Goal: Obtain resource: Obtain resource

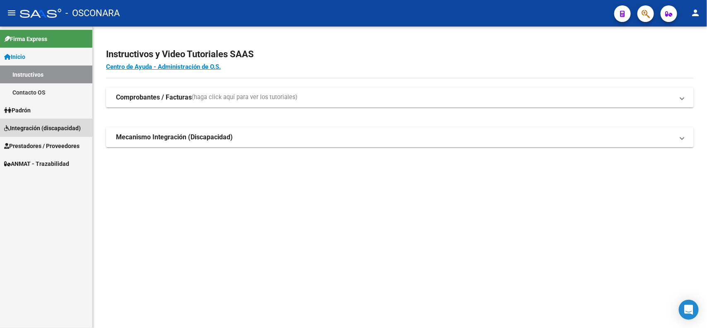
click at [31, 125] on span "Integración (discapacidad)" at bounding box center [42, 127] width 77 height 9
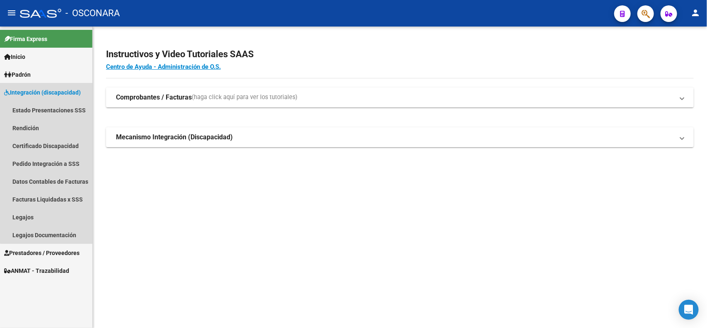
click at [53, 91] on span "Integración (discapacidad)" at bounding box center [42, 92] width 77 height 9
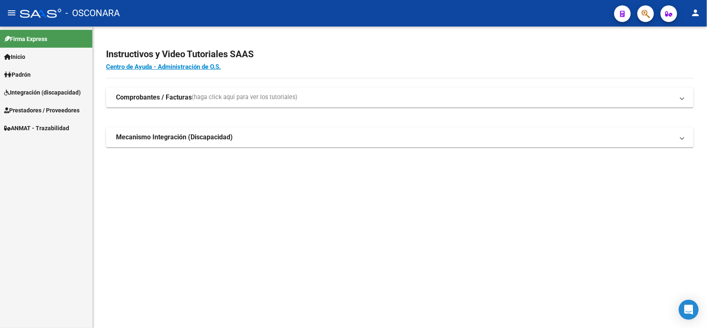
click at [37, 106] on span "Prestadores / Proveedores" at bounding box center [41, 110] width 75 height 9
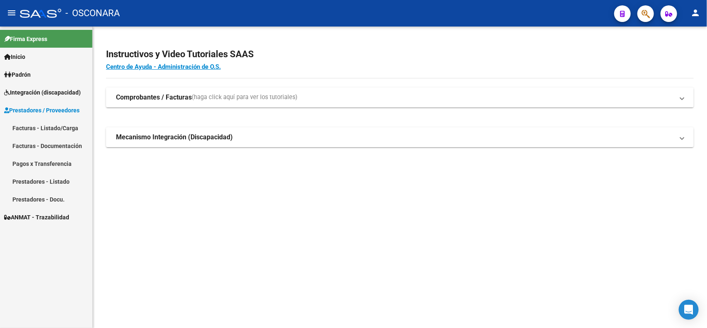
click at [51, 130] on link "Facturas - Listado/Carga" at bounding box center [46, 128] width 92 height 18
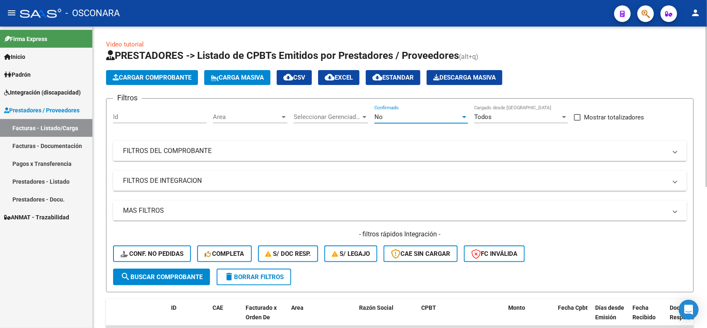
click at [430, 116] on div "No" at bounding box center [417, 116] width 86 height 7
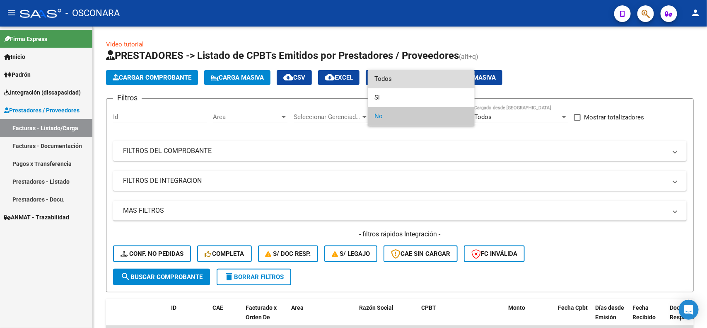
click at [405, 77] on span "Todos" at bounding box center [421, 79] width 94 height 19
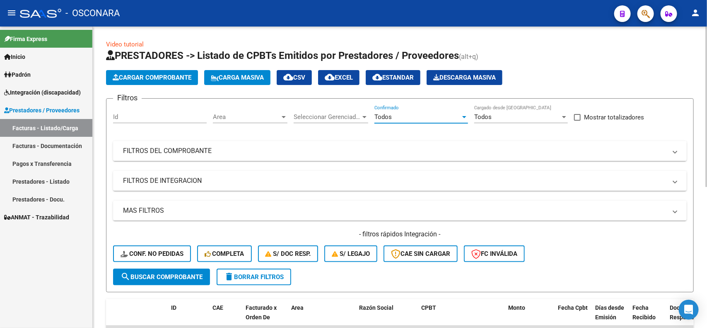
click at [398, 154] on mat-panel-title "FILTROS DEL COMPROBANTE" at bounding box center [395, 150] width 544 height 9
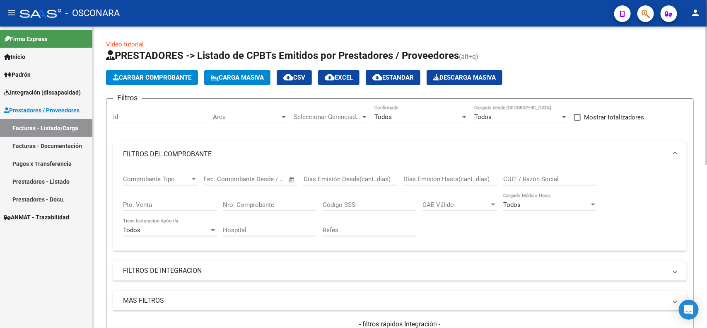
click at [538, 176] on input "CUIT / Razón Social" at bounding box center [550, 178] width 94 height 7
click at [520, 173] on div "CUIT / Razón Social" at bounding box center [550, 176] width 94 height 18
paste input "33710816919"
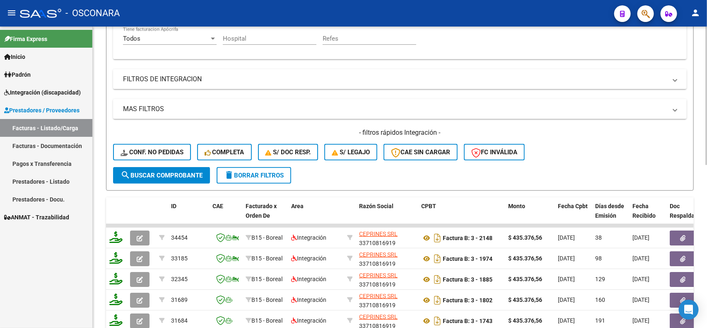
scroll to position [207, 0]
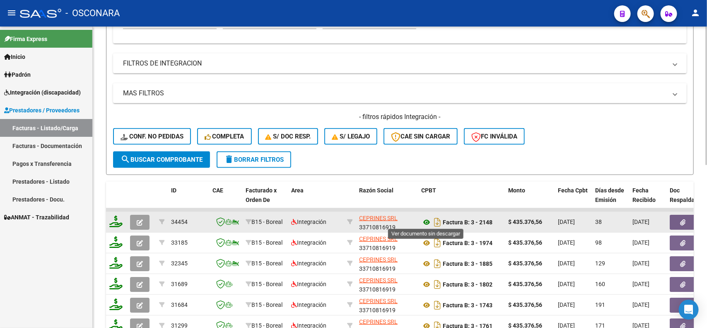
click at [426, 220] on icon at bounding box center [426, 222] width 11 height 10
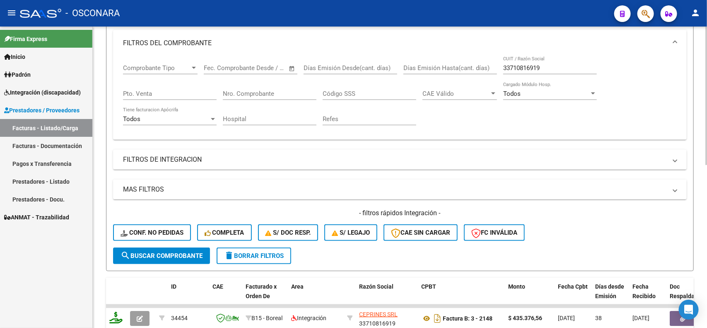
scroll to position [104, 0]
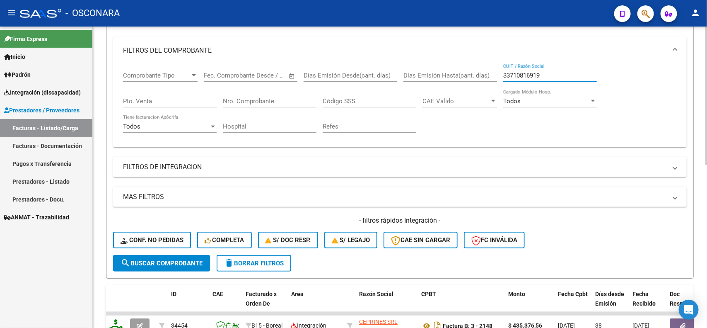
click at [529, 74] on input "33710816919" at bounding box center [550, 75] width 94 height 7
paste input "071617077"
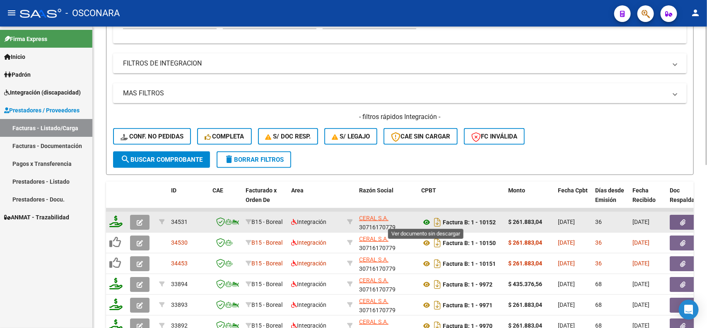
click at [422, 218] on icon at bounding box center [426, 222] width 11 height 10
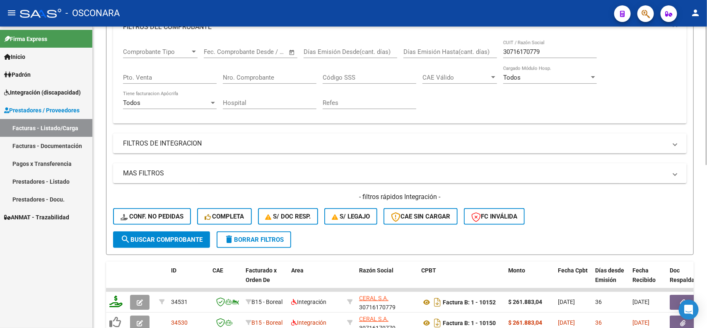
scroll to position [104, 0]
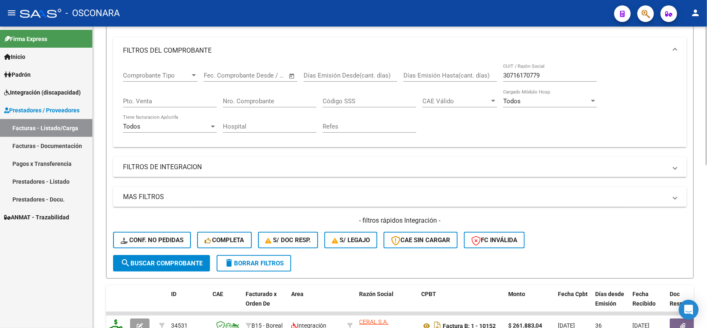
click at [524, 72] on input "30716170779" at bounding box center [550, 75] width 94 height 7
paste input "27264530917"
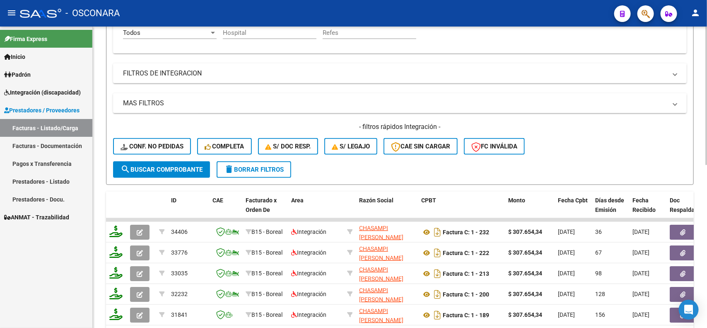
scroll to position [207, 0]
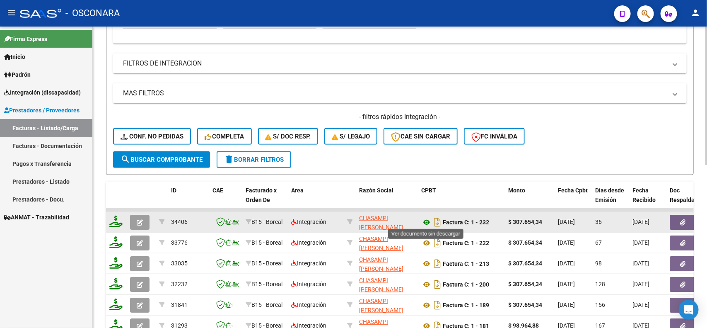
click at [425, 220] on icon at bounding box center [426, 222] width 11 height 10
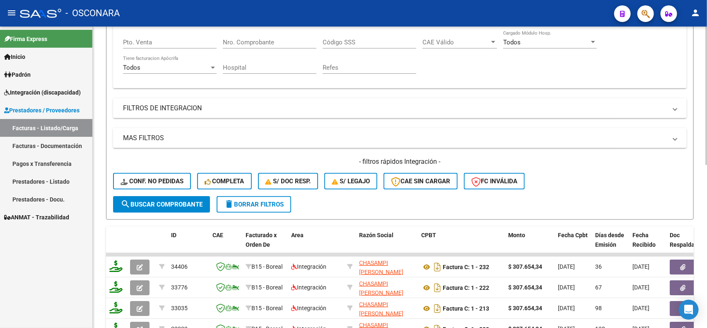
scroll to position [104, 0]
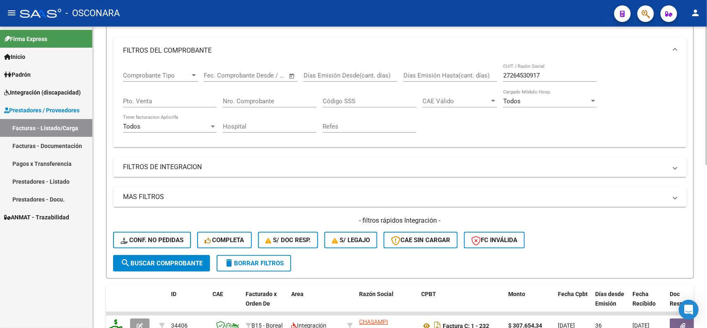
click at [572, 77] on input "27264530917" at bounding box center [550, 75] width 94 height 7
paste input "85891553"
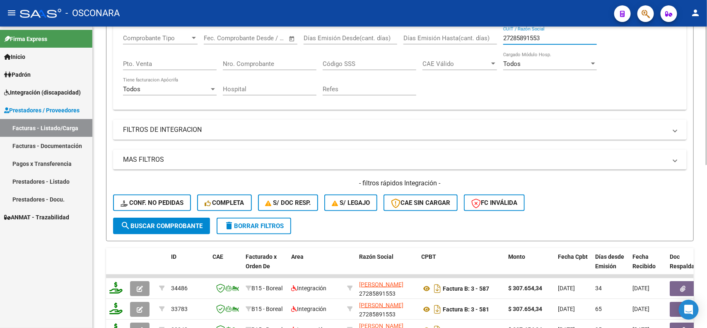
scroll to position [207, 0]
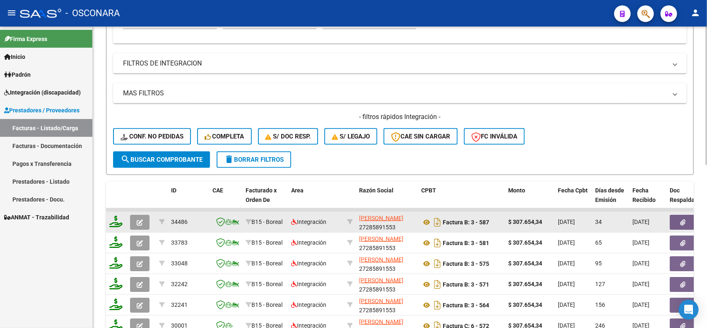
click at [424, 225] on div "Factura B: 3 - 587" at bounding box center [461, 221] width 80 height 13
click at [425, 222] on icon at bounding box center [426, 222] width 11 height 10
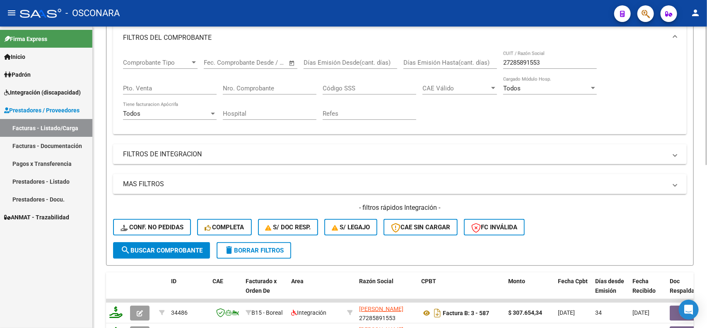
scroll to position [104, 0]
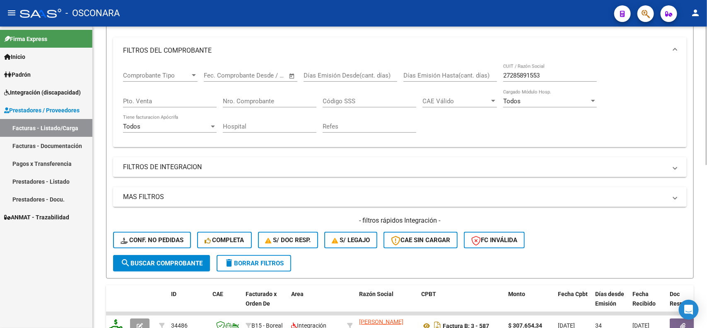
click at [516, 68] on div "27285891553 CUIT / Razón Social" at bounding box center [550, 73] width 94 height 18
click at [519, 75] on input "27285891553" at bounding box center [550, 75] width 94 height 7
paste input "305335091"
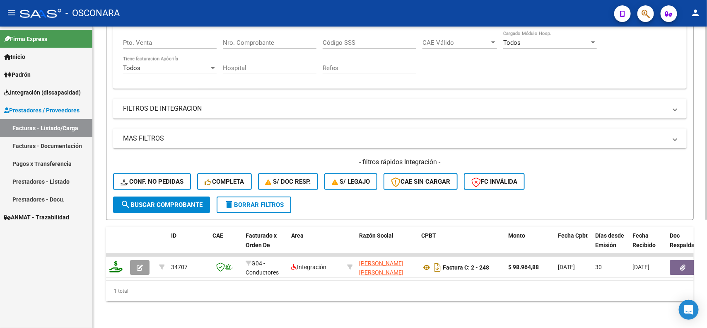
scroll to position [168, 0]
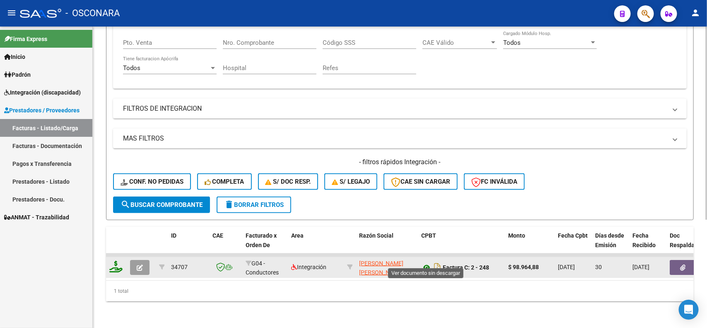
click at [422, 262] on icon at bounding box center [426, 267] width 11 height 10
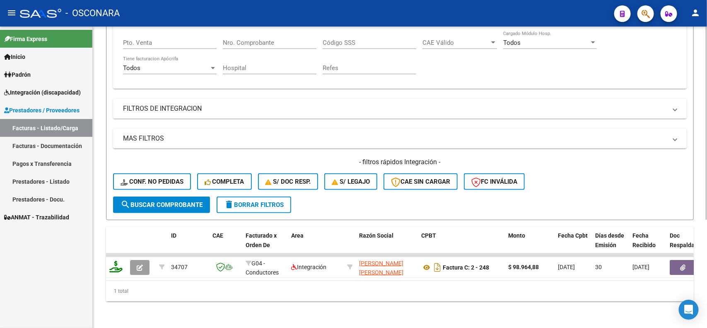
scroll to position [116, 0]
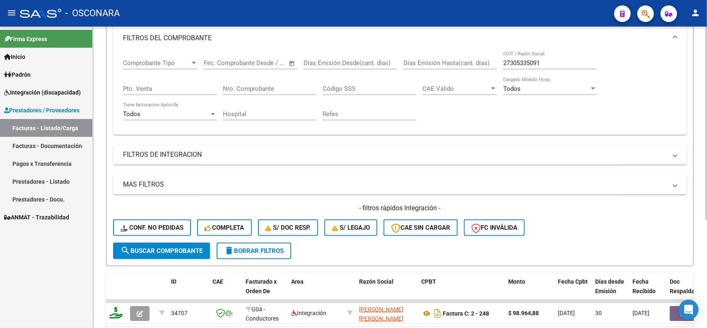
click at [542, 63] on input "27305335091" at bounding box center [550, 62] width 94 height 7
paste input "227754619"
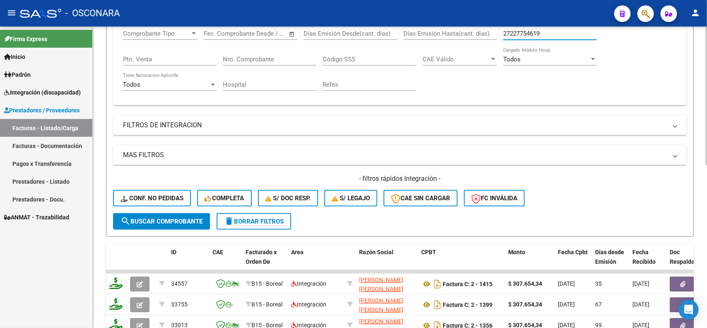
scroll to position [168, 0]
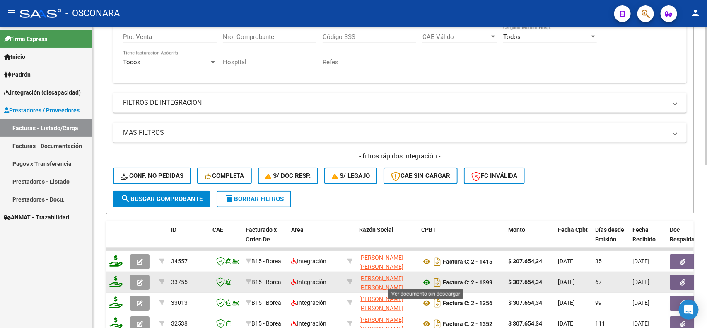
click at [427, 282] on icon at bounding box center [426, 282] width 11 height 10
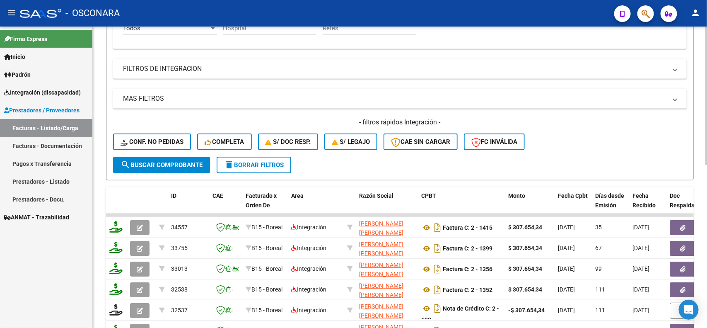
scroll to position [220, 0]
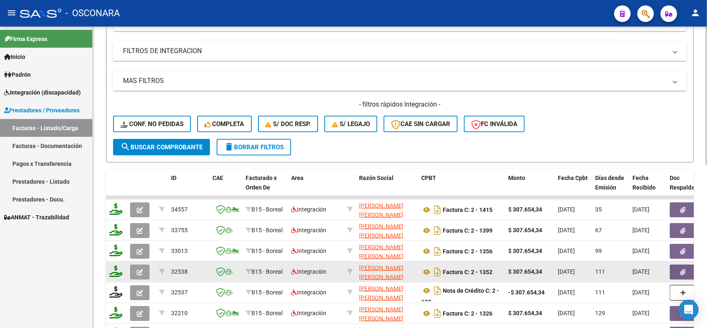
click at [427, 261] on datatable-body-cell "Factura C: 2 - 1352" at bounding box center [461, 271] width 87 height 20
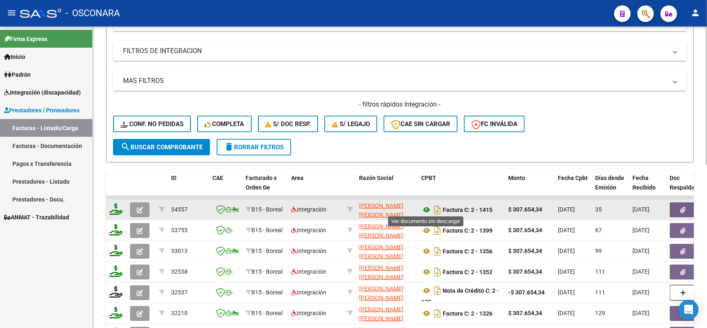
click at [423, 206] on icon at bounding box center [426, 210] width 11 height 10
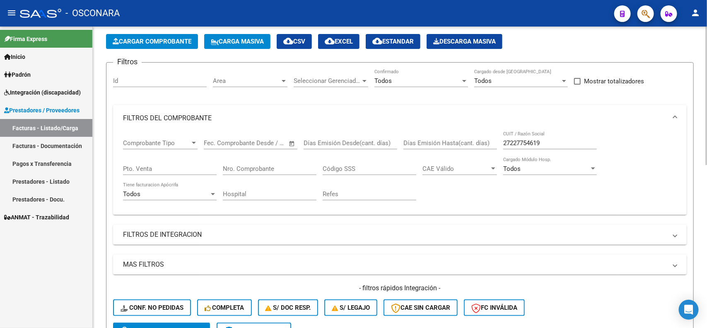
scroll to position [12, 0]
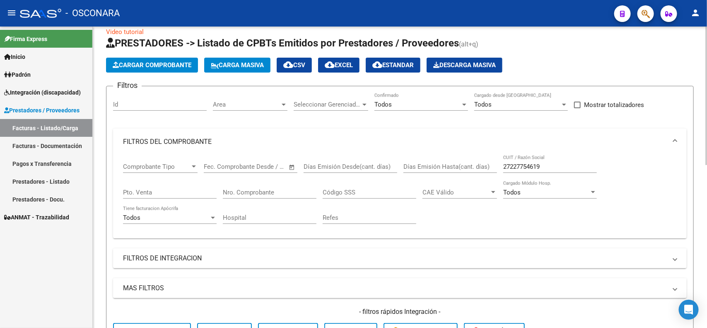
click at [525, 159] on div "27227754619 CUIT / Razón Social" at bounding box center [550, 164] width 94 height 18
drag, startPoint x: 525, startPoint y: 159, endPoint x: 529, endPoint y: 164, distance: 6.9
click at [526, 160] on div "27227754619 CUIT / Razón Social" at bounding box center [550, 164] width 94 height 18
click at [529, 165] on input "27227754619" at bounding box center [550, 166] width 94 height 7
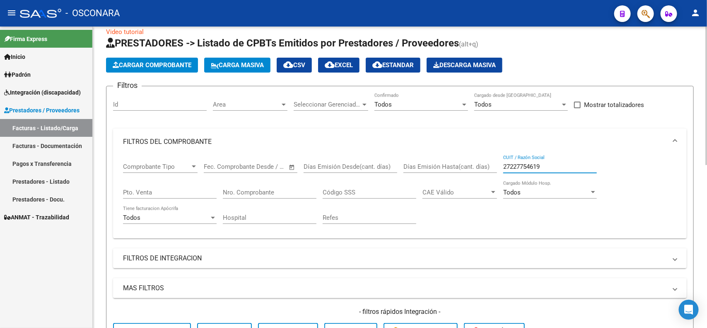
paste input "406902574"
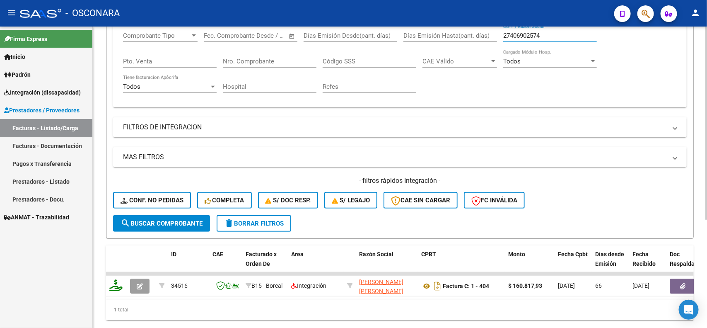
scroll to position [168, 0]
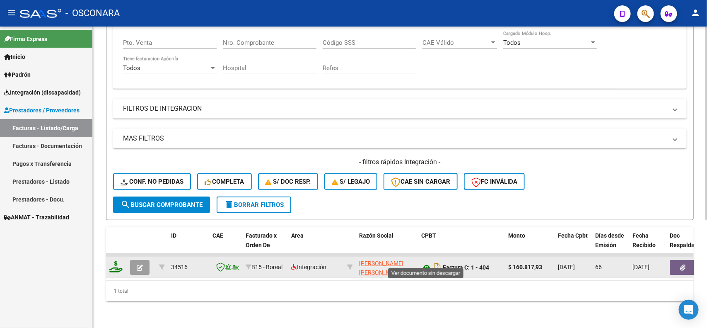
click at [427, 262] on icon at bounding box center [426, 267] width 11 height 10
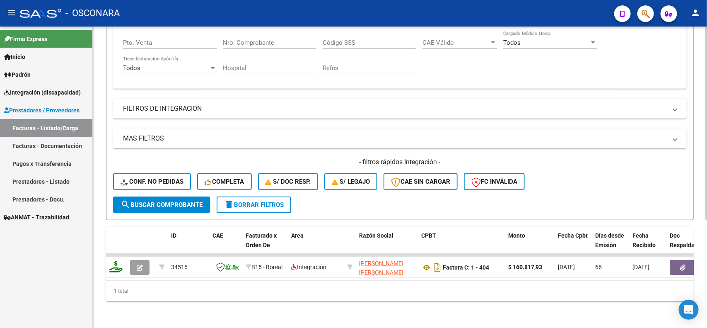
scroll to position [64, 0]
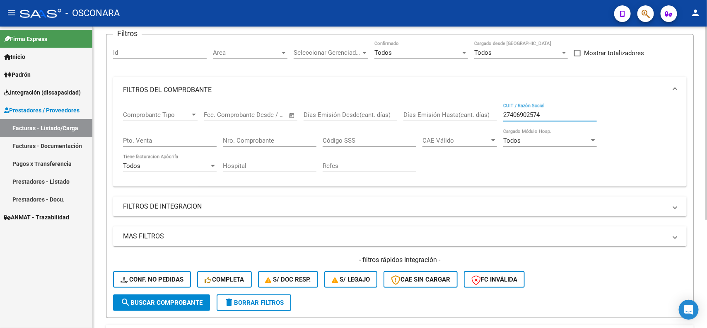
click at [535, 112] on input "27406902574" at bounding box center [550, 114] width 94 height 7
paste input "2022162"
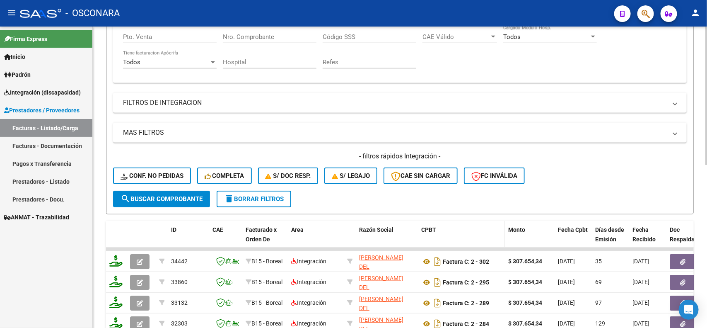
scroll to position [220, 0]
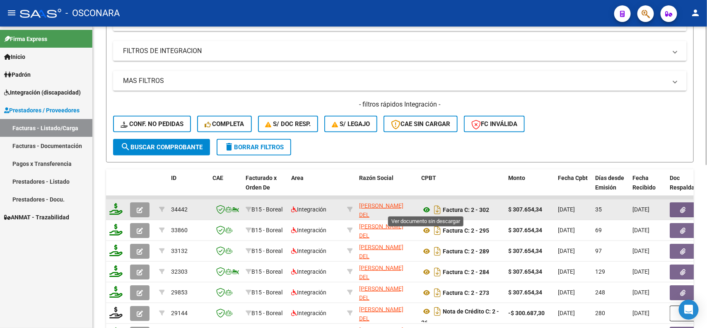
click at [425, 210] on icon at bounding box center [426, 210] width 11 height 10
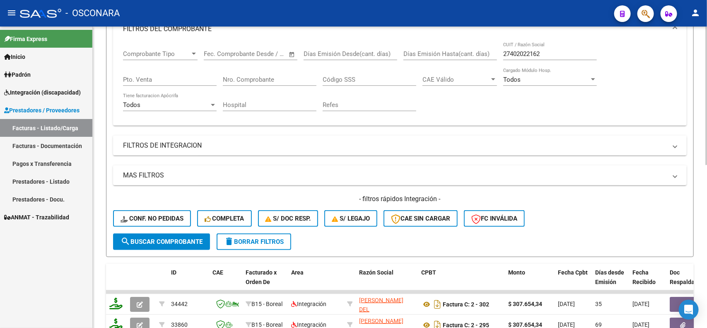
scroll to position [116, 0]
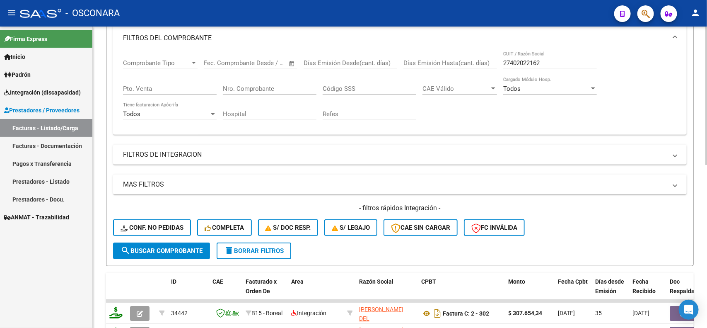
click at [553, 60] on input "27402022162" at bounding box center [550, 62] width 94 height 7
paste input "266648885"
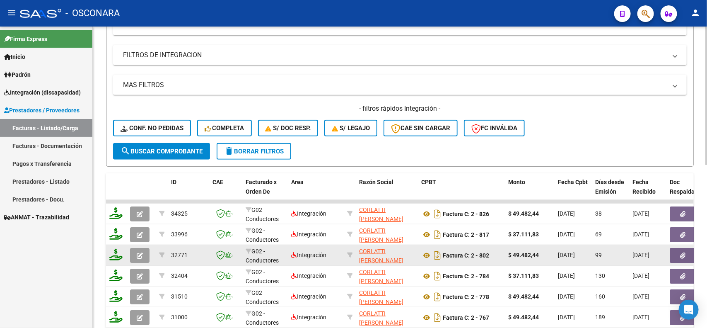
scroll to position [220, 0]
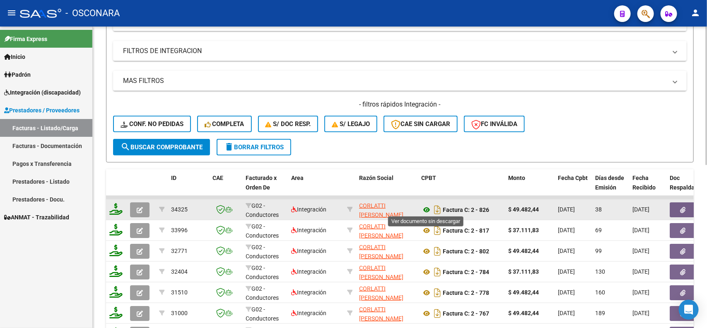
click at [426, 210] on icon at bounding box center [426, 210] width 11 height 10
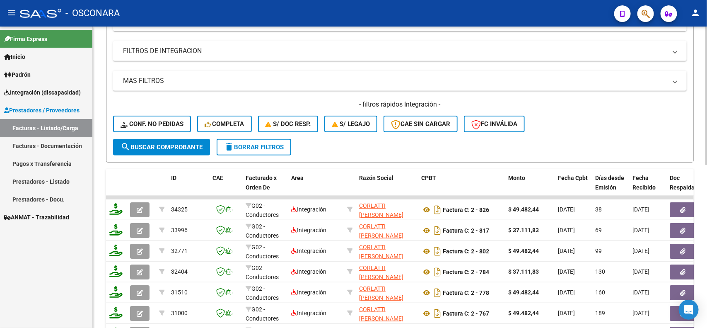
scroll to position [116, 0]
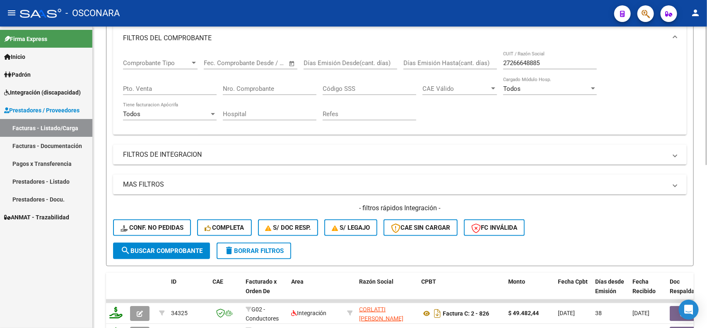
click at [542, 66] on div "27266648885 CUIT / Razón Social" at bounding box center [550, 60] width 94 height 18
click at [543, 61] on input "27266648885" at bounding box center [550, 62] width 94 height 7
paste input "348898332"
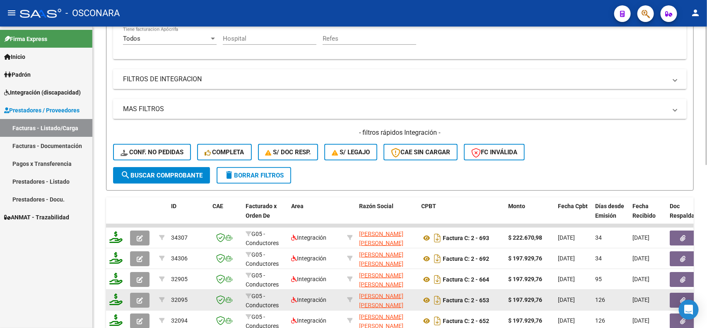
scroll to position [220, 0]
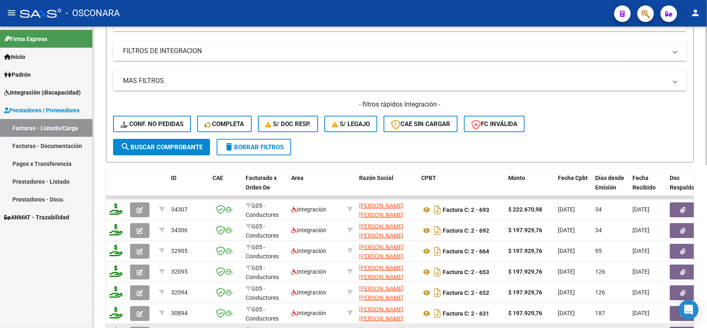
type input "27348898332"
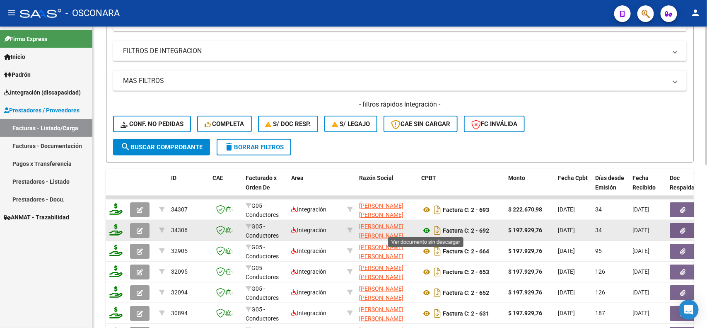
click at [429, 230] on icon at bounding box center [426, 230] width 11 height 10
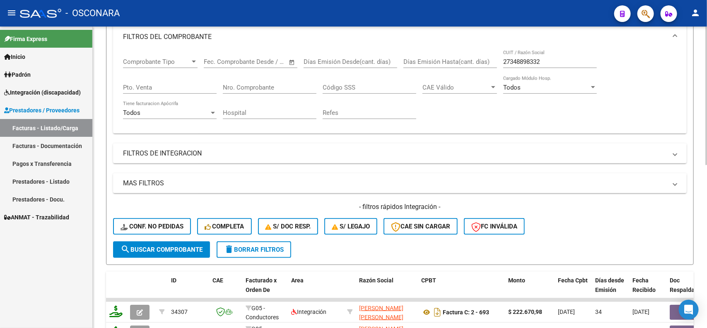
scroll to position [116, 0]
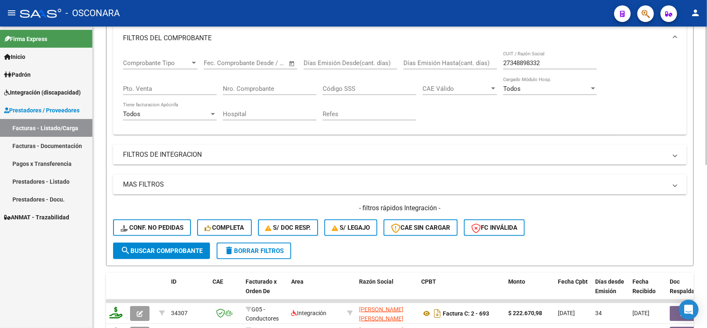
click at [520, 66] on div "27348898332 CUIT / Razón Social" at bounding box center [550, 60] width 94 height 18
click at [520, 63] on input "27348898332" at bounding box center [550, 62] width 94 height 7
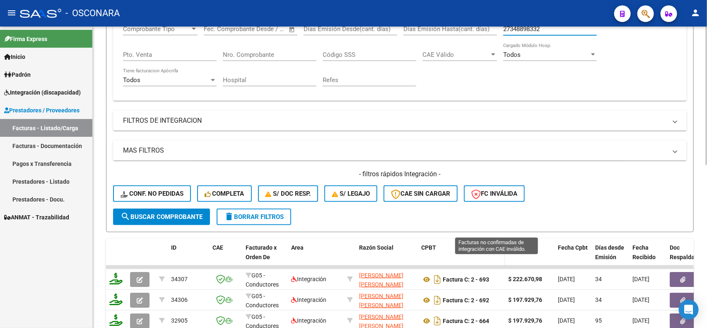
scroll to position [168, 0]
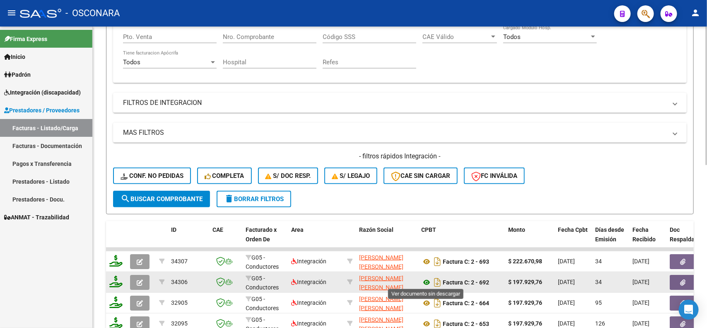
click at [427, 278] on icon at bounding box center [426, 282] width 11 height 10
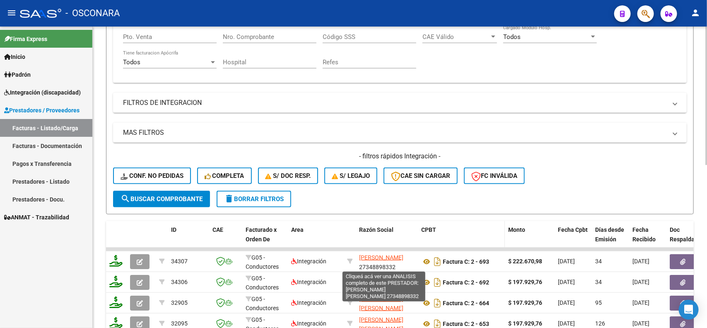
scroll to position [11, 0]
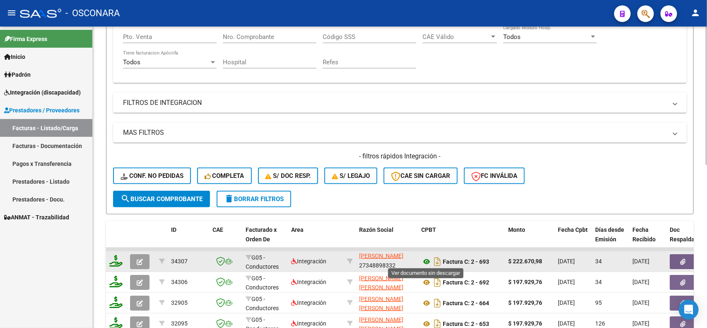
click at [425, 260] on icon at bounding box center [426, 261] width 11 height 10
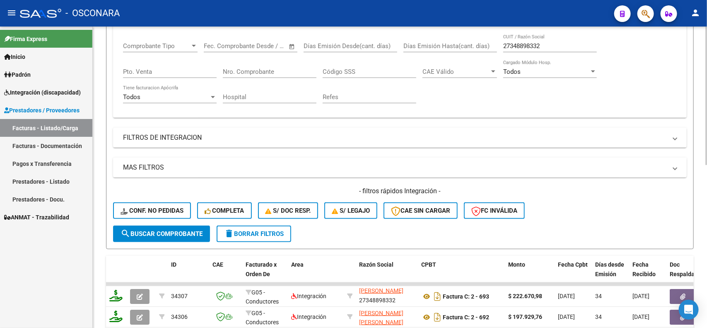
scroll to position [116, 0]
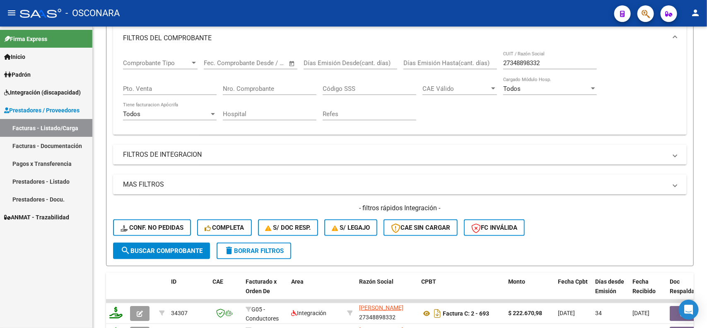
click at [46, 94] on span "Integración (discapacidad)" at bounding box center [42, 92] width 77 height 9
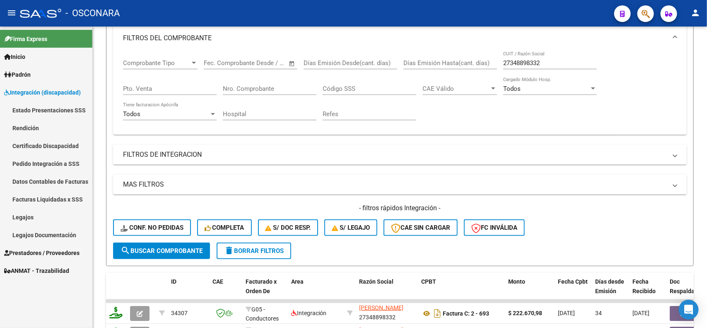
click at [33, 203] on link "Facturas Liquidadas x SSS" at bounding box center [46, 199] width 92 height 18
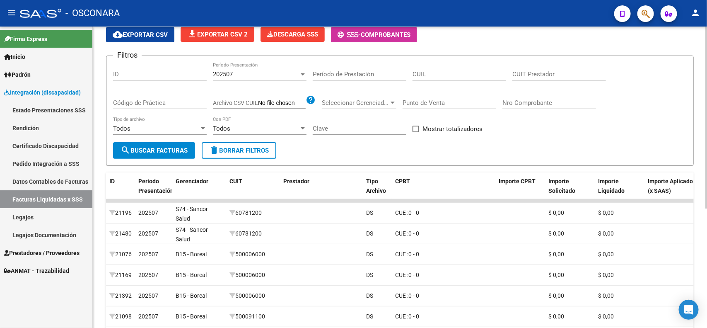
scroll to position [41, 0]
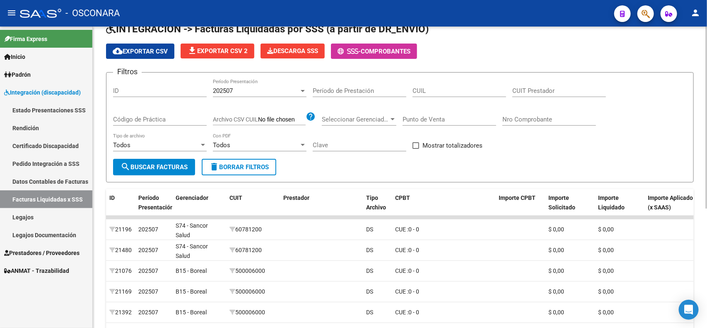
click at [571, 119] on input "Nro Comprobante" at bounding box center [549, 119] width 94 height 7
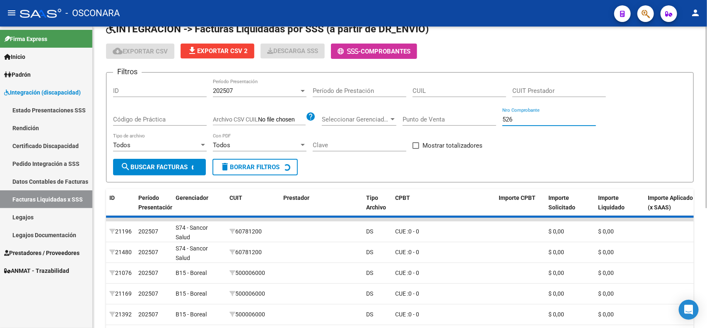
scroll to position [10, 0]
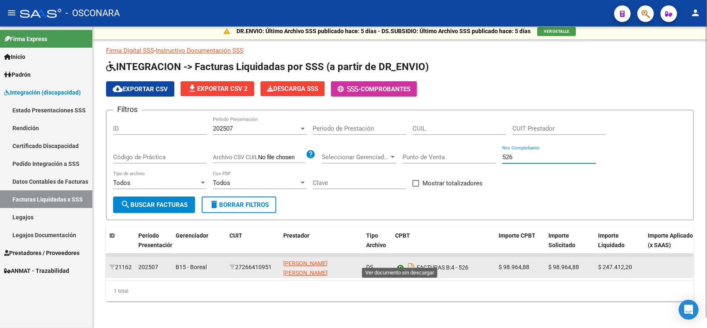
click at [399, 262] on icon at bounding box center [400, 267] width 11 height 10
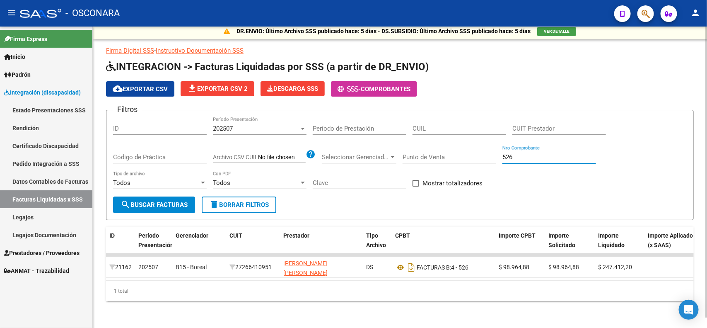
click at [526, 153] on input "526" at bounding box center [549, 156] width 94 height 7
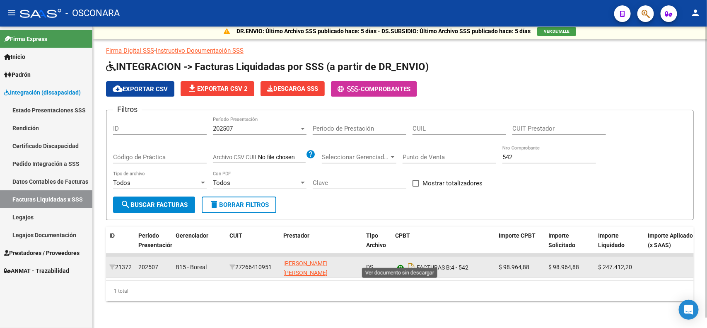
click at [402, 263] on icon at bounding box center [400, 267] width 11 height 10
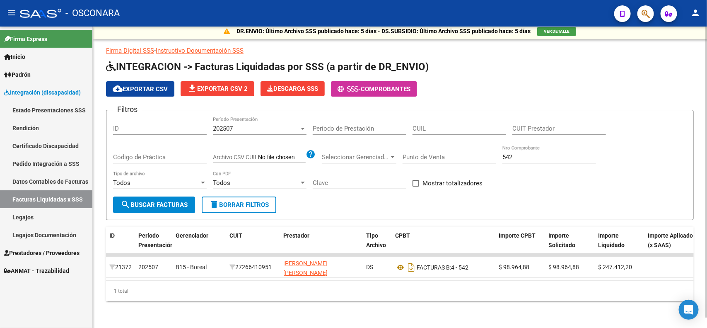
click at [525, 145] on div "542 Nro Comprobante" at bounding box center [549, 154] width 94 height 18
click at [529, 153] on input "542" at bounding box center [549, 156] width 94 height 7
type input "5"
click at [530, 125] on input "CUIT Prestador" at bounding box center [559, 128] width 94 height 7
paste input "27-35052703-1"
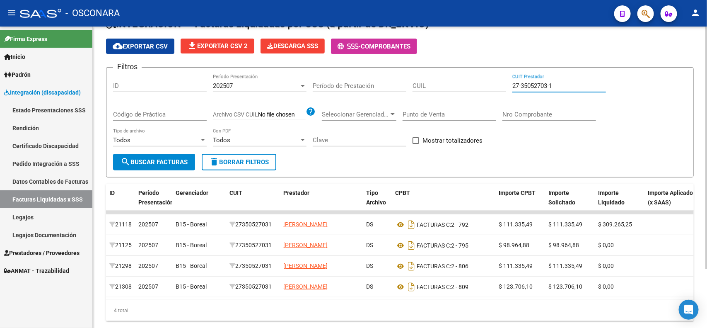
scroll to position [62, 0]
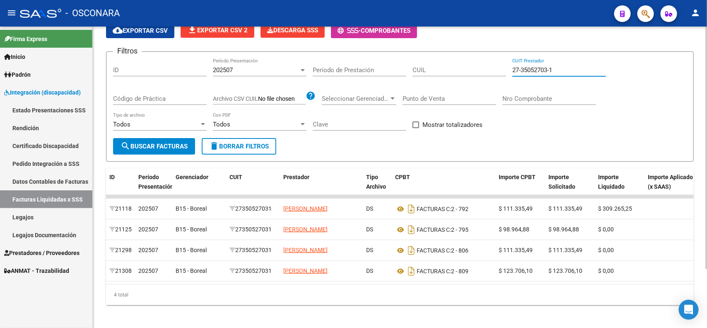
type input "27-35052703-1"
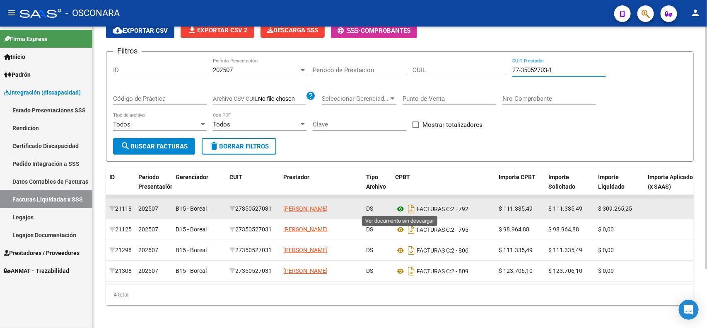
click at [397, 208] on icon at bounding box center [400, 209] width 11 height 10
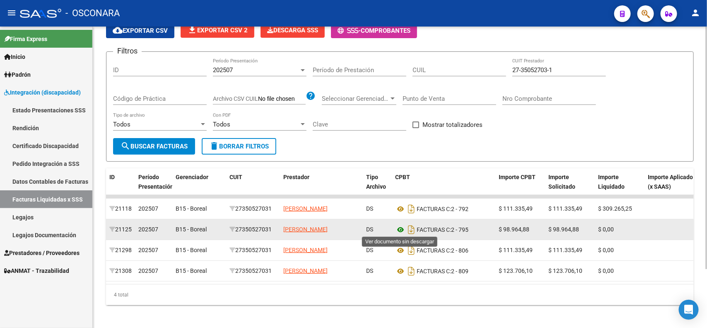
click at [400, 227] on icon at bounding box center [400, 230] width 11 height 10
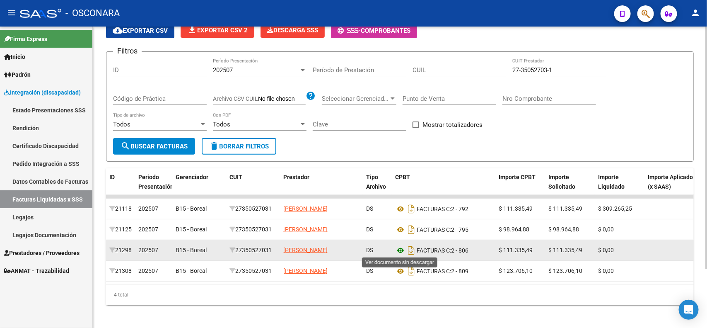
click at [404, 253] on icon at bounding box center [400, 250] width 11 height 10
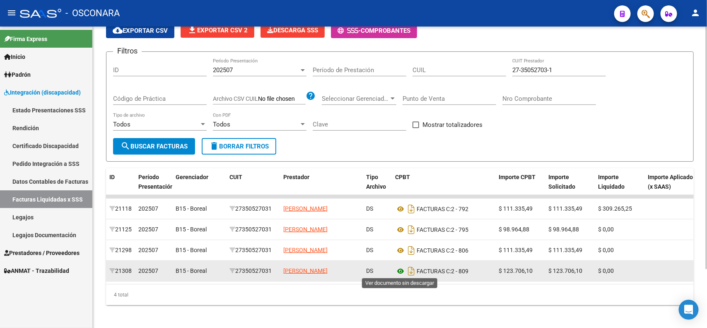
click at [397, 271] on icon at bounding box center [400, 271] width 11 height 10
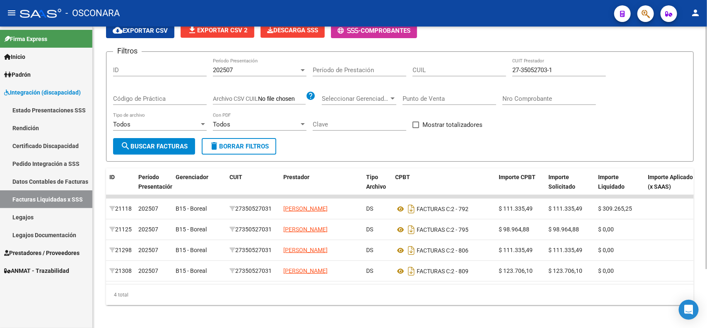
click at [529, 64] on div "27-35052703-1 CUIT Prestador" at bounding box center [559, 67] width 94 height 18
drag, startPoint x: 560, startPoint y: 71, endPoint x: 311, endPoint y: 69, distance: 248.5
click at [311, 69] on div "Filtros ID 202507 Período Presentación Período de Prestación CUIL 27-35052703-1…" at bounding box center [400, 98] width 574 height 80
click at [545, 92] on div "Nro Comprobante" at bounding box center [549, 96] width 94 height 18
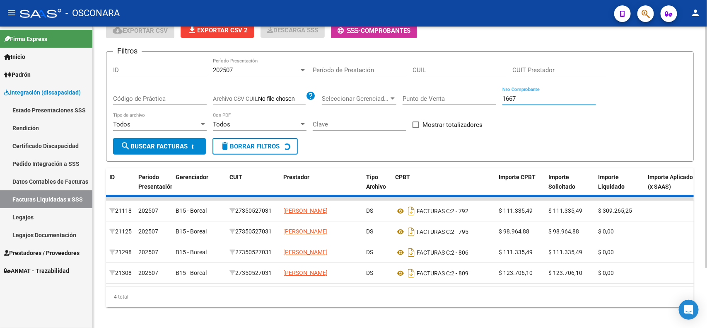
type input "1667"
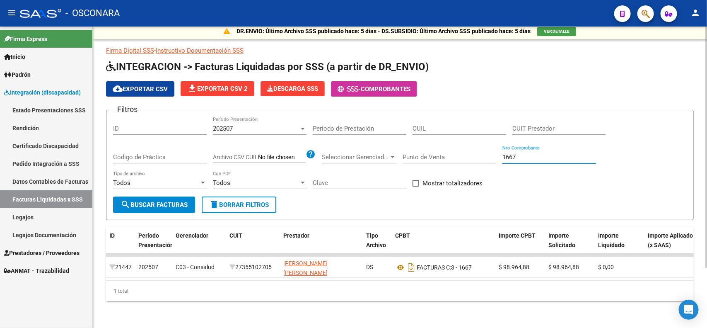
scroll to position [10, 0]
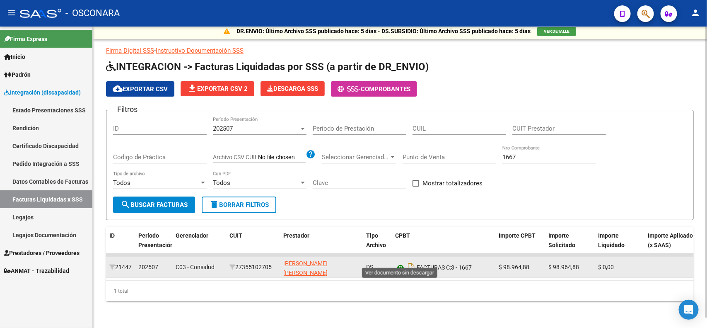
click at [397, 262] on icon at bounding box center [400, 267] width 11 height 10
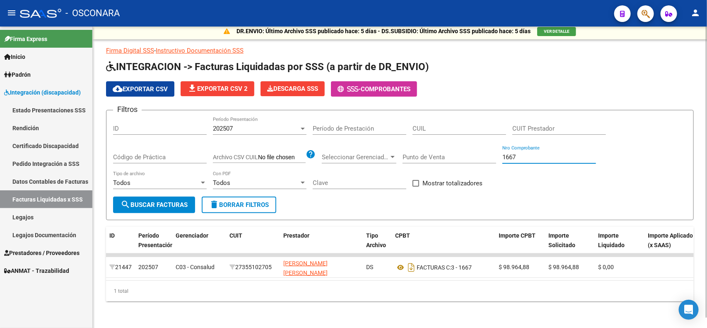
click at [508, 153] on input "1667" at bounding box center [549, 156] width 94 height 7
click at [531, 117] on div "CUIT Prestador" at bounding box center [559, 126] width 94 height 18
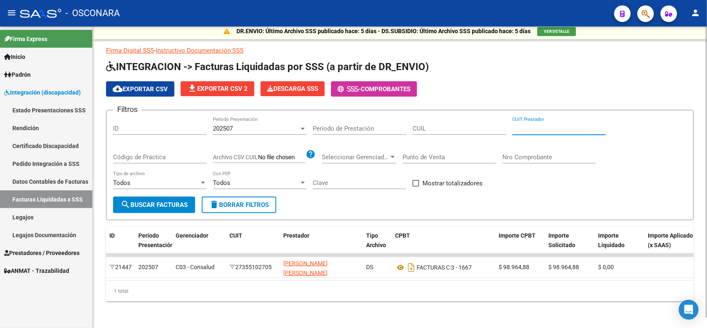
paste input "27-21994603-7"
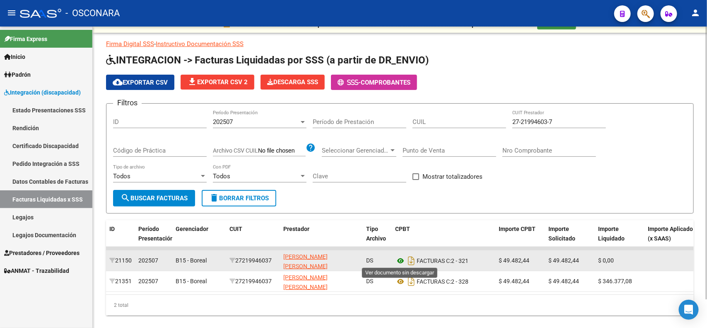
click at [399, 259] on icon at bounding box center [400, 261] width 11 height 10
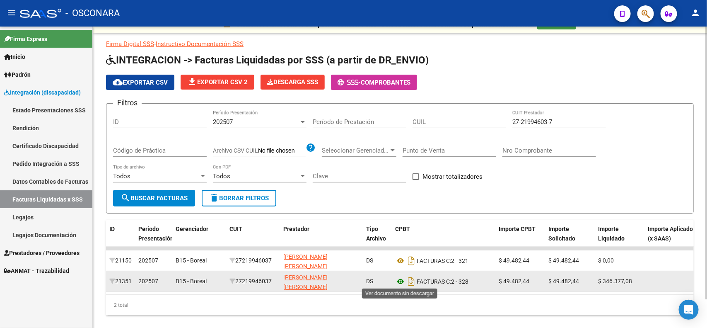
click at [398, 282] on icon at bounding box center [400, 281] width 11 height 10
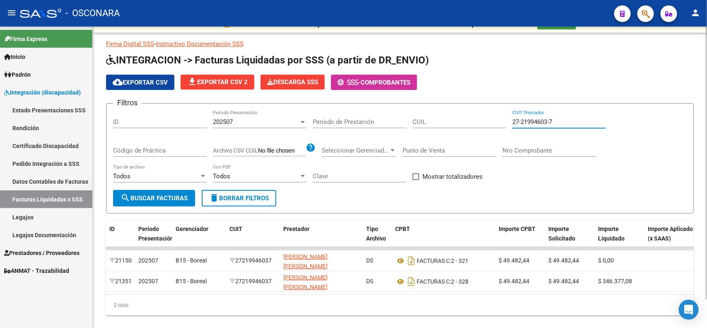
click at [534, 118] on input "27-21994603-7" at bounding box center [559, 121] width 94 height 7
click at [534, 119] on input "27-21994603-7" at bounding box center [559, 121] width 94 height 7
paste input "40249559-1"
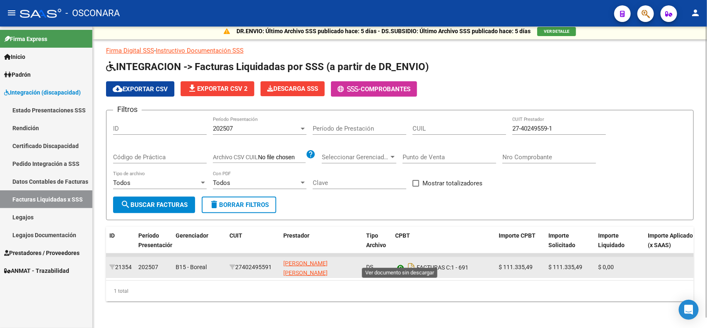
click at [400, 262] on icon at bounding box center [400, 267] width 11 height 10
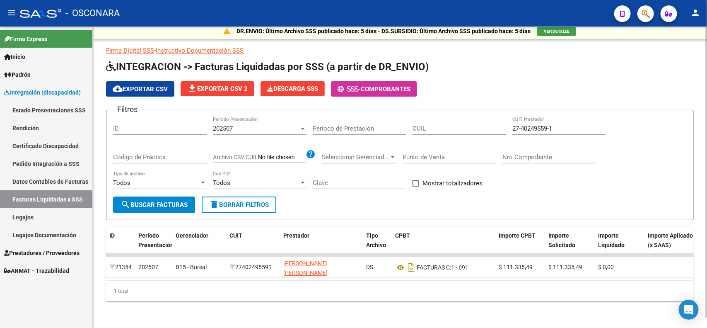
click at [587, 125] on input "27-40249559-1" at bounding box center [559, 128] width 94 height 7
paste input "36096830-3"
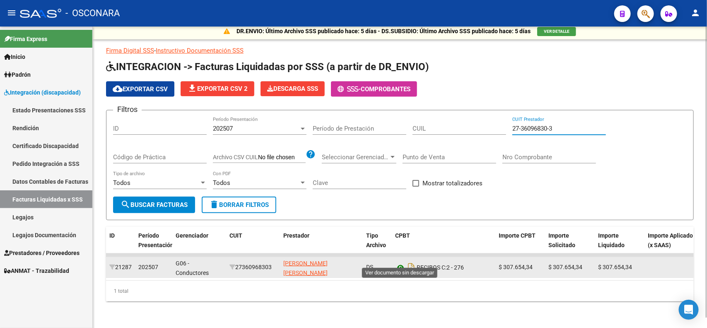
click at [402, 262] on icon at bounding box center [400, 267] width 11 height 10
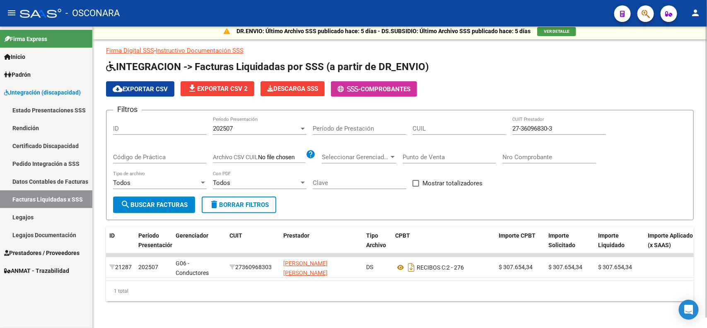
click at [560, 125] on input "27-36096830-3" at bounding box center [559, 128] width 94 height 7
paste input "2669093-2"
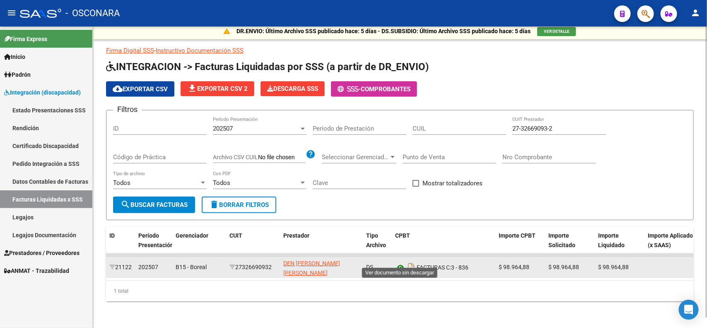
click at [398, 262] on icon at bounding box center [400, 267] width 11 height 10
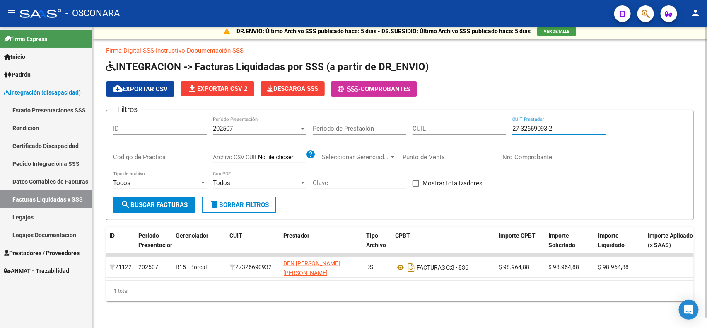
drag, startPoint x: 582, startPoint y: 121, endPoint x: 320, endPoint y: 117, distance: 262.2
click at [356, 118] on div "Filtros ID 202507 Período Presentación Período de Prestación CUIL 27-32669093-2…" at bounding box center [400, 157] width 574 height 80
paste input "4359237-5"
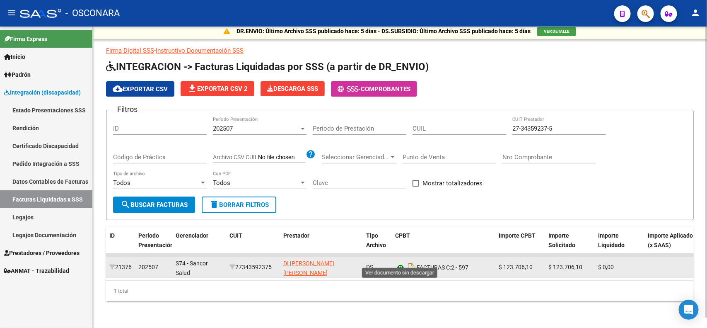
click at [401, 262] on icon at bounding box center [400, 267] width 11 height 10
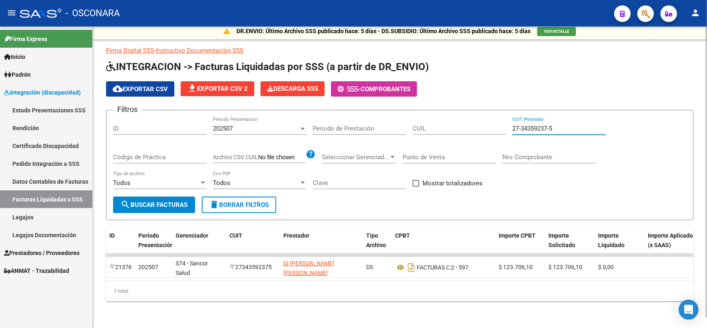
drag, startPoint x: 578, startPoint y: 117, endPoint x: 357, endPoint y: 112, distance: 220.8
click at [377, 117] on div "Filtros ID 202507 Período Presentación Período de Prestación CUIL 27-34359237-5…" at bounding box center [400, 157] width 574 height 80
paste input "9657028-4"
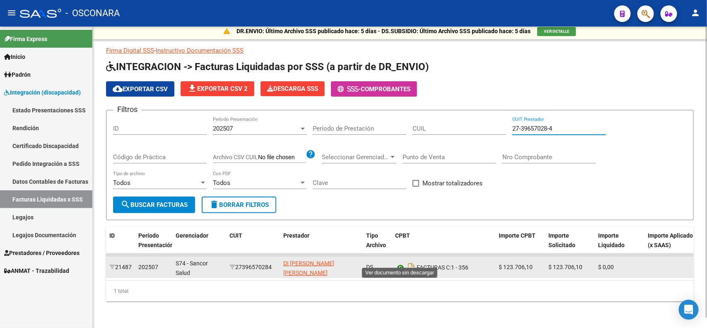
click at [396, 262] on icon at bounding box center [400, 267] width 11 height 10
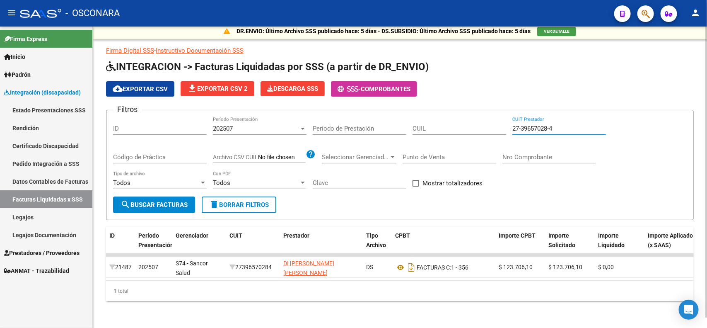
drag, startPoint x: 571, startPoint y: 119, endPoint x: 375, endPoint y: 121, distance: 195.5
click at [375, 121] on div "Filtros ID 202507 Período Presentación Período de Prestación CUIL 27-39657028-4…" at bounding box center [400, 157] width 574 height 80
paste input "14360"
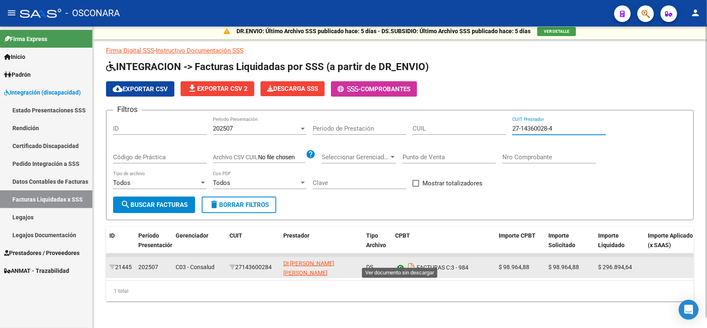
click at [398, 262] on icon at bounding box center [400, 267] width 11 height 10
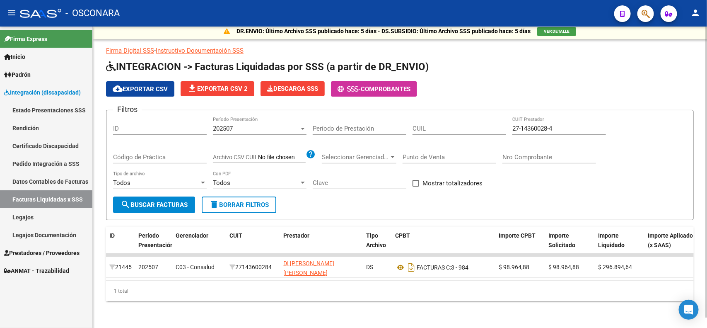
drag, startPoint x: 561, startPoint y: 116, endPoint x: 398, endPoint y: 123, distance: 162.9
click at [437, 119] on div "Filtros ID 202507 Período Presentación Período de Prestación CUIL 27-14360028-4…" at bounding box center [400, 157] width 574 height 80
drag, startPoint x: 563, startPoint y: 119, endPoint x: 487, endPoint y: 113, distance: 76.0
click at [487, 117] on div "Filtros ID 202507 Período Presentación Período de Prestación CUIL 27-14360028-4…" at bounding box center [400, 157] width 574 height 80
paste input "34448046-5"
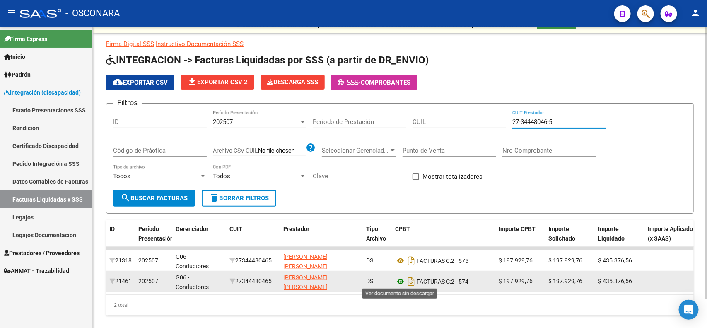
click at [403, 281] on icon at bounding box center [400, 281] width 11 height 10
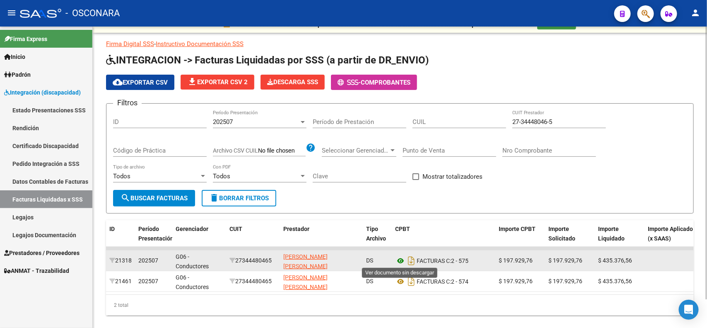
click at [396, 260] on icon at bounding box center [400, 261] width 11 height 10
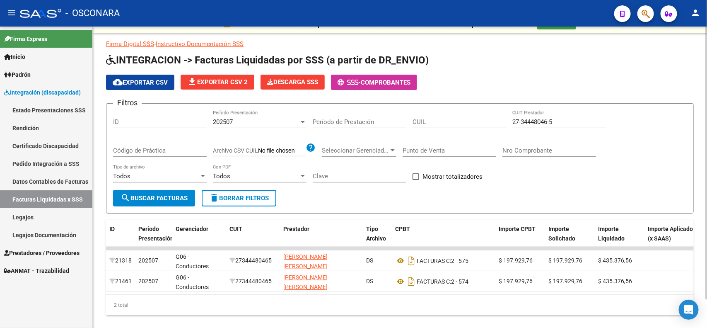
drag, startPoint x: 564, startPoint y: 119, endPoint x: 351, endPoint y: 118, distance: 212.9
click at [360, 118] on div "Filtros ID 202507 Período Presentación Período de Prestación CUIL 27-34448046-5…" at bounding box center [400, 150] width 574 height 80
paste input "17711795-7"
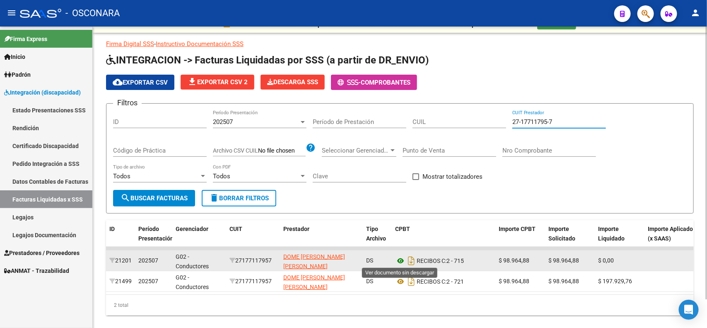
click at [398, 259] on icon at bounding box center [400, 261] width 11 height 10
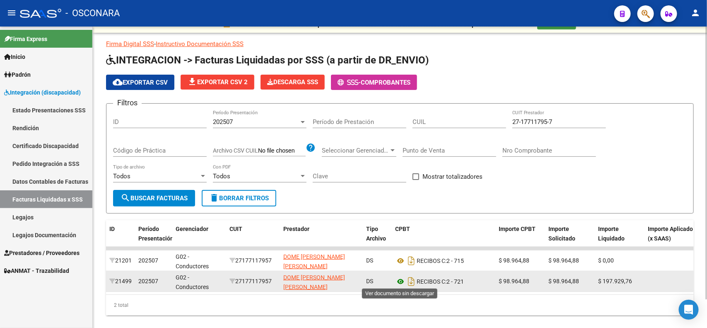
click at [400, 280] on icon at bounding box center [400, 281] width 11 height 10
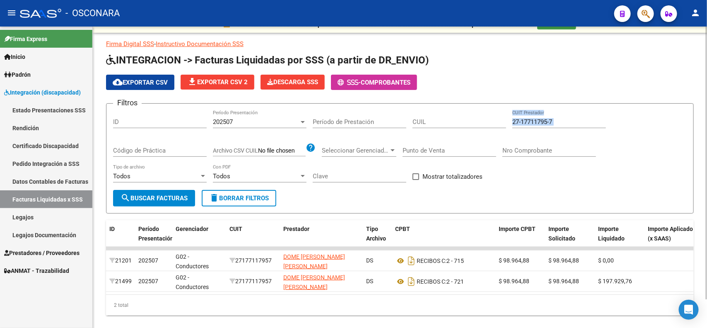
drag, startPoint x: 607, startPoint y: 120, endPoint x: 583, endPoint y: 120, distance: 24.0
click at [583, 120] on div "Filtros ID 202507 Período Presentación Período de Prestación CUIL 27-17711795-7…" at bounding box center [400, 150] width 574 height 80
click at [583, 120] on input "27-17711795-7" at bounding box center [559, 121] width 94 height 7
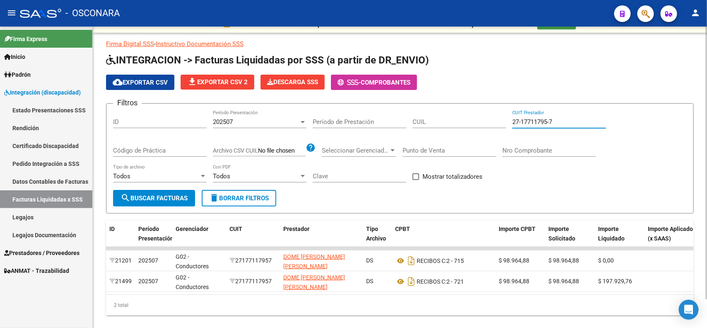
paste input "36420596"
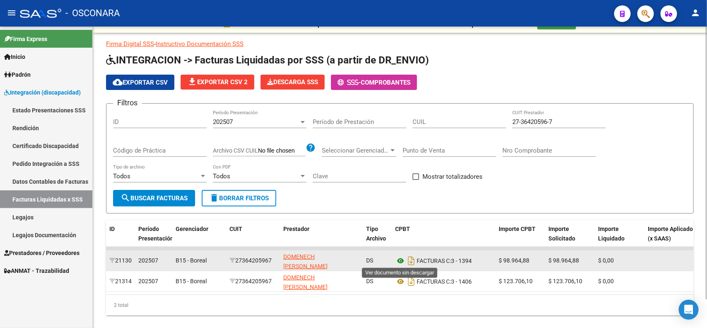
click at [398, 262] on icon at bounding box center [400, 261] width 11 height 10
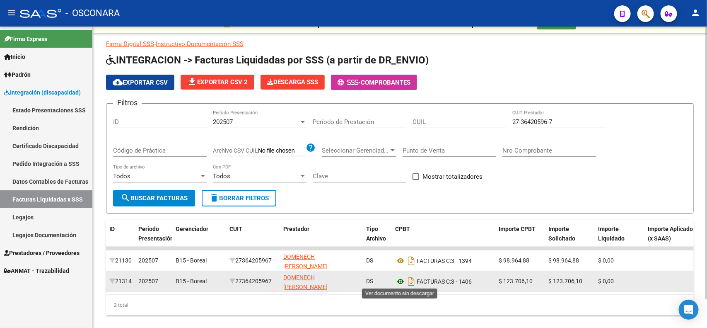
click at [398, 280] on icon at bounding box center [400, 281] width 11 height 10
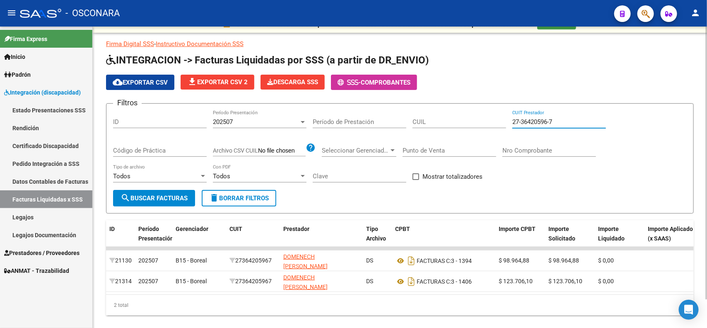
drag, startPoint x: 576, startPoint y: 119, endPoint x: 381, endPoint y: 121, distance: 194.7
click at [381, 121] on div "Filtros ID 202507 Período Presentación Período de Prestación CUIL 27-36420596-7…" at bounding box center [400, 150] width 574 height 80
paste input "25078270-0"
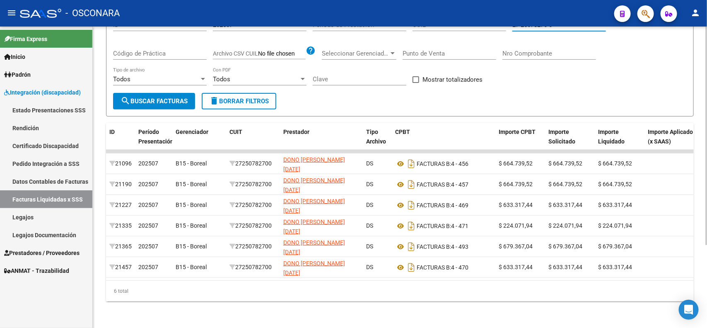
scroll to position [114, 0]
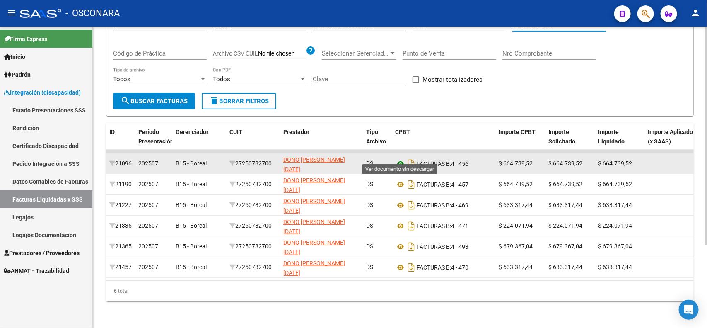
click at [398, 159] on icon at bounding box center [400, 164] width 11 height 10
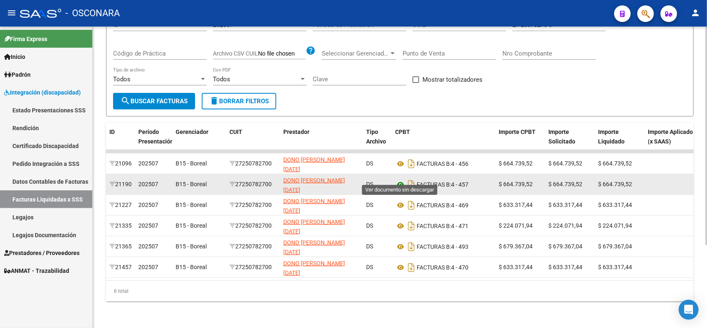
click at [400, 179] on icon at bounding box center [400, 184] width 11 height 10
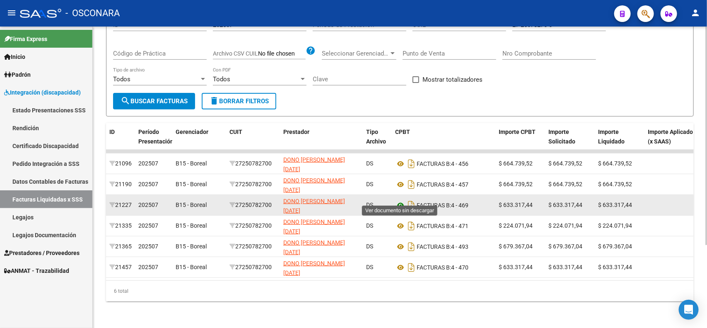
click at [402, 200] on icon at bounding box center [400, 205] width 11 height 10
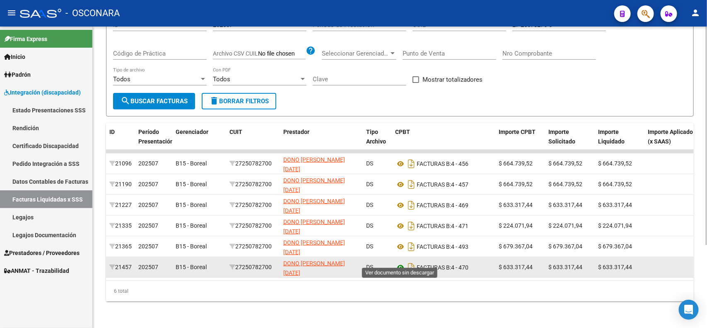
click at [402, 262] on icon at bounding box center [400, 267] width 11 height 10
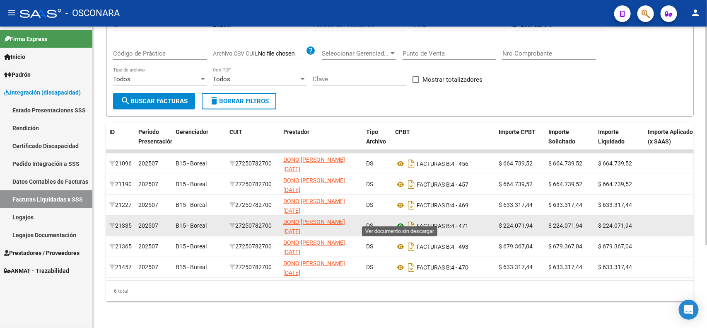
click at [398, 221] on icon at bounding box center [400, 226] width 11 height 10
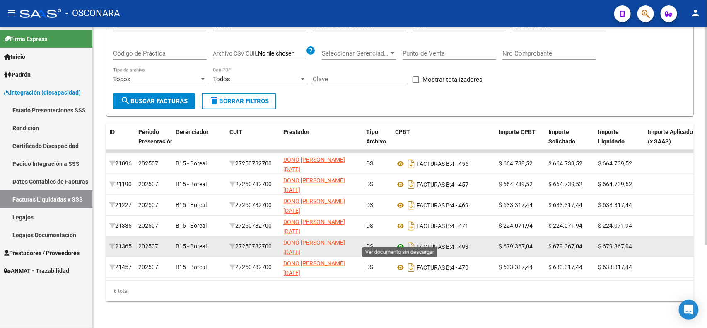
click at [402, 241] on icon at bounding box center [400, 246] width 11 height 10
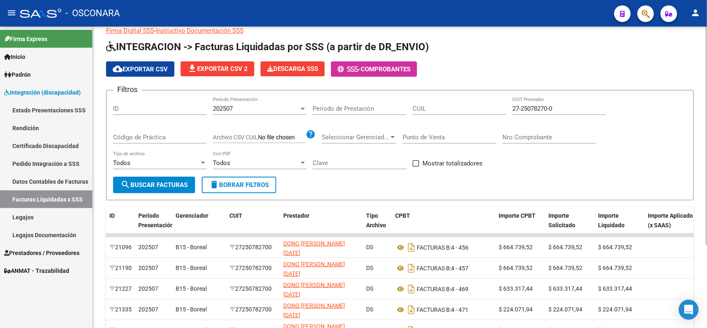
scroll to position [10, 0]
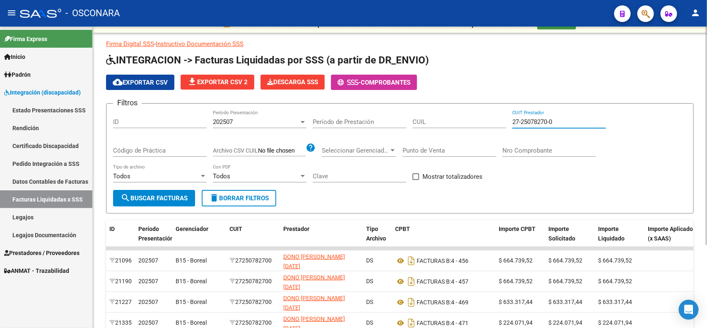
drag, startPoint x: 558, startPoint y: 119, endPoint x: 433, endPoint y: 122, distance: 125.5
click at [433, 122] on div "Filtros ID 202507 Período Presentación Período de Prestación CUIL 27-25078270-0…" at bounding box center [400, 150] width 574 height 80
paste input "37127294-7"
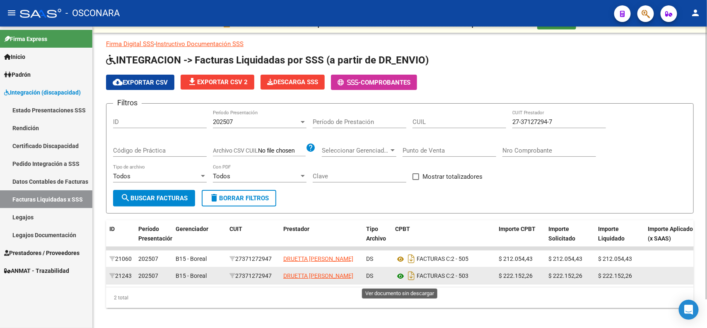
click at [402, 280] on icon at bounding box center [400, 276] width 11 height 10
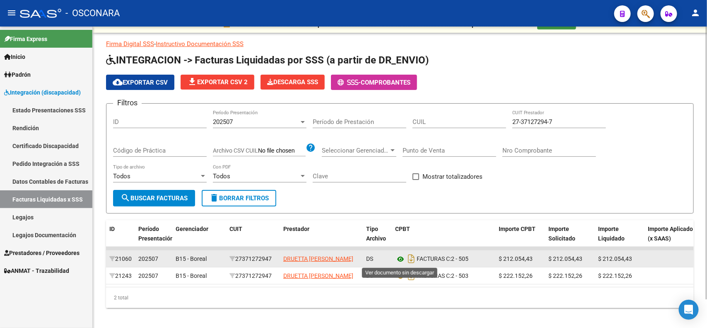
click at [400, 259] on icon at bounding box center [400, 259] width 11 height 10
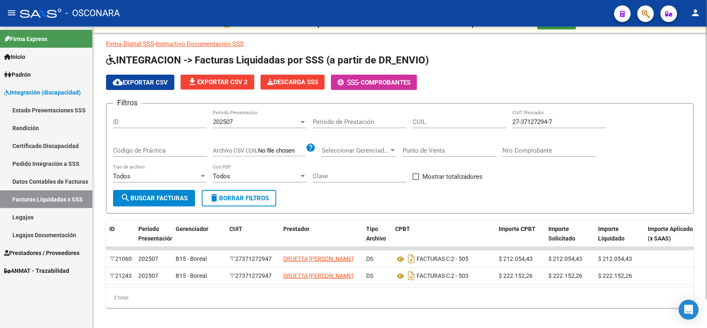
drag, startPoint x: 574, startPoint y: 121, endPoint x: 372, endPoint y: 124, distance: 202.2
click at [372, 124] on div "Filtros ID 202507 Período Presentación Período de Prestación CUIL 27-37127294-7…" at bounding box center [400, 150] width 574 height 80
paste input "0083229-1"
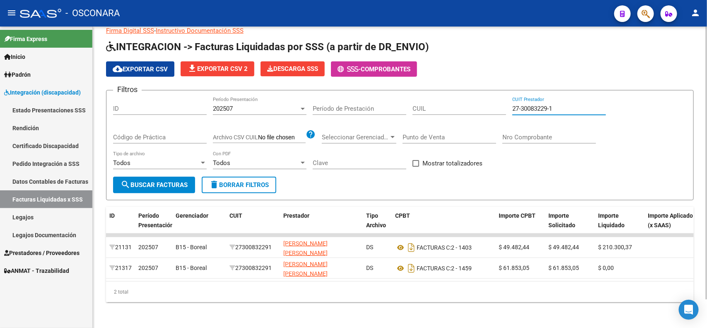
scroll to position [31, 0]
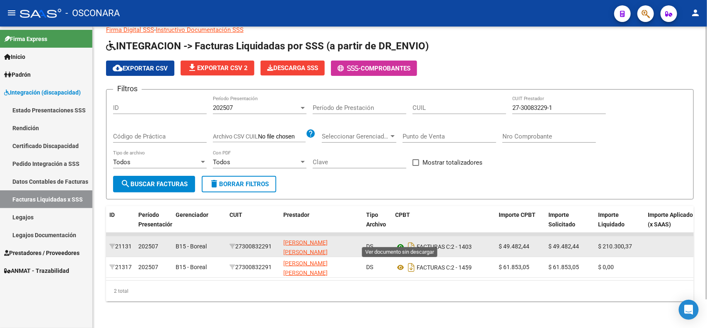
click at [400, 241] on icon at bounding box center [400, 246] width 11 height 10
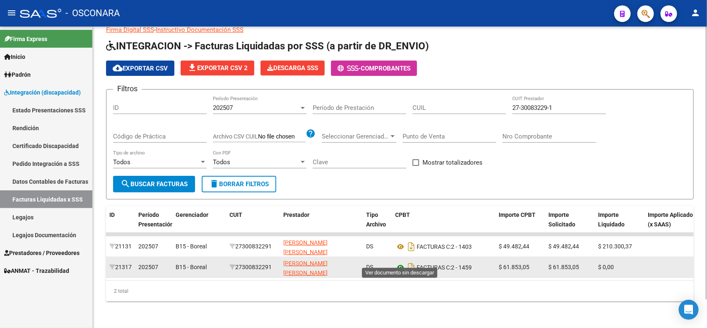
click at [401, 262] on icon at bounding box center [400, 267] width 11 height 10
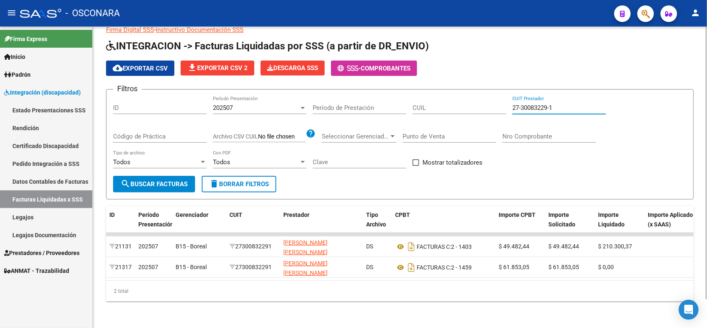
drag, startPoint x: 582, startPoint y: 101, endPoint x: 340, endPoint y: 101, distance: 241.5
click at [363, 101] on div "Filtros ID 202507 Período Presentación Período de Prestación CUIL 27-30083229-1…" at bounding box center [400, 136] width 574 height 80
paste input "8763653"
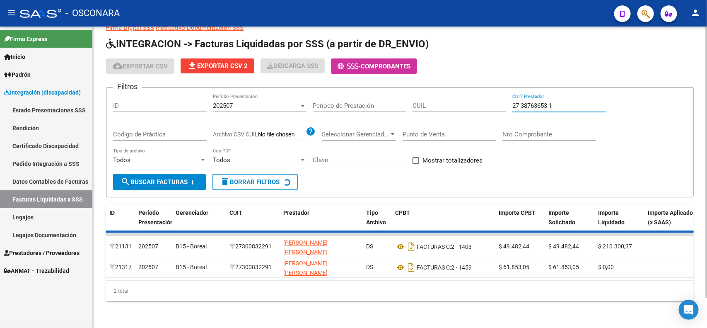
scroll to position [10, 0]
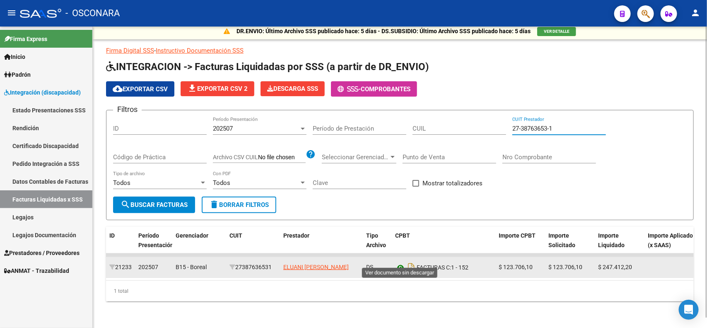
click at [397, 262] on icon at bounding box center [400, 267] width 11 height 10
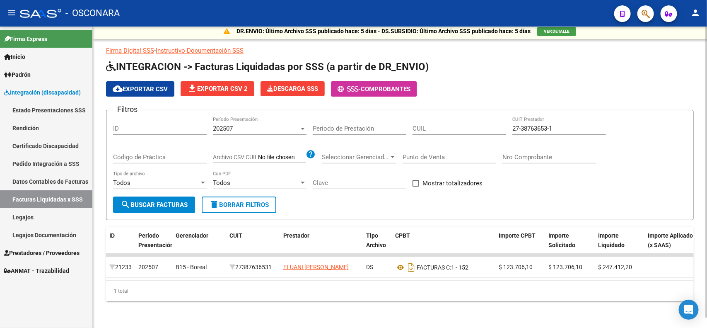
drag, startPoint x: 570, startPoint y: 115, endPoint x: 550, endPoint y: 119, distance: 21.2
click at [554, 119] on div "27-38763653-1 CUIT Prestador" at bounding box center [559, 126] width 94 height 18
drag, startPoint x: 558, startPoint y: 121, endPoint x: 438, endPoint y: 125, distance: 119.8
click at [438, 125] on div "Filtros ID 202507 Período Presentación Período de Prestación CUIL 27-38763653-1…" at bounding box center [400, 157] width 574 height 80
paste input "17550721-9"
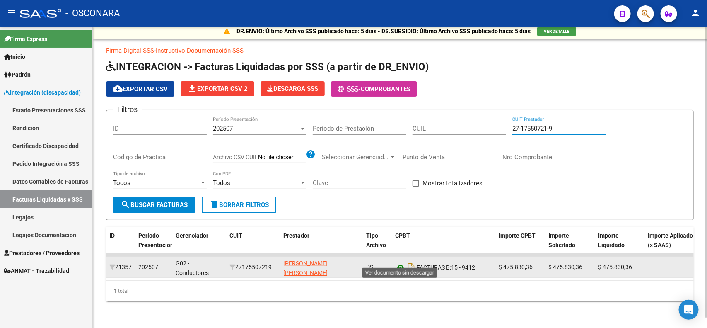
click at [403, 262] on icon at bounding box center [400, 267] width 11 height 10
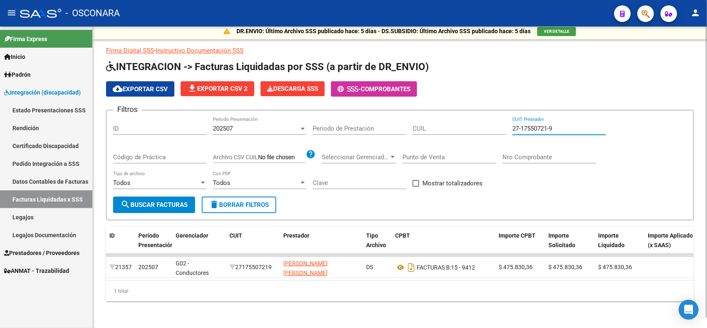
drag, startPoint x: 565, startPoint y: 123, endPoint x: 446, endPoint y: 110, distance: 120.5
click at [446, 117] on div "Filtros ID 202507 Período Presentación Período de Prestación CUIL 27-17550721-9…" at bounding box center [400, 157] width 574 height 80
paste input "30-71490019-2"
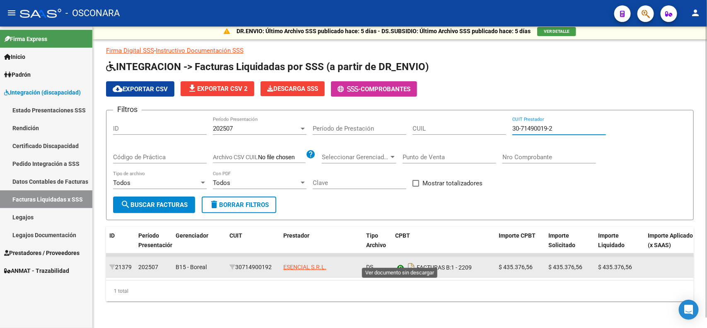
click at [399, 262] on icon at bounding box center [400, 267] width 11 height 10
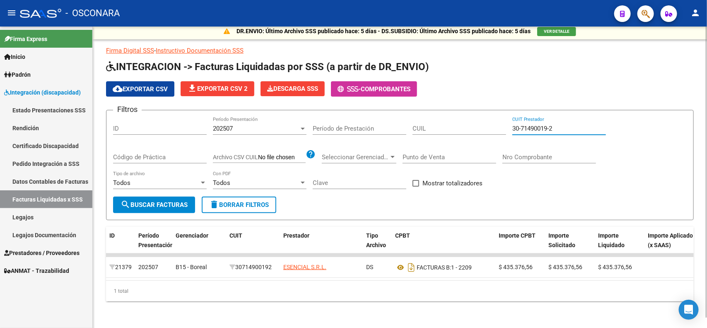
drag, startPoint x: 595, startPoint y: 123, endPoint x: 286, endPoint y: 95, distance: 310.7
click at [466, 117] on div "Filtros ID 202507 Período Presentación Período de Prestación CUIL 30-71490019-2…" at bounding box center [400, 157] width 574 height 80
paste input "20-37447365-5"
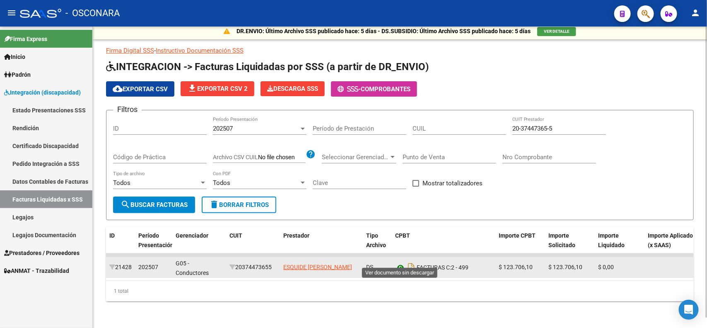
click at [400, 263] on icon at bounding box center [400, 267] width 11 height 10
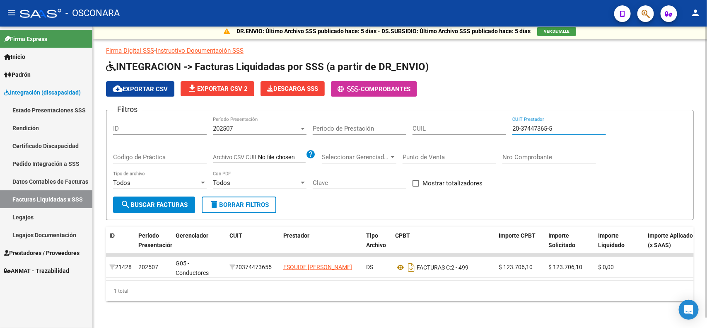
drag, startPoint x: 573, startPoint y: 122, endPoint x: 381, endPoint y: 104, distance: 192.2
click at [381, 110] on form "Filtros ID 202507 Período Presentación Período de Prestación CUIL 20-37447365-5…" at bounding box center [400, 165] width 588 height 110
paste input "7-33583166-2"
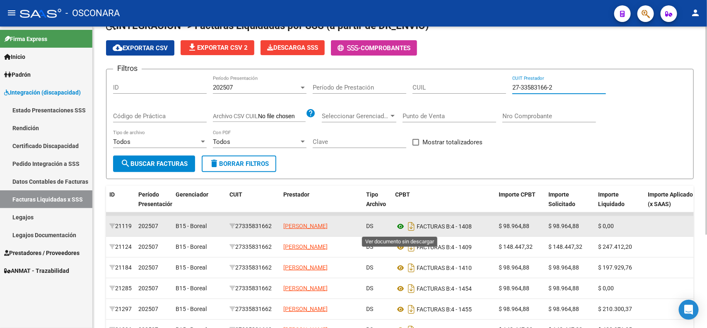
scroll to position [62, 0]
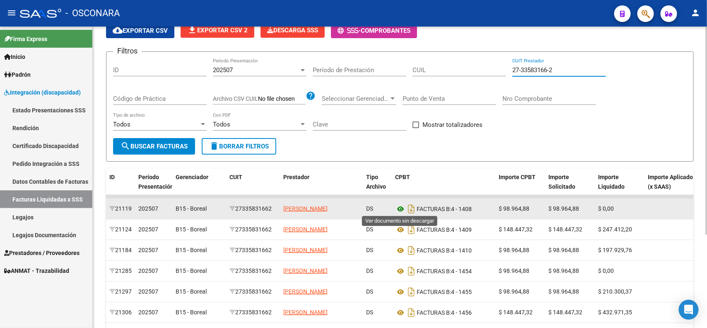
click at [398, 208] on icon at bounding box center [400, 209] width 11 height 10
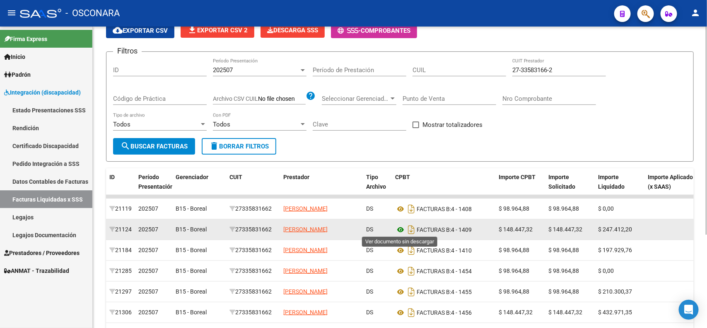
click at [404, 228] on icon at bounding box center [400, 230] width 11 height 10
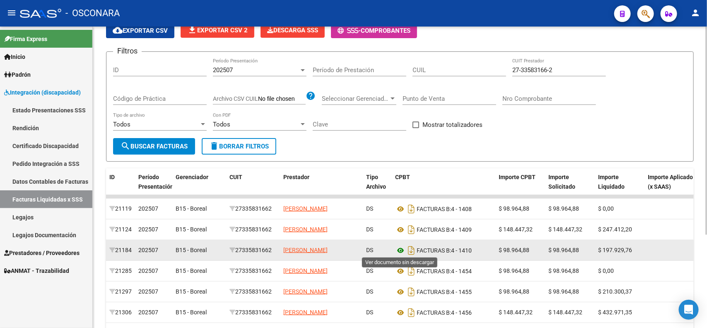
click at [399, 250] on icon at bounding box center [400, 250] width 11 height 10
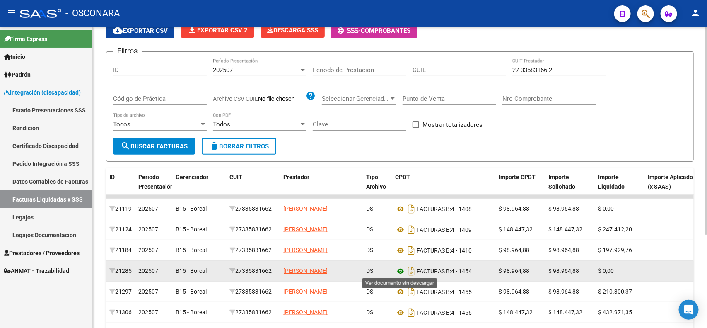
click at [401, 271] on icon at bounding box center [400, 271] width 11 height 10
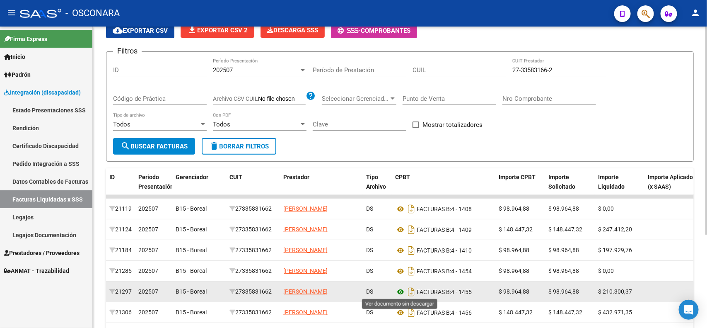
click at [402, 290] on icon at bounding box center [400, 292] width 11 height 10
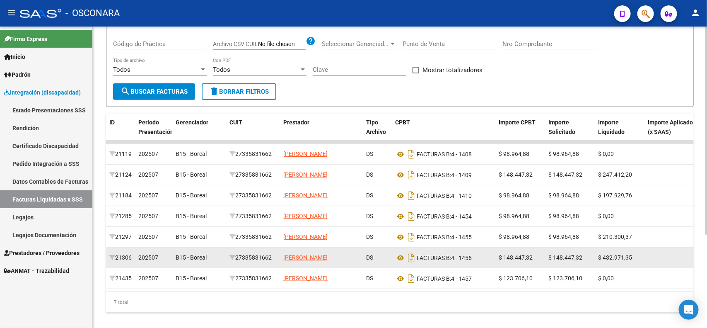
scroll to position [135, 0]
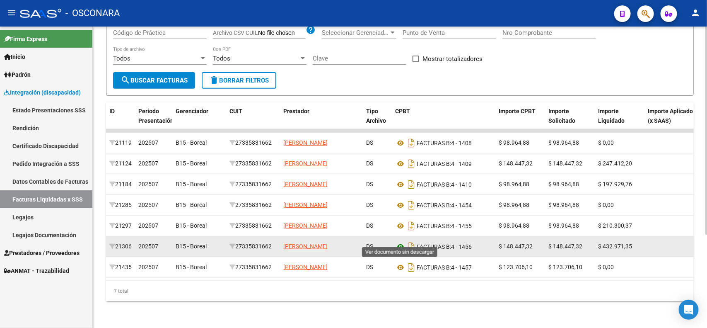
click at [398, 241] on icon at bounding box center [400, 246] width 11 height 10
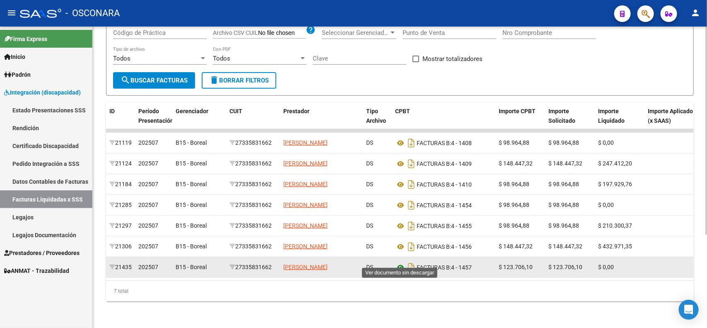
click at [396, 262] on icon at bounding box center [400, 267] width 11 height 10
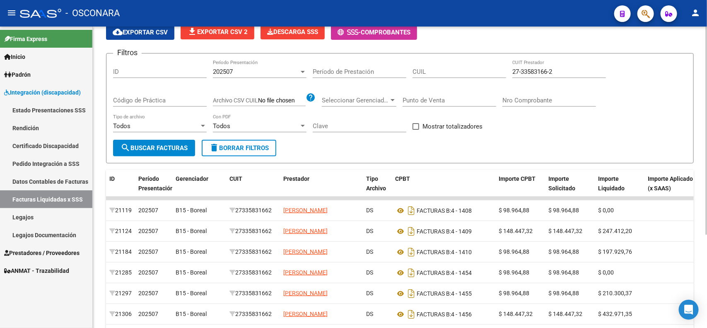
scroll to position [0, 0]
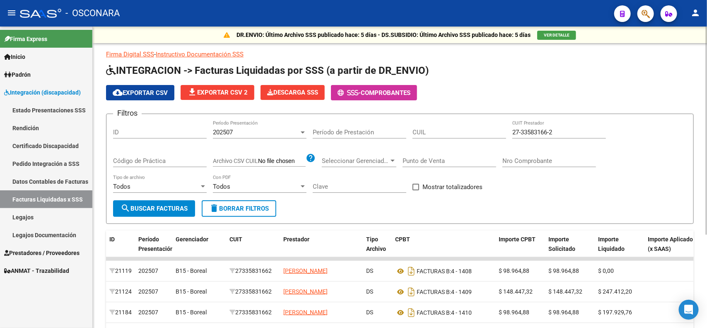
drag, startPoint x: 597, startPoint y: 128, endPoint x: 388, endPoint y: 127, distance: 208.8
click at [394, 127] on div "Filtros ID 202507 Período Presentación Período de Prestación CUIL 27-33583166-2…" at bounding box center [400, 161] width 574 height 80
paste input "0-37431420-4"
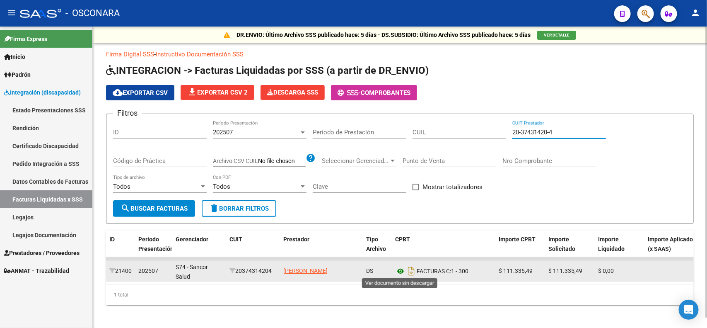
click at [400, 273] on icon at bounding box center [400, 271] width 11 height 10
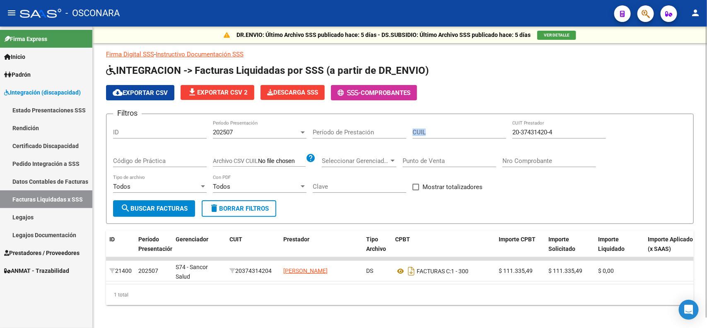
drag, startPoint x: 572, startPoint y: 135, endPoint x: 504, endPoint y: 130, distance: 68.5
click at [504, 130] on div "Filtros ID 202507 Período Presentación Período de Prestación CUIL 20-37431420-4…" at bounding box center [400, 161] width 574 height 80
click at [567, 129] on input "20-37431420-4" at bounding box center [559, 131] width 94 height 7
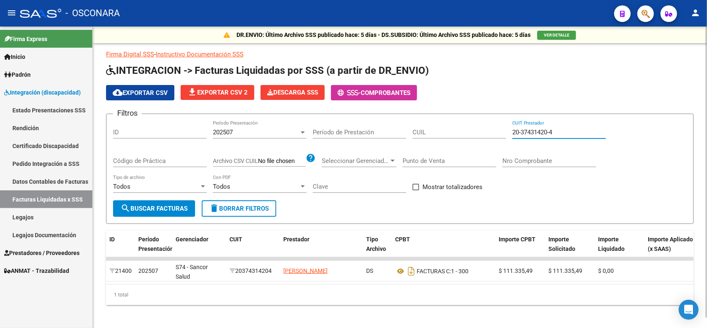
paste input "7-33948838-5"
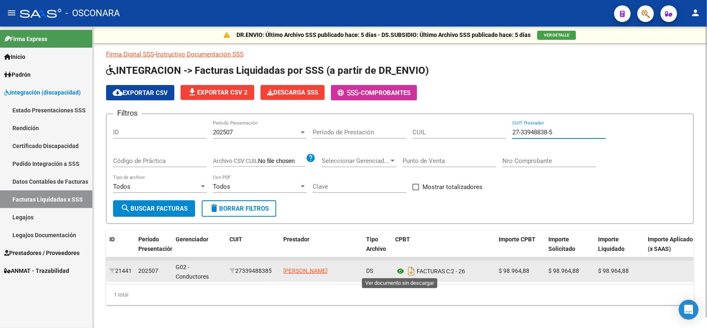
click at [403, 270] on icon at bounding box center [400, 271] width 11 height 10
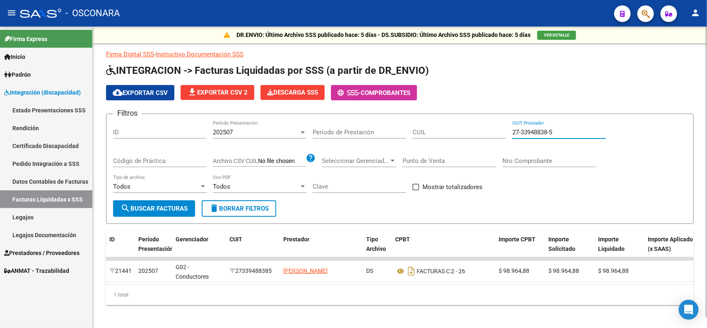
drag, startPoint x: 570, startPoint y: 133, endPoint x: 436, endPoint y: 131, distance: 134.2
click at [440, 130] on div "Filtros ID 202507 Período Presentación Período de Prestación CUIL 27-33948838-5…" at bounding box center [400, 161] width 574 height 80
paste input "26646252-8"
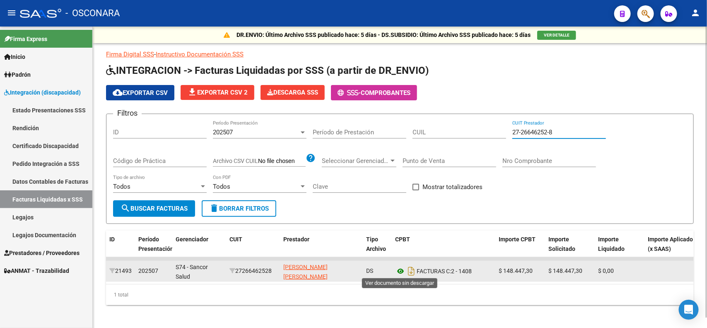
click at [400, 268] on icon at bounding box center [400, 271] width 11 height 10
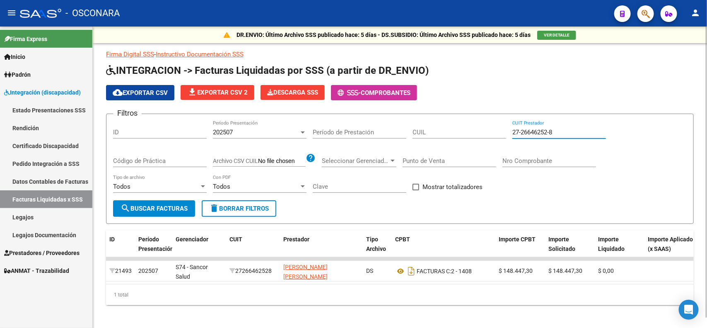
drag, startPoint x: 579, startPoint y: 129, endPoint x: 332, endPoint y: 124, distance: 246.5
click at [336, 125] on div "Filtros ID 202507 Período Presentación Período de Prestación CUIL 27-26646252-8…" at bounding box center [400, 161] width 574 height 80
paste input "43331497"
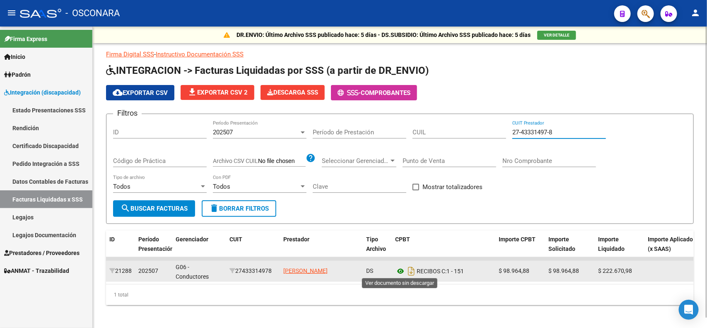
click at [405, 270] on icon at bounding box center [400, 271] width 11 height 10
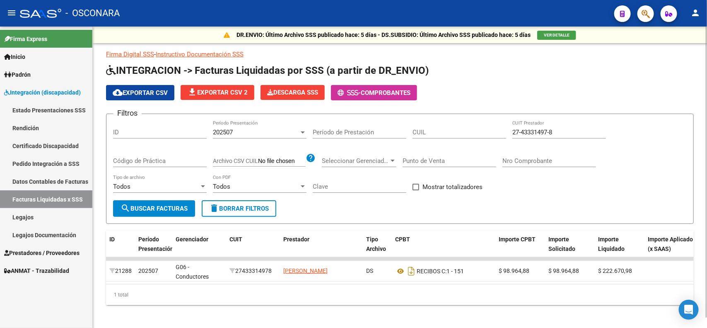
drag, startPoint x: 572, startPoint y: 140, endPoint x: 575, endPoint y: 131, distance: 9.6
click at [572, 137] on div "27-43331497-8 CUIT Prestador" at bounding box center [559, 134] width 94 height 26
click at [575, 131] on input "27-43331497-8" at bounding box center [559, 131] width 94 height 7
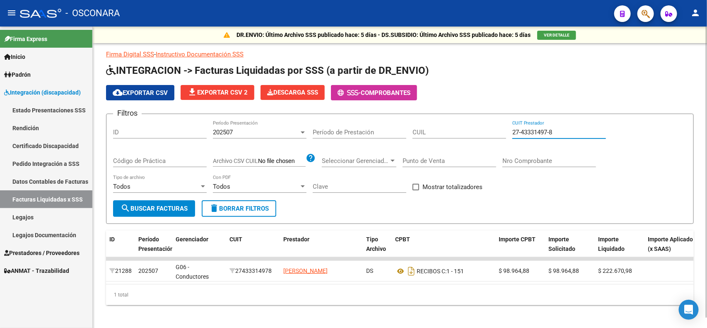
paste input "30-70974922-2"
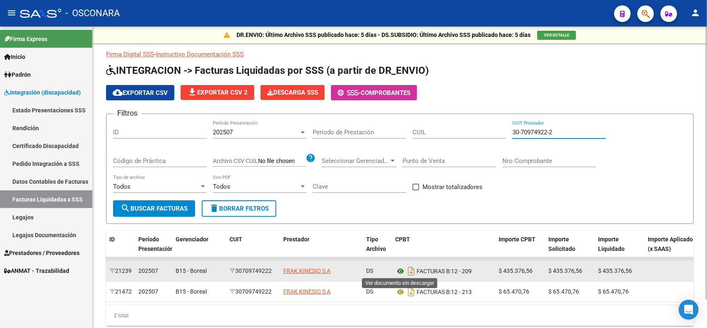
click at [398, 268] on icon at bounding box center [400, 271] width 11 height 10
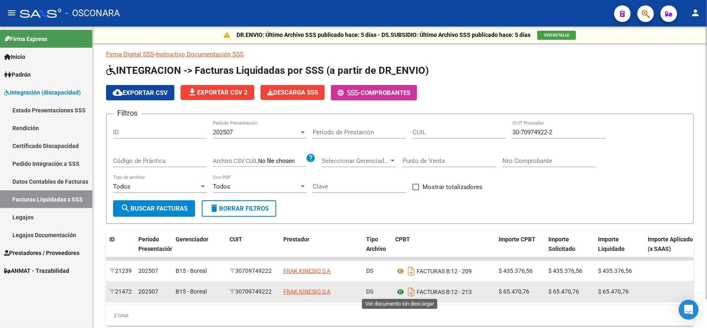
click at [400, 288] on icon at bounding box center [400, 292] width 11 height 10
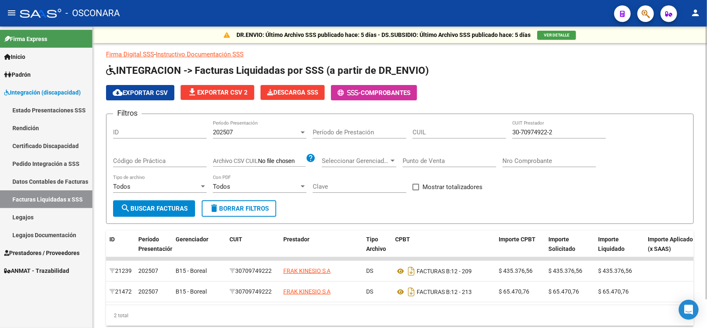
drag, startPoint x: 570, startPoint y: 130, endPoint x: 368, endPoint y: 119, distance: 202.1
click at [386, 121] on div "Filtros ID 202507 Período Presentación Período de Prestación CUIL 30-70974922-2…" at bounding box center [400, 161] width 574 height 80
paste input "1210806-8"
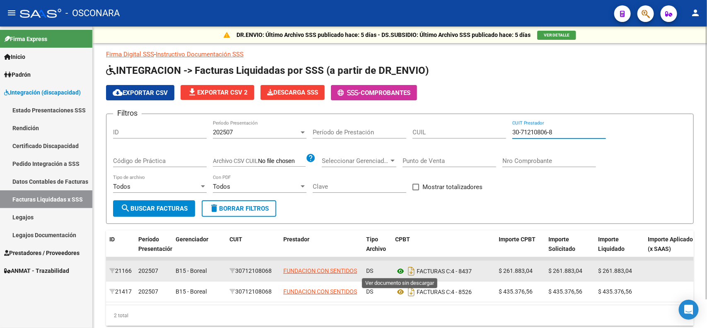
click at [395, 270] on icon at bounding box center [400, 271] width 11 height 10
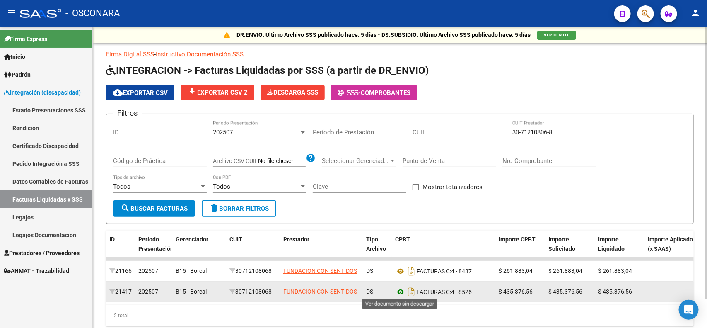
click at [401, 290] on icon at bounding box center [400, 292] width 11 height 10
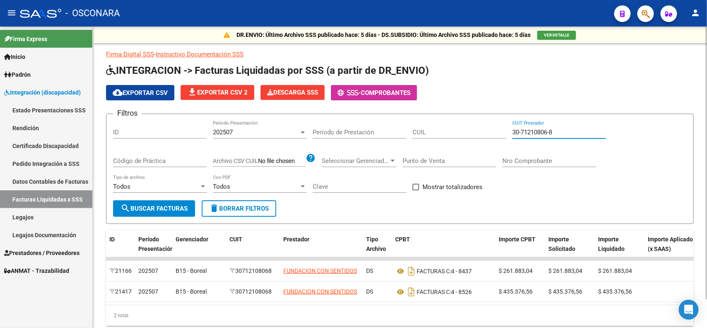
drag, startPoint x: 570, startPoint y: 134, endPoint x: 422, endPoint y: 119, distance: 149.4
click at [423, 121] on div "Filtros ID 202507 Período Presentación Período de Prestación CUIL 30-71210806-8…" at bounding box center [400, 161] width 574 height 80
paste input "53336-2"
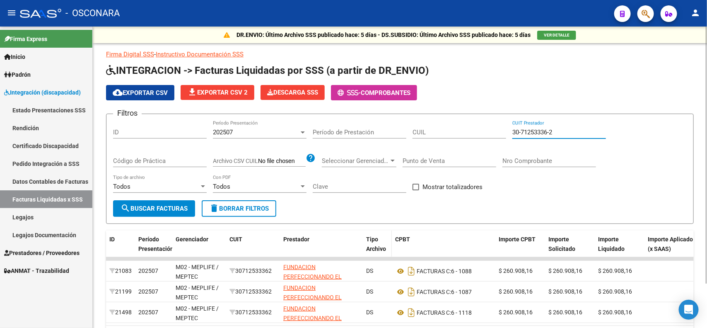
scroll to position [52, 0]
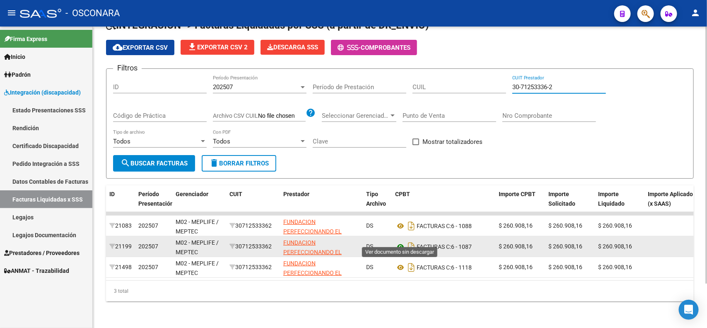
click at [398, 241] on icon at bounding box center [400, 246] width 11 height 10
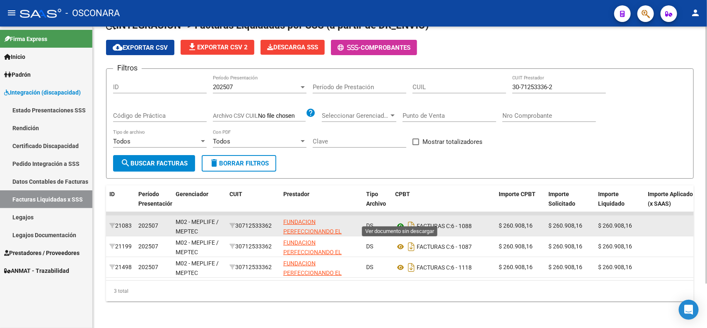
click at [397, 221] on icon at bounding box center [400, 226] width 11 height 10
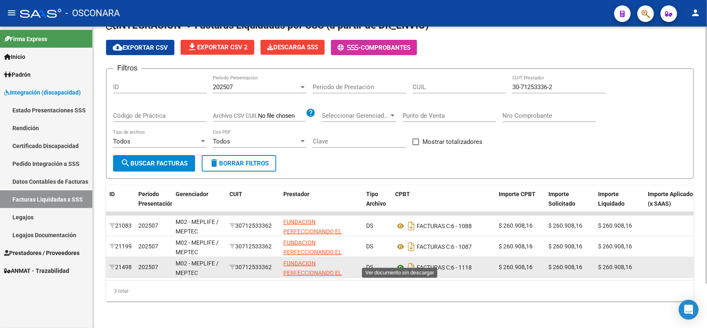
click at [398, 262] on icon at bounding box center [400, 267] width 11 height 10
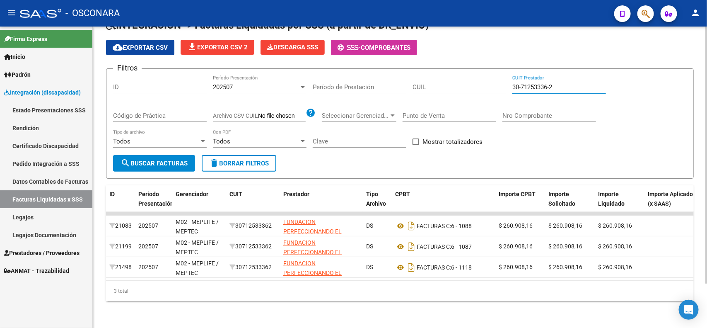
drag, startPoint x: 581, startPoint y: 81, endPoint x: 232, endPoint y: 57, distance: 349.6
click at [232, 57] on app-list-header "INTEGRACION -> Facturas Liquidadas por SSS (a partir de DR_ENVIO) cloud_downloa…" at bounding box center [400, 99] width 588 height 160
paste input "27-35878191-3"
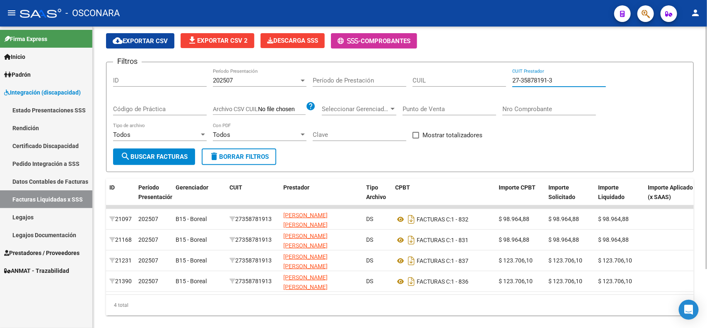
scroll to position [72, 0]
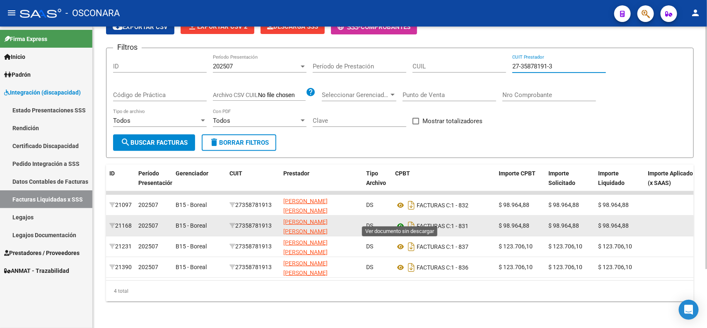
click at [398, 221] on icon at bounding box center [400, 226] width 11 height 10
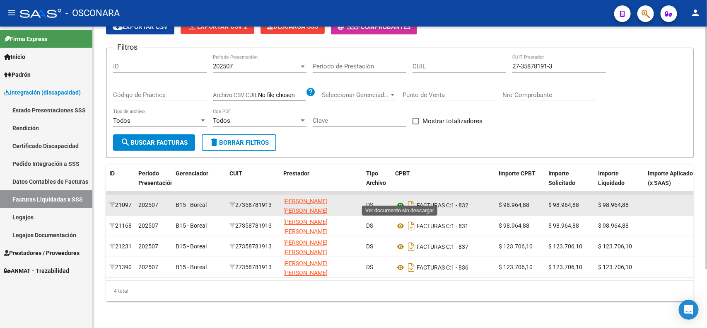
click at [402, 200] on icon at bounding box center [400, 205] width 11 height 10
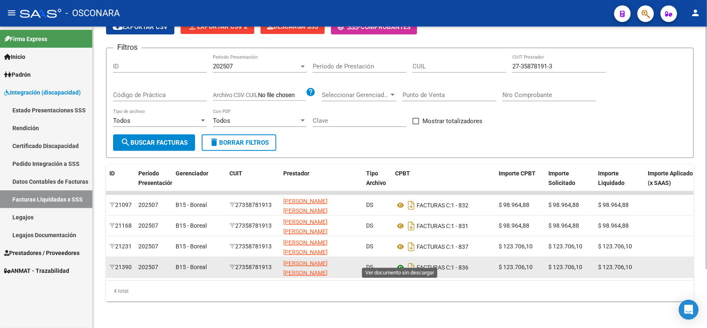
click at [396, 262] on icon at bounding box center [400, 267] width 11 height 10
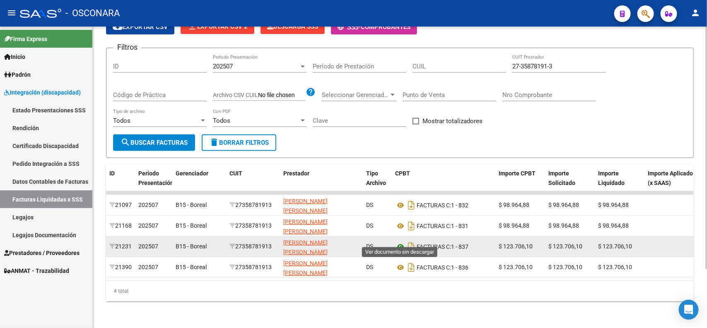
click at [403, 241] on icon at bounding box center [400, 246] width 11 height 10
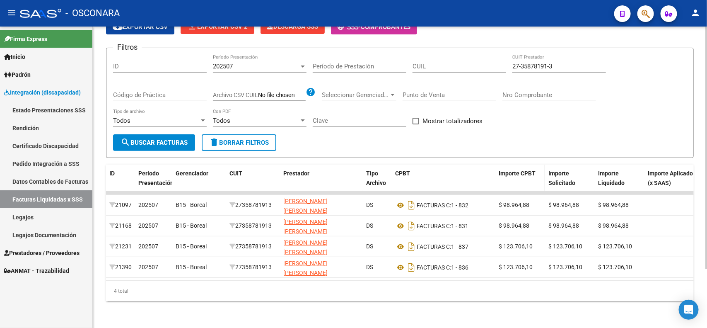
scroll to position [21, 0]
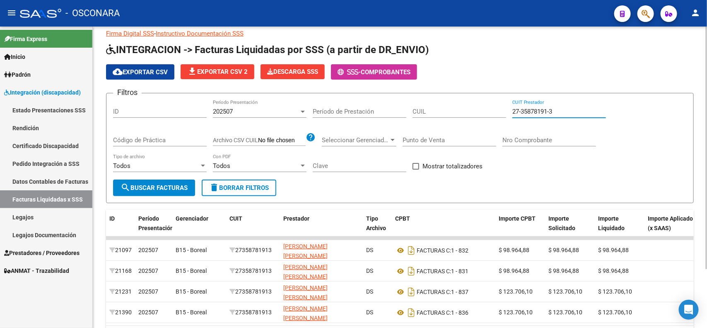
drag, startPoint x: 567, startPoint y: 109, endPoint x: 485, endPoint y: 106, distance: 82.5
click at [499, 107] on div "Filtros ID 202507 Período Presentación Período de Prestación CUIL 27-35878191-3…" at bounding box center [400, 140] width 574 height 80
paste input "0-33098482-2"
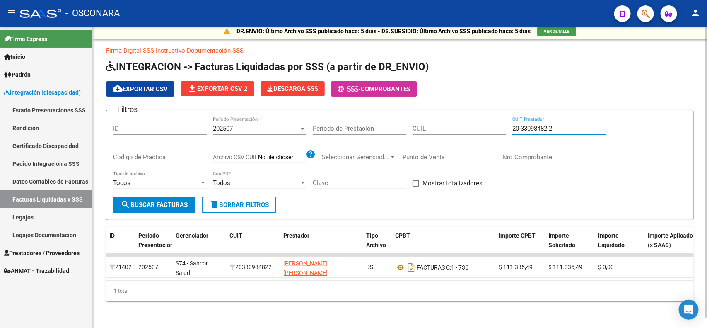
scroll to position [10, 0]
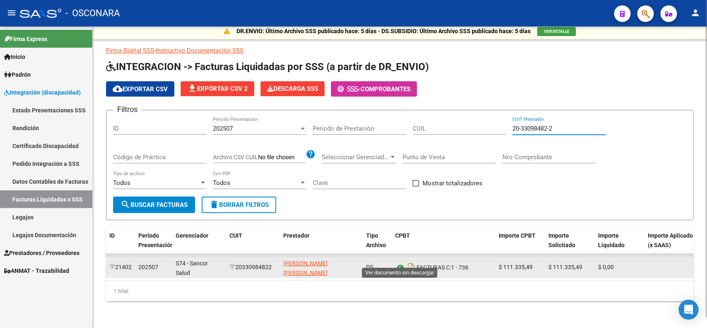
click at [398, 262] on icon at bounding box center [400, 267] width 11 height 10
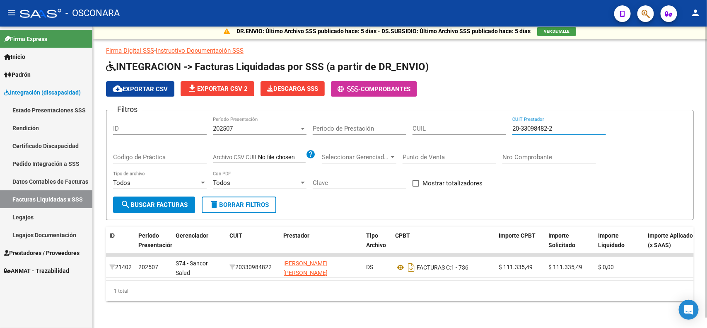
drag, startPoint x: 566, startPoint y: 119, endPoint x: 434, endPoint y: 98, distance: 133.9
click at [488, 110] on form "Filtros ID 202507 Período Presentación Período de Prestación CUIL 20-33098482-2…" at bounding box center [400, 165] width 588 height 110
paste input "7-33273756-8"
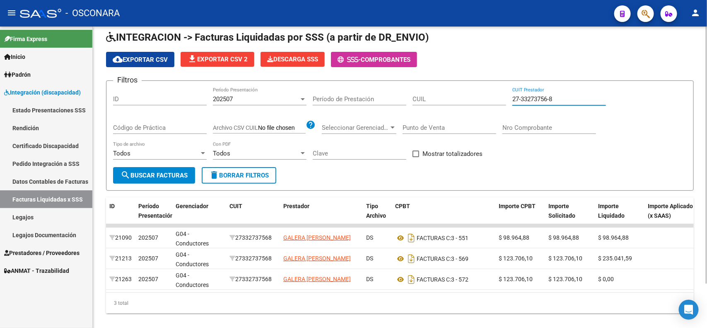
scroll to position [52, 0]
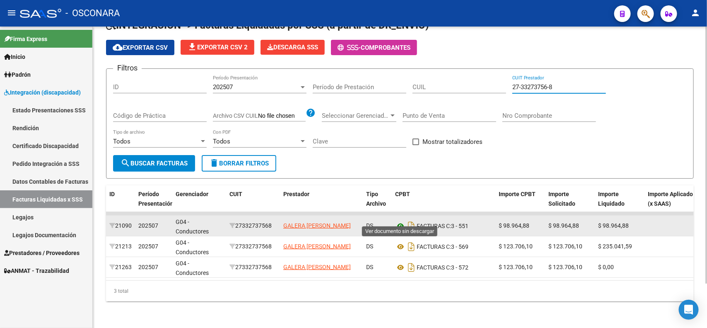
click at [397, 221] on icon at bounding box center [400, 226] width 11 height 10
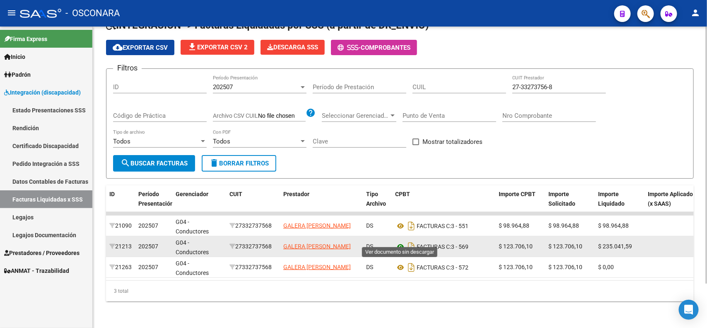
click at [400, 241] on icon at bounding box center [400, 246] width 11 height 10
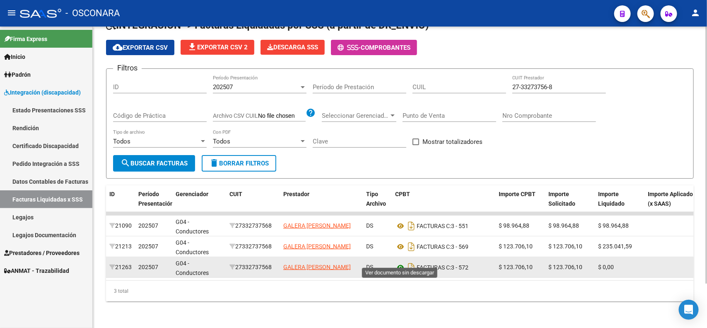
click at [398, 262] on icon at bounding box center [400, 267] width 11 height 10
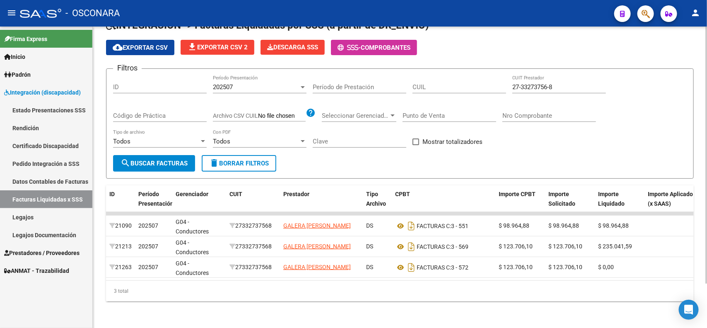
drag, startPoint x: 558, startPoint y: 80, endPoint x: 407, endPoint y: 56, distance: 152.1
click at [411, 56] on app-list-header "INTEGRACION -> Facturas Liquidadas por SSS (a partir de DR_ENVIO) cloud_downloa…" at bounding box center [400, 99] width 588 height 160
paste input "28367855-0"
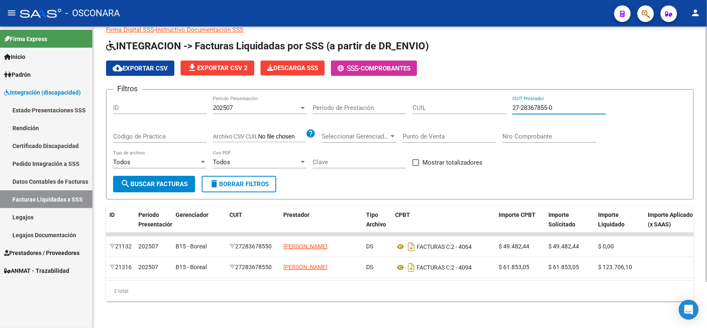
scroll to position [31, 0]
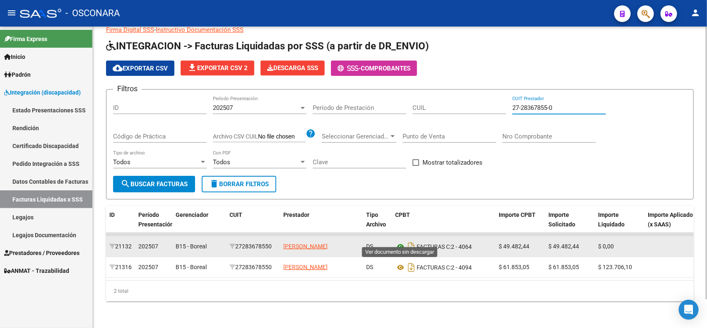
click at [400, 241] on icon at bounding box center [400, 246] width 11 height 10
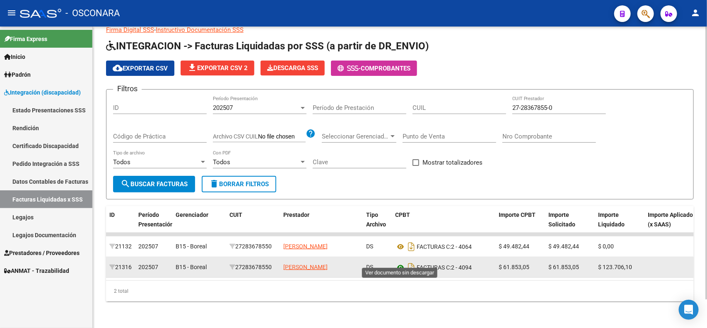
click at [398, 262] on icon at bounding box center [400, 267] width 11 height 10
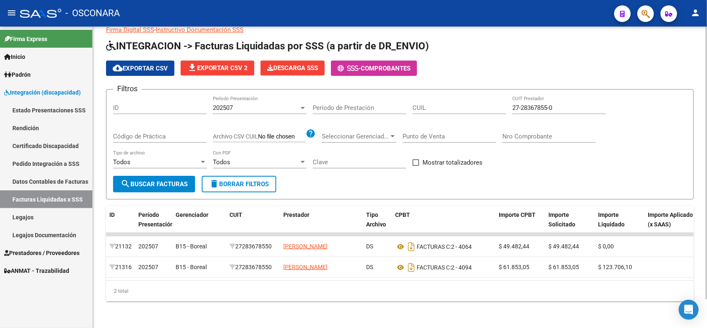
drag, startPoint x: 554, startPoint y: 96, endPoint x: 417, endPoint y: 94, distance: 137.1
click at [477, 97] on div "Filtros ID 202507 Período Presentación Período de Prestación CUIL 27-28367855-0…" at bounding box center [400, 136] width 574 height 80
click at [563, 104] on input "27-28367855-0" at bounding box center [559, 107] width 94 height 7
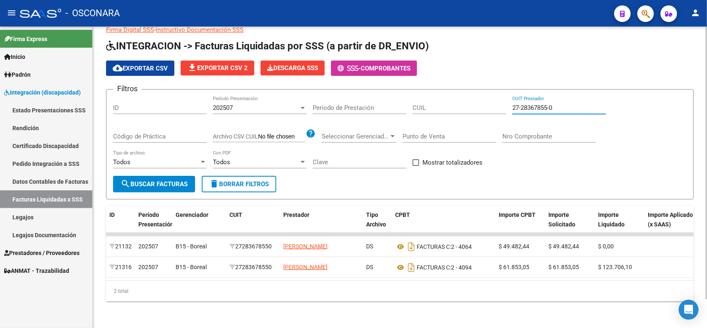
click at [563, 104] on input "27-28367855-0" at bounding box center [559, 107] width 94 height 7
paste input "31849257-9"
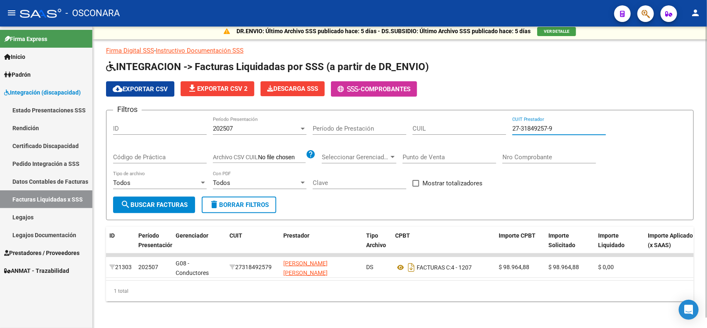
scroll to position [10, 0]
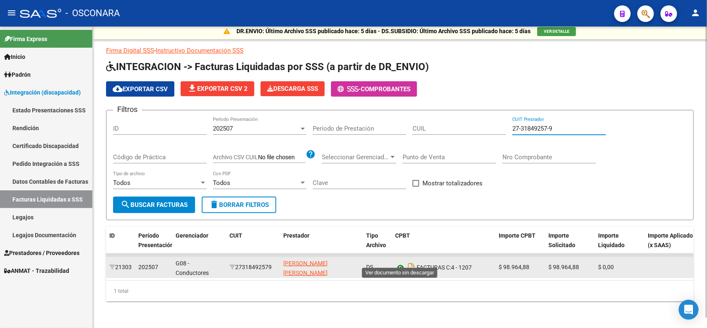
click at [401, 262] on icon at bounding box center [400, 267] width 11 height 10
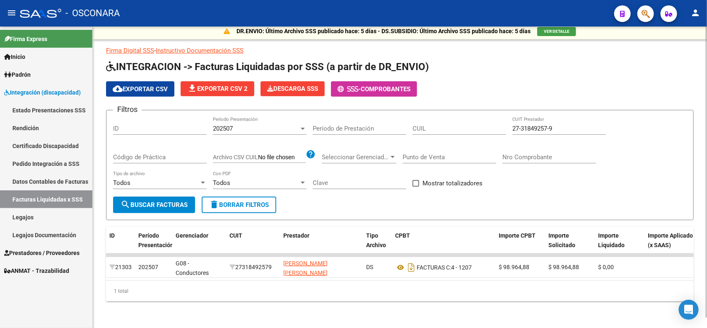
drag, startPoint x: 581, startPoint y: 122, endPoint x: 400, endPoint y: 126, distance: 181.0
click at [408, 126] on div "Filtros ID 202507 Período Presentación Período de Prestación CUIL 27-31849257-9…" at bounding box center [400, 157] width 574 height 80
paste input "7078759-5"
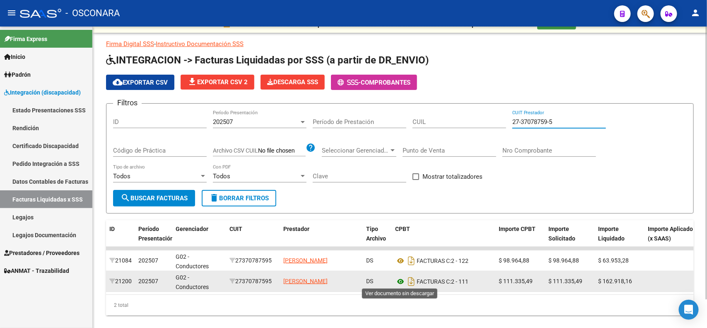
click at [400, 281] on icon at bounding box center [400, 281] width 11 height 10
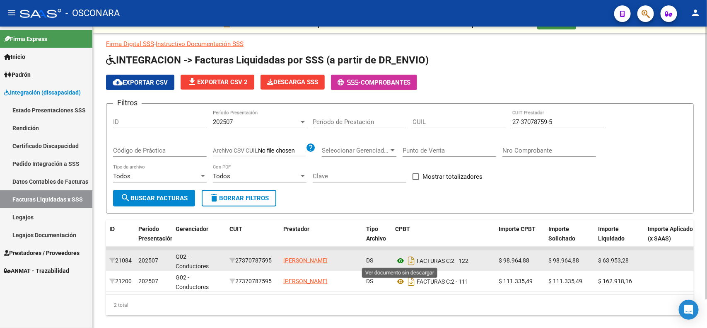
click at [401, 256] on icon at bounding box center [400, 261] width 11 height 10
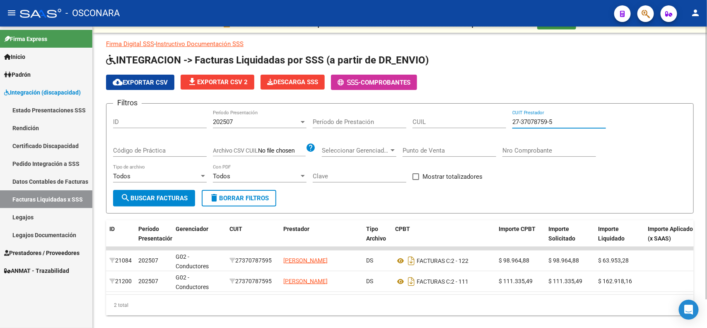
drag, startPoint x: 585, startPoint y: 121, endPoint x: 282, endPoint y: 83, distance: 304.7
click at [351, 97] on app-list-header "INTEGRACION -> Facturas Liquidadas por SSS (a partir de DR_ENVIO) cloud_downloa…" at bounding box center [400, 133] width 588 height 160
paste input "17507799-0"
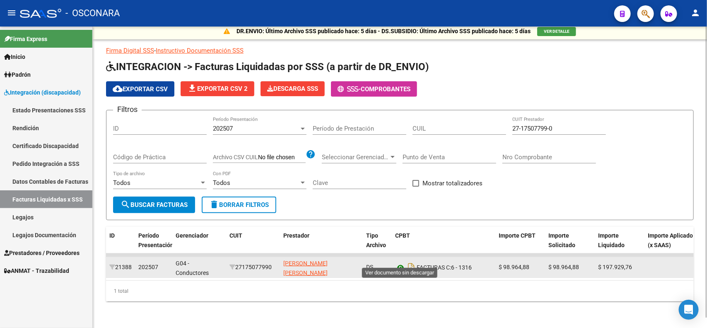
click at [398, 262] on icon at bounding box center [400, 267] width 11 height 10
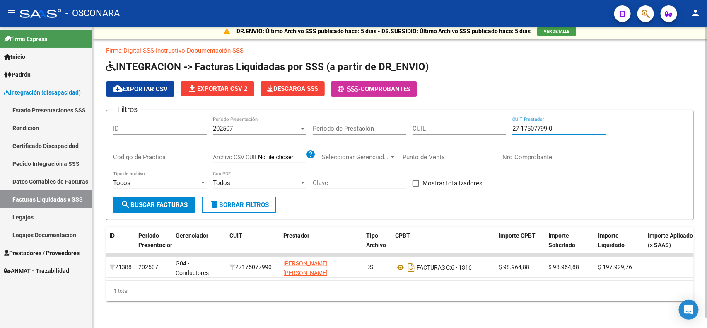
drag, startPoint x: 570, startPoint y: 119, endPoint x: 406, endPoint y: 102, distance: 164.1
click at [424, 110] on form "Filtros ID 202507 Período Presentación Período de Prestación CUIL 27-17507799-0…" at bounding box center [400, 165] width 588 height 110
paste input "32104552-4"
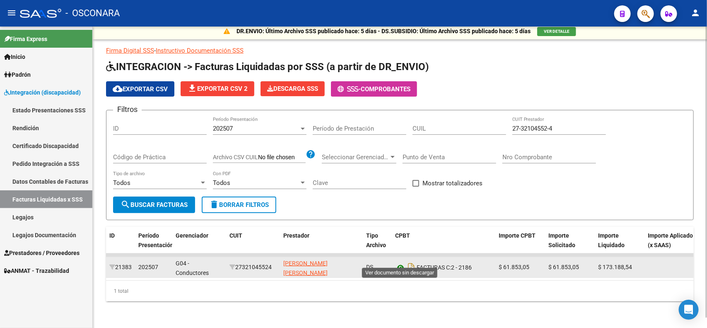
click at [396, 262] on icon at bounding box center [400, 267] width 11 height 10
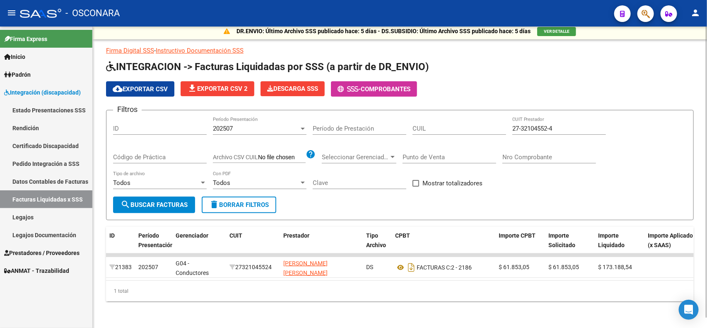
drag, startPoint x: 573, startPoint y: 117, endPoint x: 440, endPoint y: 116, distance: 132.6
click at [463, 119] on div "Filtros ID 202507 Período Presentación Período de Prestación CUIL 27-32104552-4…" at bounding box center [400, 157] width 574 height 80
paste input "22376903"
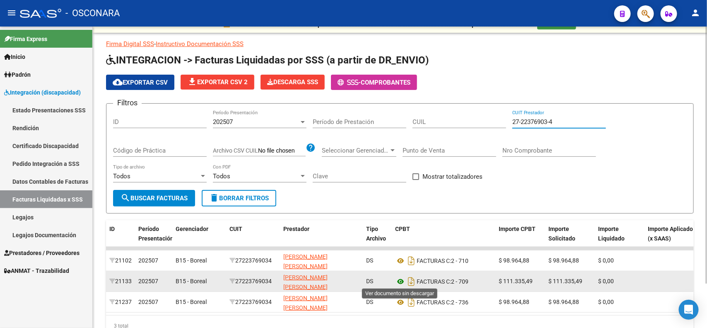
click at [402, 282] on icon at bounding box center [400, 281] width 11 height 10
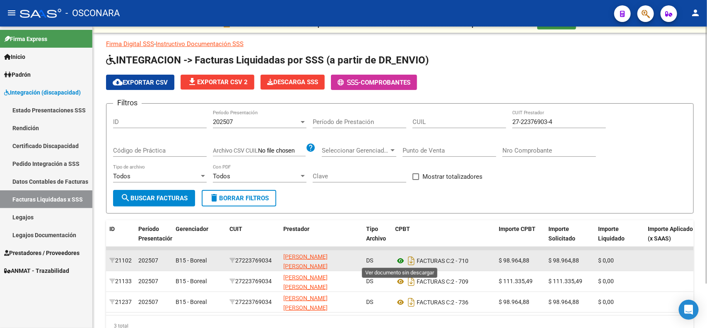
click at [399, 258] on icon at bounding box center [400, 261] width 11 height 10
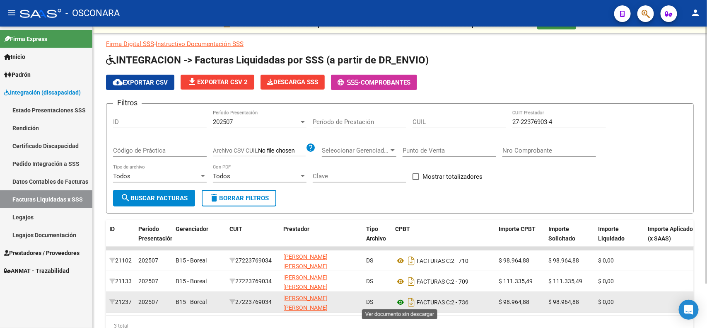
click at [401, 297] on icon at bounding box center [400, 302] width 11 height 10
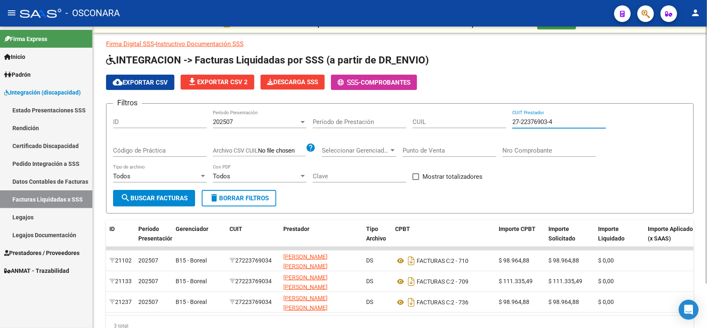
drag, startPoint x: 576, startPoint y: 123, endPoint x: 379, endPoint y: 98, distance: 198.0
click at [382, 99] on app-list-header "INTEGRACION -> Facturas Liquidadas por SSS (a partir de DR_ENVIO) cloud_downloa…" at bounding box center [400, 133] width 588 height 160
paste input "35525929-9"
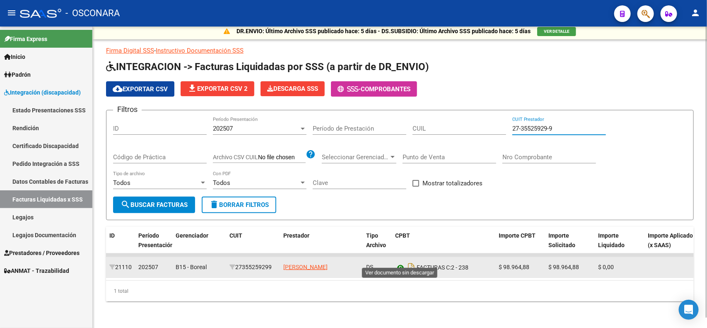
click at [399, 262] on icon at bounding box center [400, 267] width 11 height 10
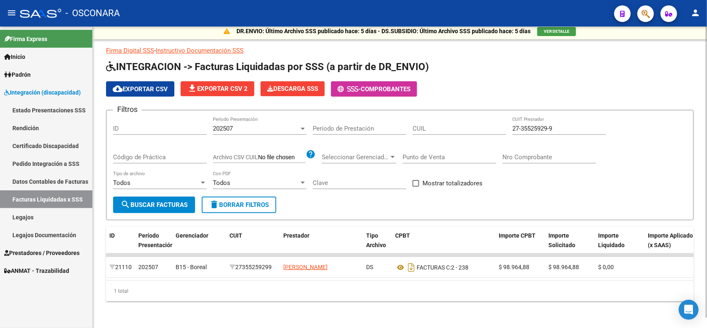
click at [565, 117] on div "27-35525929-9 CUIT Prestador" at bounding box center [559, 126] width 94 height 18
click at [565, 125] on input "27-35525929-9" at bounding box center [559, 128] width 94 height 7
paste input "23941042-7"
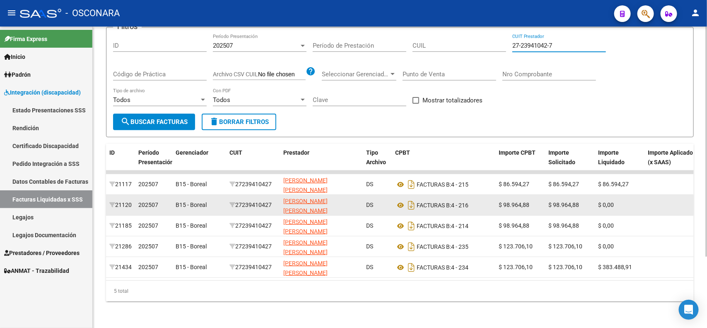
scroll to position [93, 0]
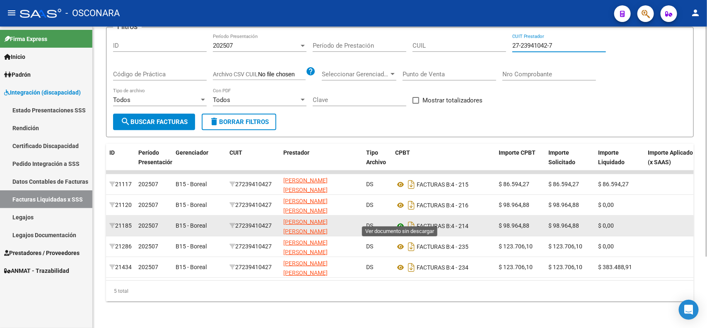
click at [402, 221] on icon at bounding box center [400, 226] width 11 height 10
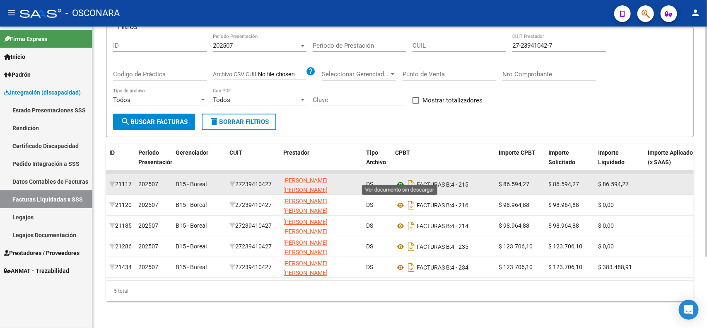
click at [400, 179] on icon at bounding box center [400, 184] width 11 height 10
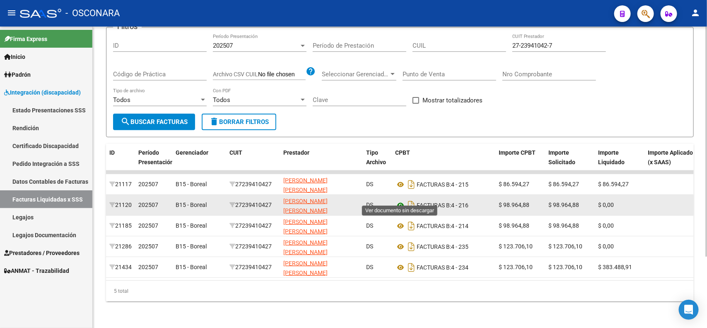
click at [396, 200] on icon at bounding box center [400, 205] width 11 height 10
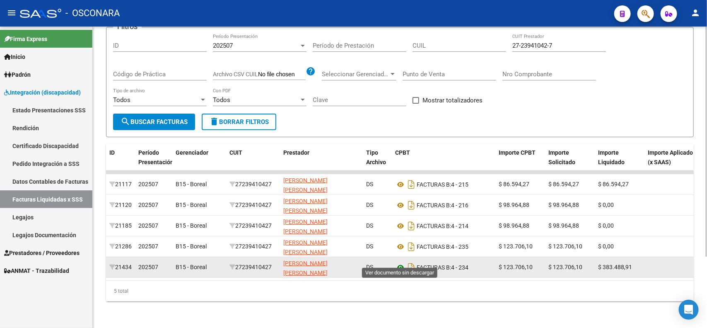
click at [401, 262] on icon at bounding box center [400, 267] width 11 height 10
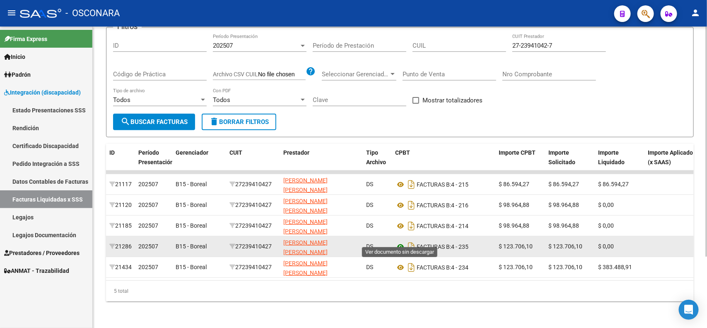
click at [398, 241] on icon at bounding box center [400, 246] width 11 height 10
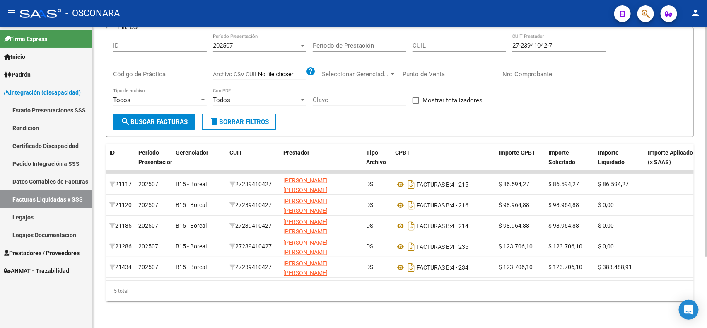
click at [585, 42] on input "27-23941042-7" at bounding box center [559, 45] width 94 height 7
paste input "31454806-5"
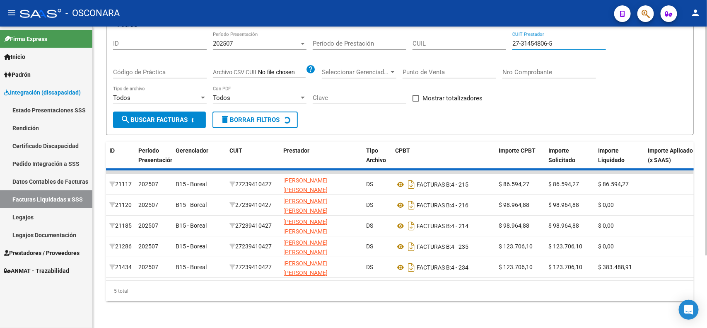
scroll to position [10, 0]
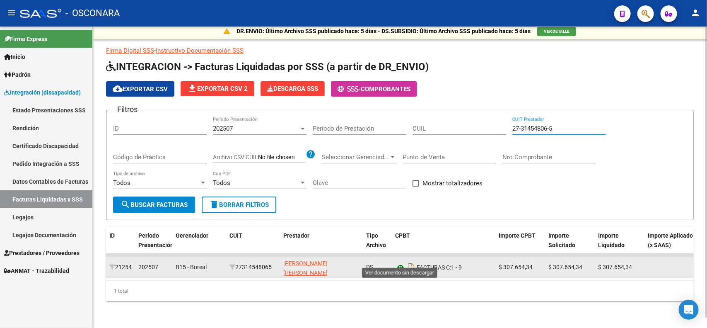
click at [400, 262] on icon at bounding box center [400, 267] width 11 height 10
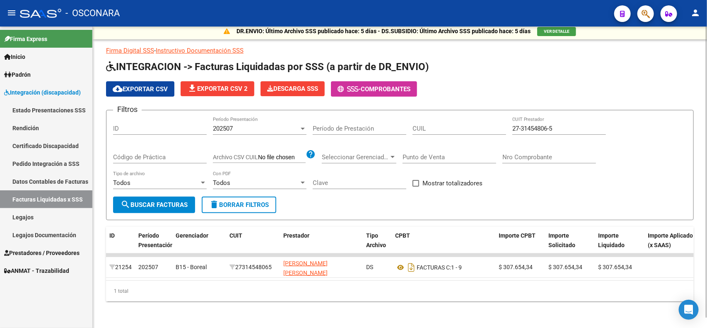
click at [577, 125] on input "27-31454806-5" at bounding box center [559, 128] width 94 height 7
paste input "3-17923554-4"
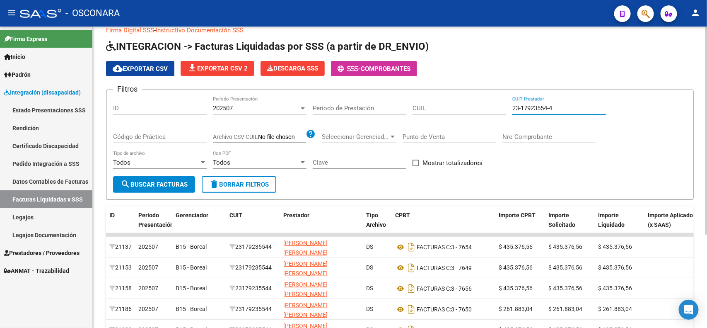
scroll to position [62, 0]
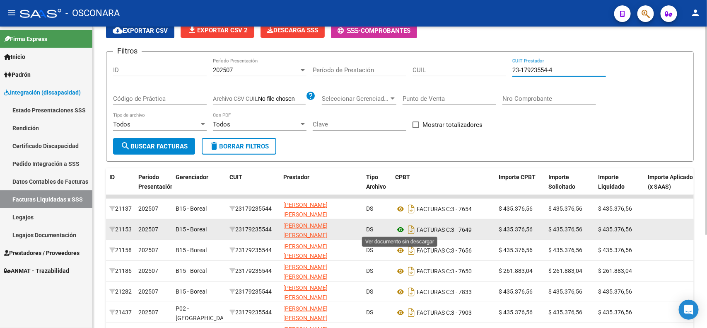
click at [399, 231] on icon at bounding box center [400, 230] width 11 height 10
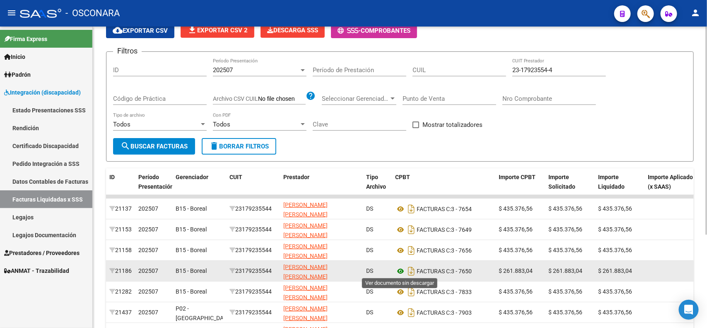
click at [398, 268] on icon at bounding box center [400, 271] width 11 height 10
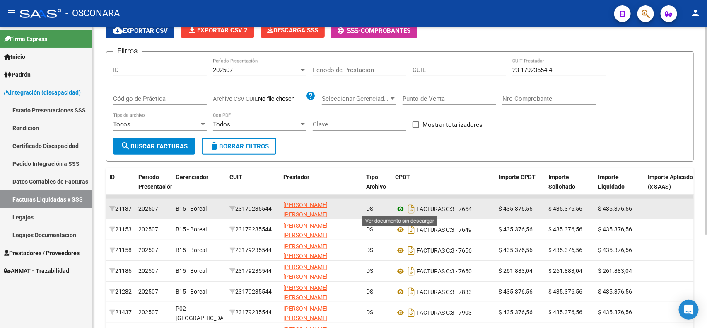
click at [400, 207] on icon at bounding box center [400, 209] width 11 height 10
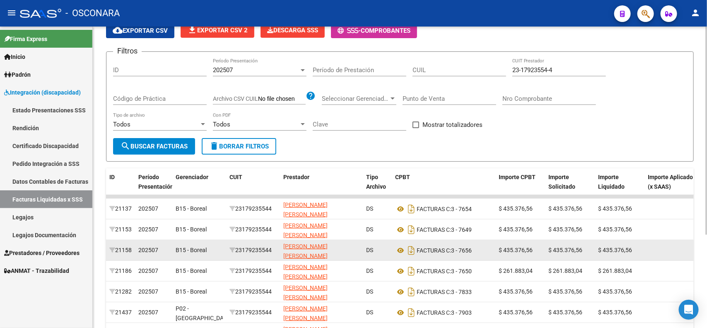
click at [400, 254] on div "FACTURAS C: 3 - 7656" at bounding box center [443, 250] width 97 height 13
click at [400, 251] on icon at bounding box center [400, 250] width 11 height 10
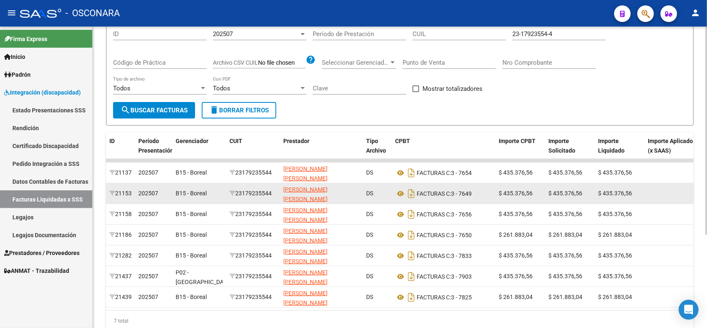
scroll to position [114, 0]
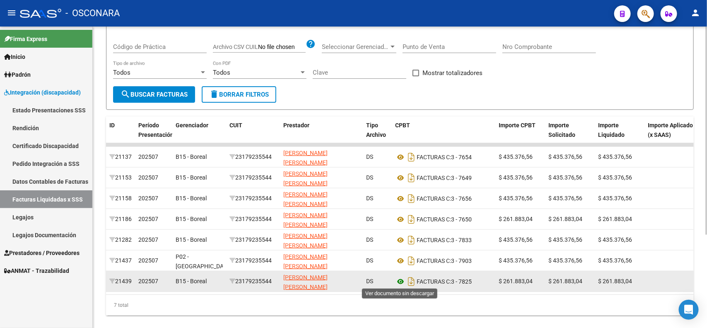
click at [398, 280] on icon at bounding box center [400, 281] width 11 height 10
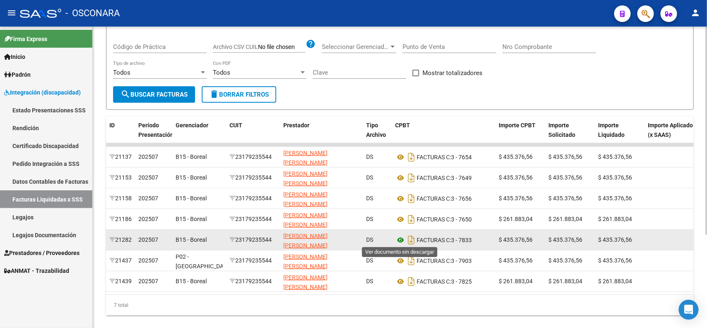
click at [401, 239] on icon at bounding box center [400, 240] width 11 height 10
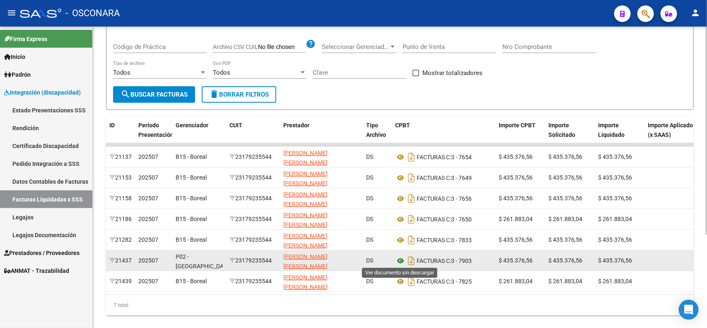
click at [402, 262] on icon at bounding box center [400, 261] width 11 height 10
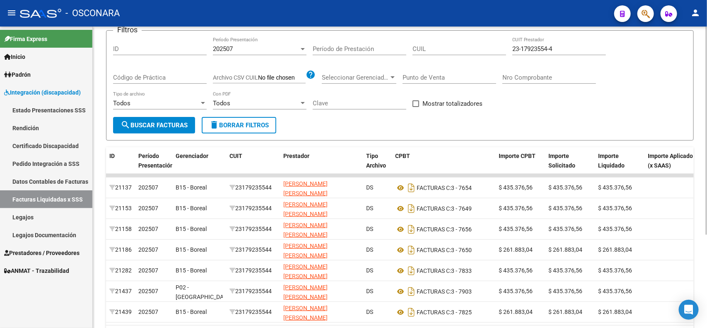
scroll to position [62, 0]
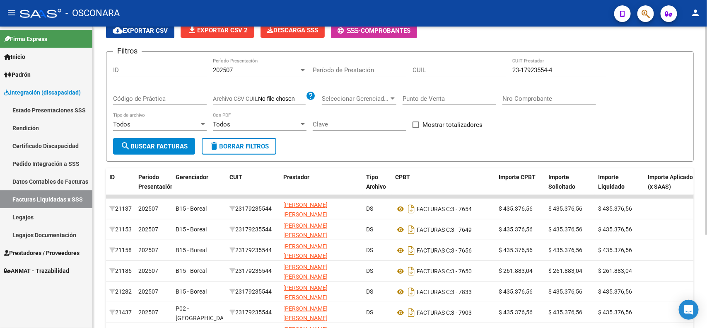
drag, startPoint x: 522, startPoint y: 66, endPoint x: 422, endPoint y: 59, distance: 100.5
click at [422, 59] on div "Filtros ID 202507 Período Presentación Período de Prestación CUIL 23-17923554-4…" at bounding box center [400, 98] width 574 height 80
paste input "7-35870356"
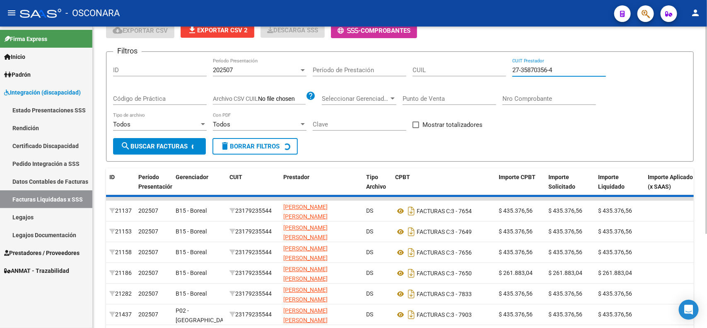
scroll to position [31, 0]
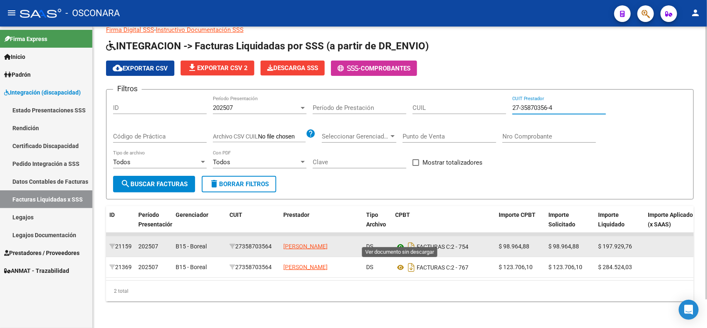
click at [401, 241] on icon at bounding box center [400, 246] width 11 height 10
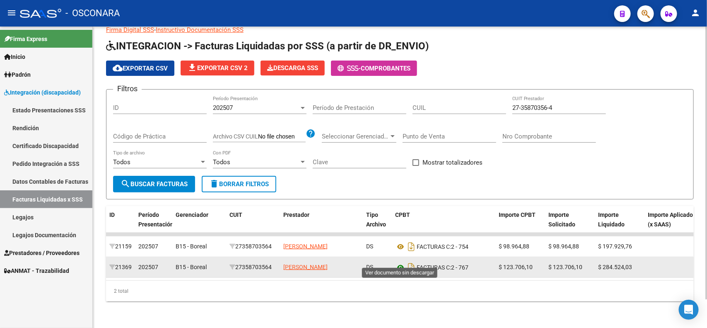
click at [395, 262] on icon at bounding box center [400, 267] width 11 height 10
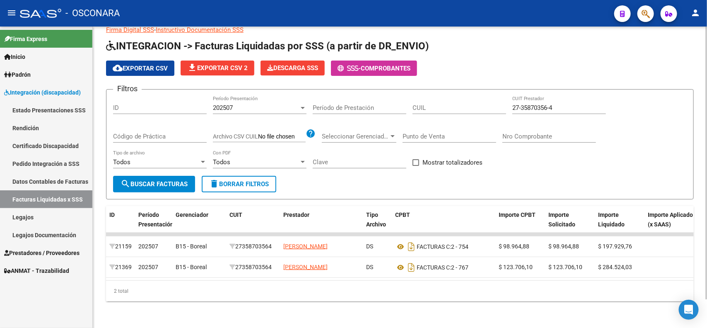
click at [582, 106] on div "27-35870356-4 CUIT Prestador" at bounding box center [559, 105] width 94 height 18
click at [581, 104] on input "27-35870356-4" at bounding box center [559, 107] width 94 height 7
paste input "3-35936307-9"
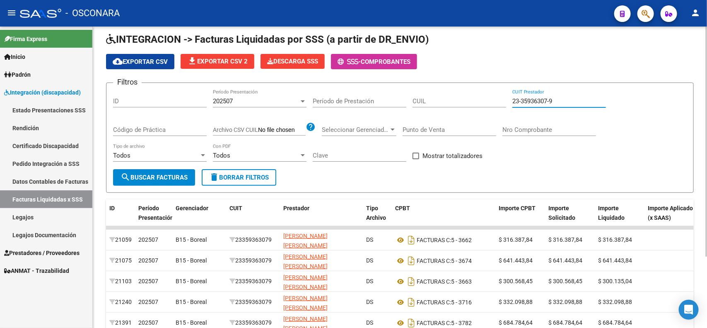
scroll to position [83, 0]
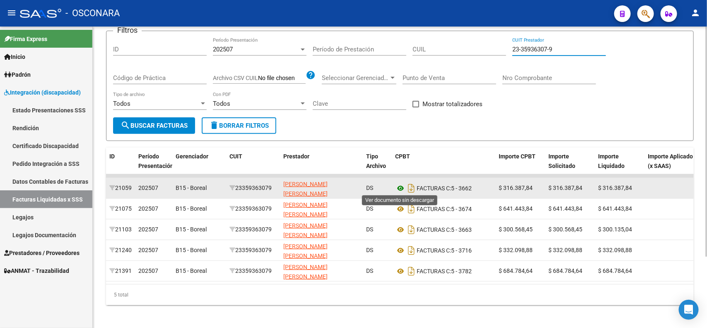
click at [401, 186] on icon at bounding box center [400, 188] width 11 height 10
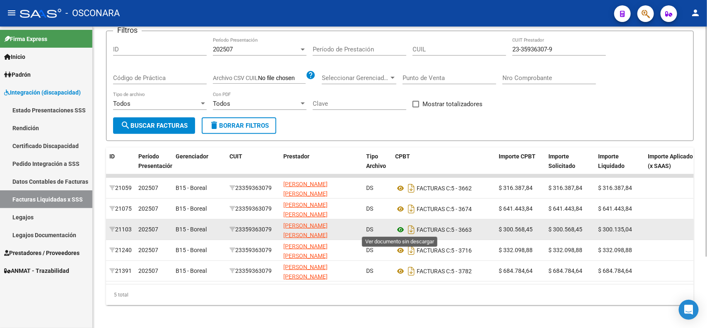
click at [398, 228] on icon at bounding box center [400, 230] width 11 height 10
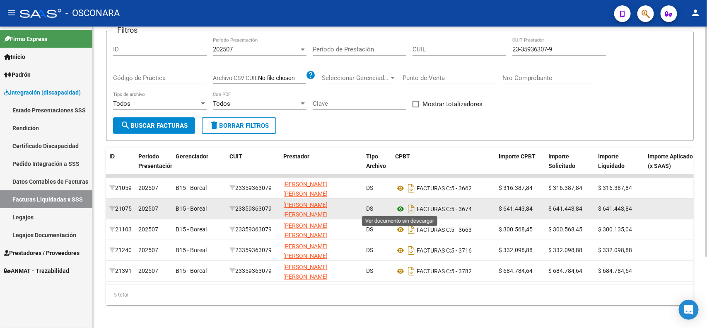
click at [397, 209] on icon at bounding box center [400, 209] width 11 height 10
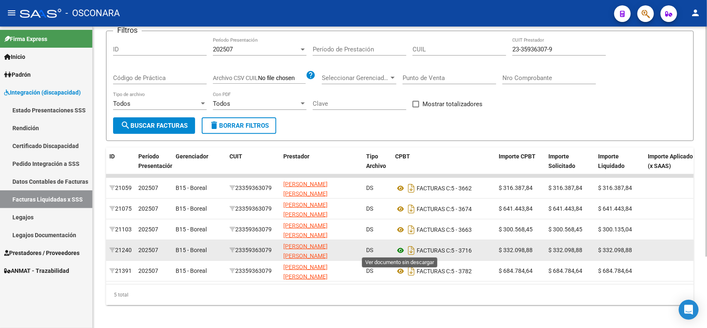
click at [398, 250] on icon at bounding box center [400, 250] width 11 height 10
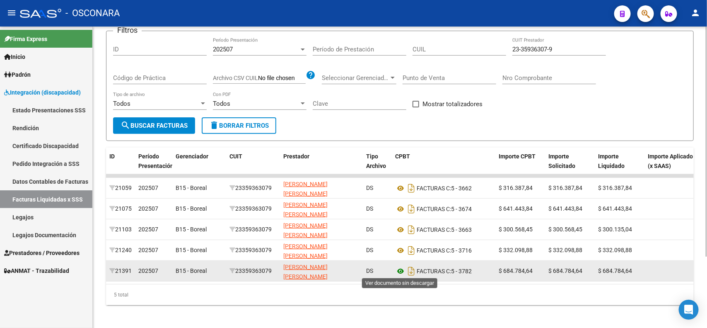
click at [400, 272] on icon at bounding box center [400, 271] width 11 height 10
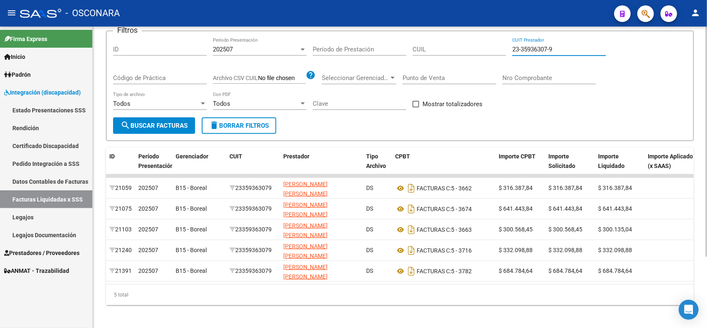
drag, startPoint x: 572, startPoint y: 49, endPoint x: 314, endPoint y: 38, distance: 259.1
click at [317, 39] on div "Filtros ID 202507 Período Presentación Período de Prestación CUIL 23-35936307-9…" at bounding box center [400, 78] width 574 height 80
paste input "7-31557978"
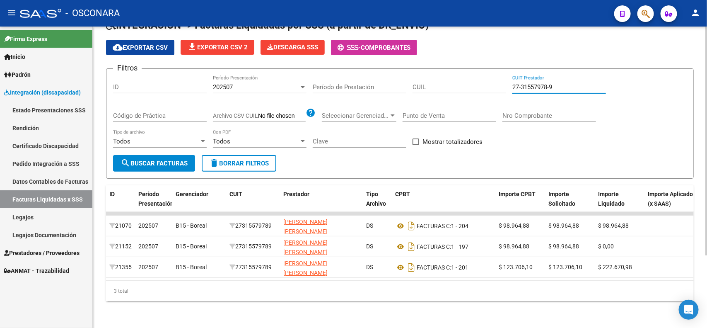
scroll to position [52, 0]
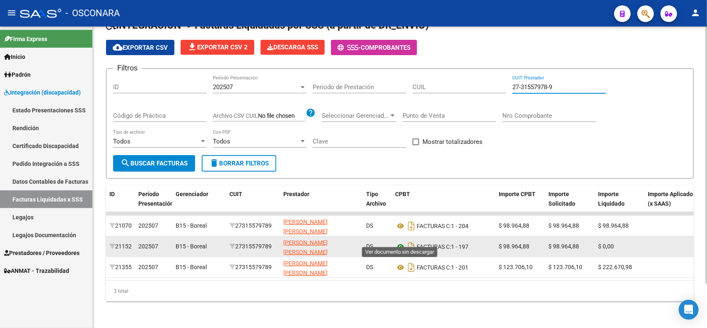
click at [401, 241] on icon at bounding box center [400, 246] width 11 height 10
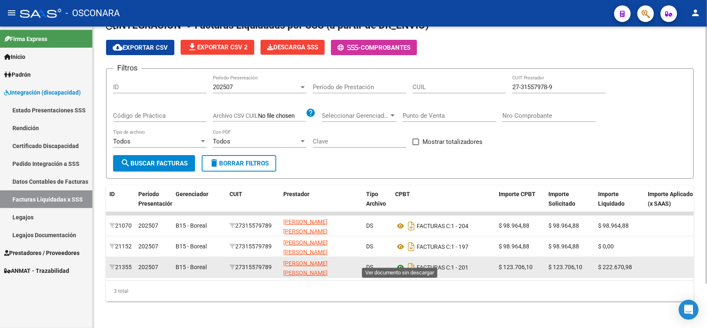
click at [396, 262] on icon at bounding box center [400, 267] width 11 height 10
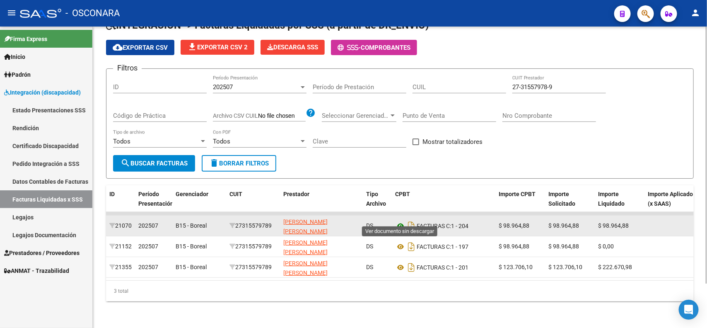
click at [400, 221] on icon at bounding box center [400, 226] width 11 height 10
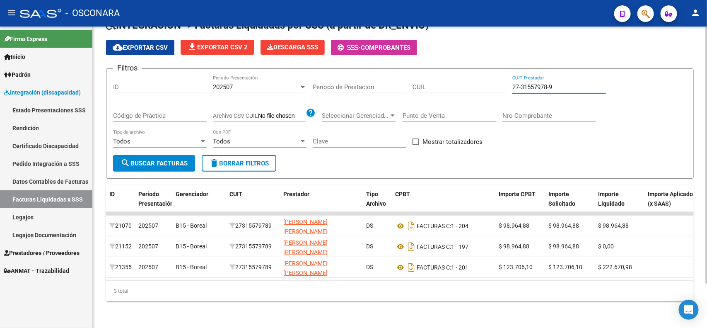
drag, startPoint x: 570, startPoint y: 76, endPoint x: 378, endPoint y: 59, distance: 192.9
click at [479, 75] on div "Filtros ID 202507 Período Presentación Período de Prestación CUIL 27-31557978-9…" at bounding box center [400, 115] width 574 height 80
paste input "3-38210017-4"
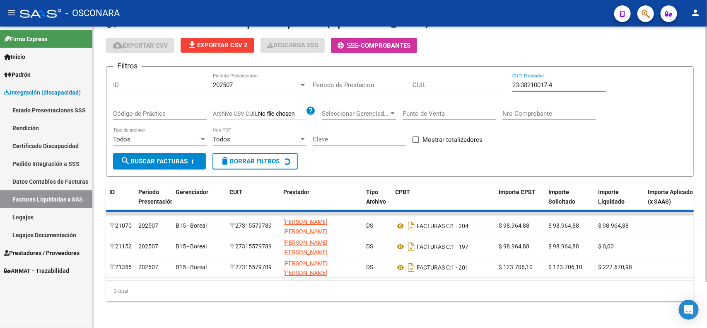
scroll to position [10, 0]
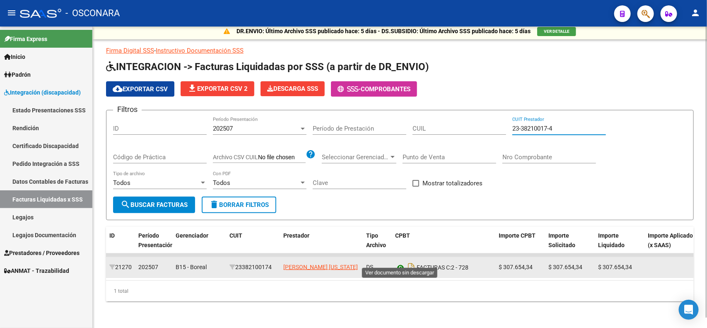
click at [400, 262] on icon at bounding box center [400, 267] width 11 height 10
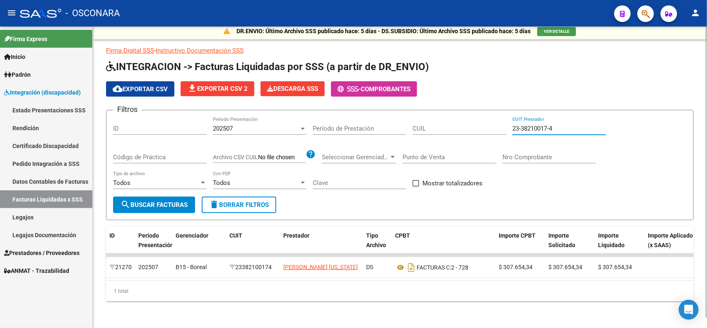
drag, startPoint x: 569, startPoint y: 121, endPoint x: 465, endPoint y: 113, distance: 104.3
click at [466, 117] on div "Filtros ID 202507 Período Presentación Período de Prestación CUIL 23-38210017-4…" at bounding box center [400, 157] width 574 height 80
paste input "0-31319986-0"
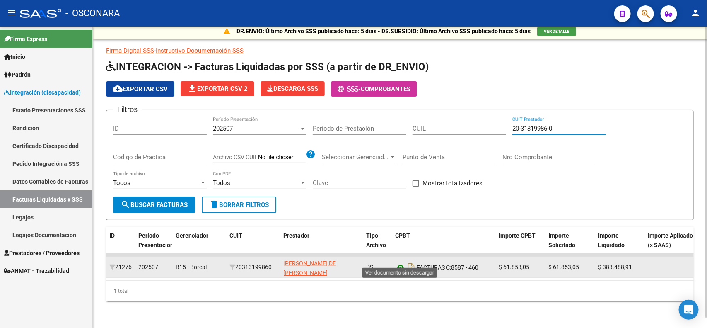
click at [402, 262] on icon at bounding box center [400, 267] width 11 height 10
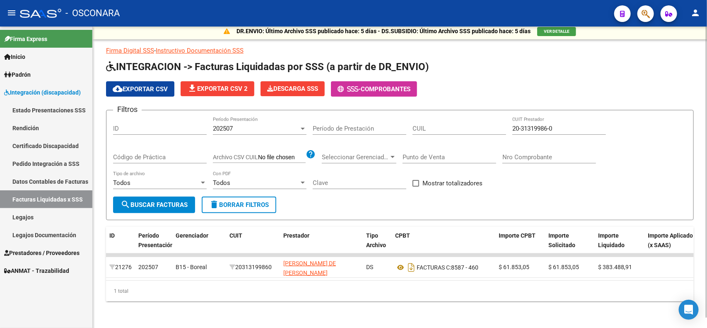
drag, startPoint x: 567, startPoint y: 115, endPoint x: 553, endPoint y: 123, distance: 16.5
click at [560, 117] on div "20-31319986-0 CUIT Prestador" at bounding box center [559, 126] width 94 height 18
drag, startPoint x: 564, startPoint y: 123, endPoint x: 463, endPoint y: 109, distance: 101.6
click at [484, 117] on div "Filtros ID 202507 Período Presentación Período de Prestación CUIL 20-31319986-0…" at bounding box center [400, 157] width 574 height 80
paste input "7-40940325"
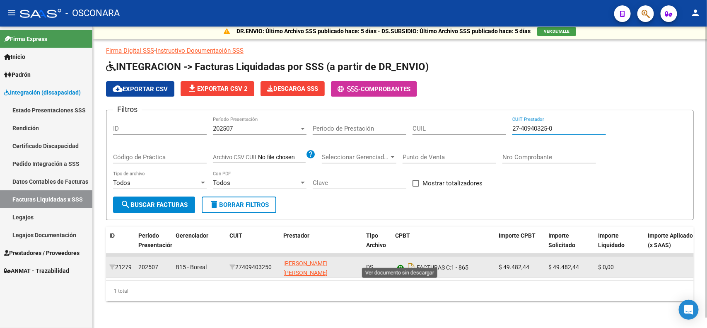
click at [400, 262] on icon at bounding box center [400, 267] width 11 height 10
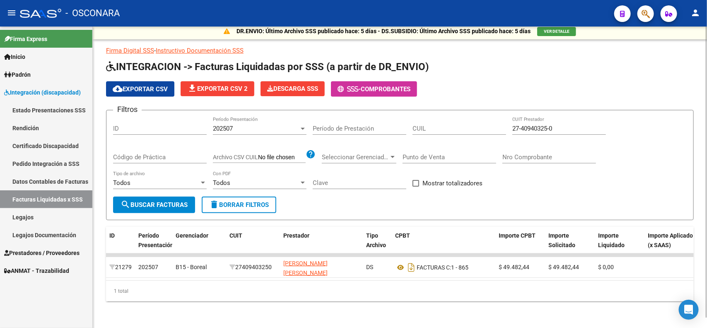
drag, startPoint x: 560, startPoint y: 116, endPoint x: 532, endPoint y: 119, distance: 27.5
click at [534, 119] on div "27-40940325-0 CUIT Prestador" at bounding box center [559, 126] width 94 height 18
drag, startPoint x: 558, startPoint y: 119, endPoint x: 413, endPoint y: 124, distance: 145.1
click at [428, 124] on div "Filtros ID 202507 Período Presentación Período de Prestación CUIL 27-40940325-0…" at bounding box center [400, 157] width 574 height 80
paste input "25562554-9"
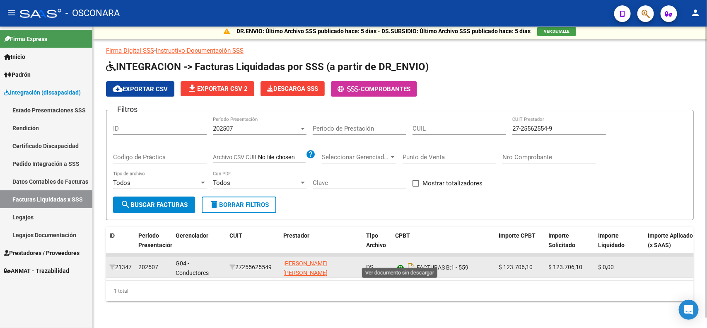
click at [399, 262] on icon at bounding box center [400, 267] width 11 height 10
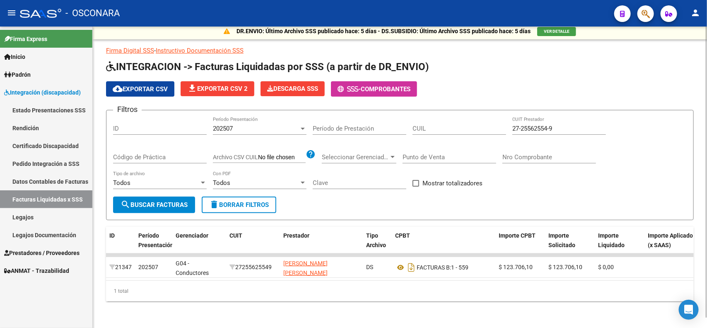
drag, startPoint x: 565, startPoint y: 123, endPoint x: 470, endPoint y: 119, distance: 94.6
click at [498, 121] on div "Filtros ID 202507 Período Presentación Período de Prestación CUIL 27-25562554-9…" at bounding box center [400, 157] width 574 height 80
paste input "30-71706575-8"
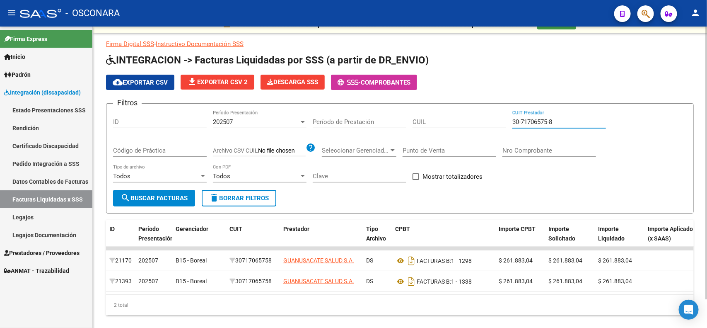
type input "30-71706575-8"
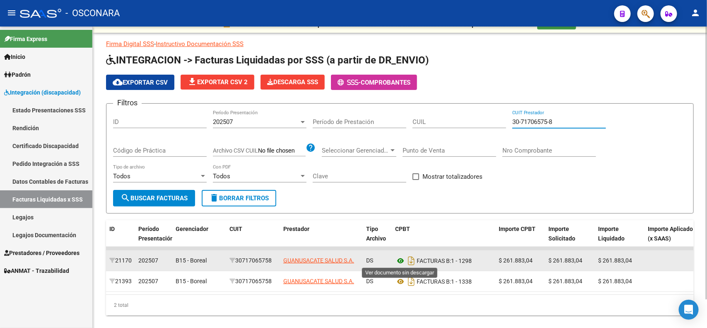
click at [404, 256] on icon at bounding box center [400, 261] width 11 height 10
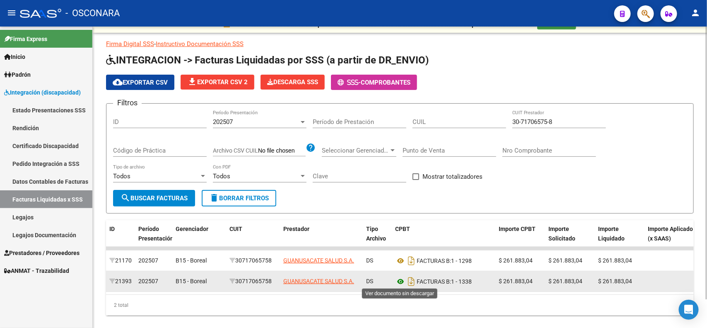
click at [398, 280] on icon at bounding box center [400, 281] width 11 height 10
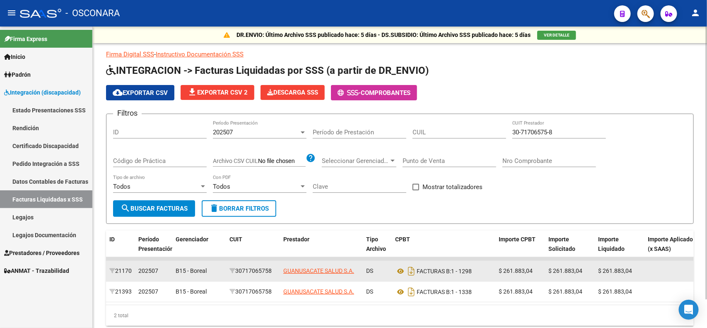
scroll to position [10, 0]
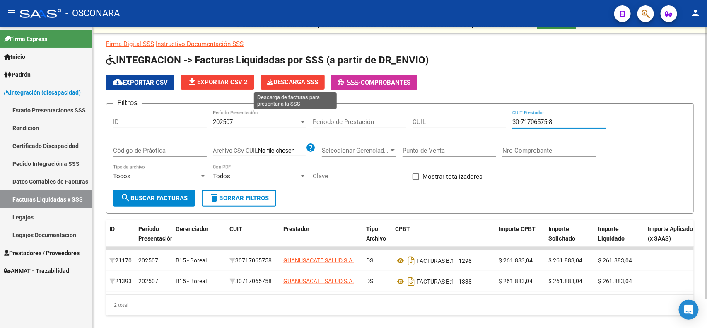
drag, startPoint x: 558, startPoint y: 122, endPoint x: 274, endPoint y: 73, distance: 288.7
click at [274, 73] on app-list-header "INTEGRACION -> Facturas Liquidadas por SSS (a partir de DR_ENVIO) cloud_downloa…" at bounding box center [400, 133] width 588 height 160
paste input "27-11151941"
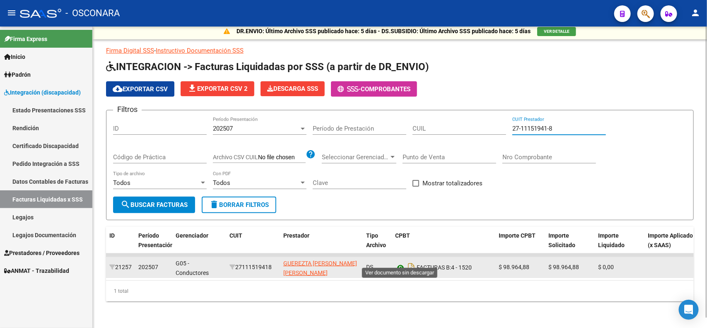
click at [398, 262] on icon at bounding box center [400, 267] width 11 height 10
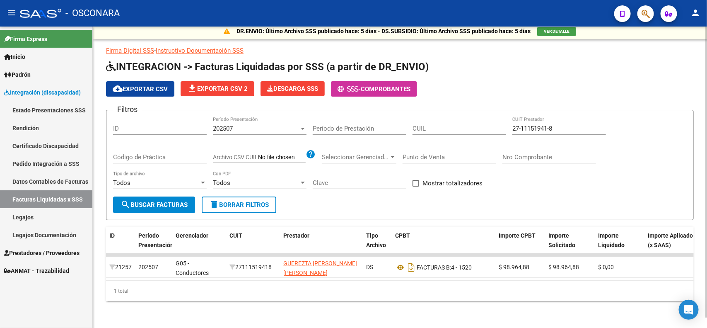
drag, startPoint x: 560, startPoint y: 121, endPoint x: 465, endPoint y: 110, distance: 95.2
click at [476, 117] on div "Filtros ID 202507 Período Presentación Período de Prestación CUIL 27-11151941-8…" at bounding box center [400, 157] width 574 height 80
paste input "37190156-1"
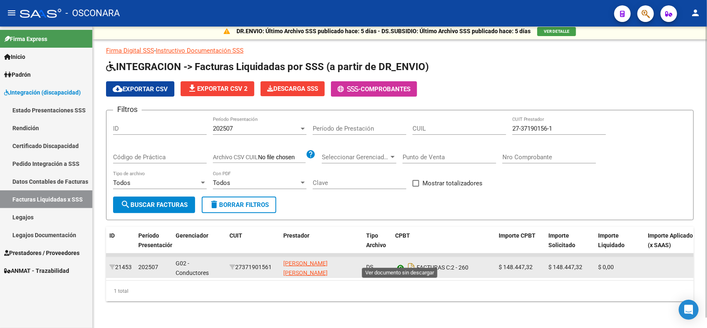
click at [398, 262] on icon at bounding box center [400, 267] width 11 height 10
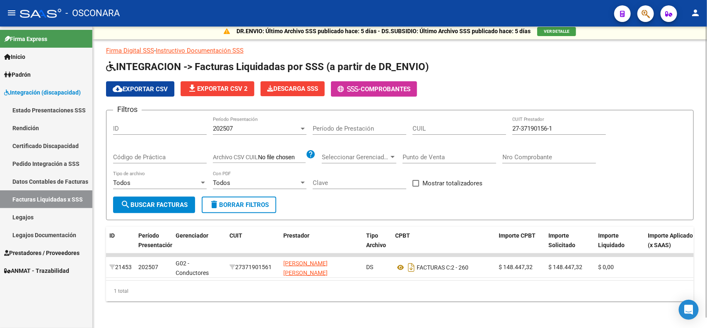
click at [568, 127] on div "27-37190156-1 CUIT Prestador" at bounding box center [559, 126] width 94 height 18
click at [571, 125] on input "27-37190156-1" at bounding box center [559, 128] width 94 height 7
paste input "25508619-2"
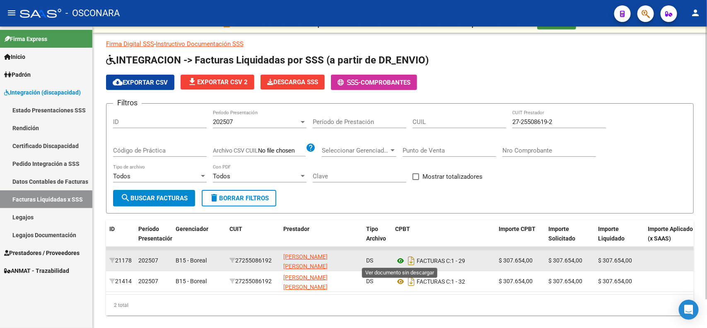
click at [398, 258] on icon at bounding box center [400, 261] width 11 height 10
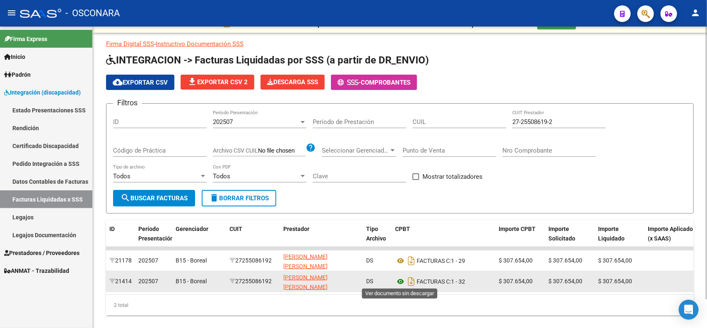
click at [398, 280] on icon at bounding box center [400, 281] width 11 height 10
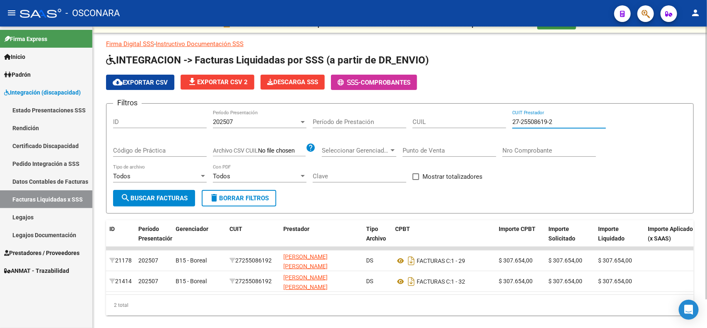
drag, startPoint x: 591, startPoint y: 117, endPoint x: 313, endPoint y: 94, distance: 278.9
click at [313, 94] on app-list-header "INTEGRACION -> Facturas Liquidadas por SSS (a partir de DR_ENVIO) cloud_downloa…" at bounding box center [400, 133] width 588 height 160
paste input "39377921"
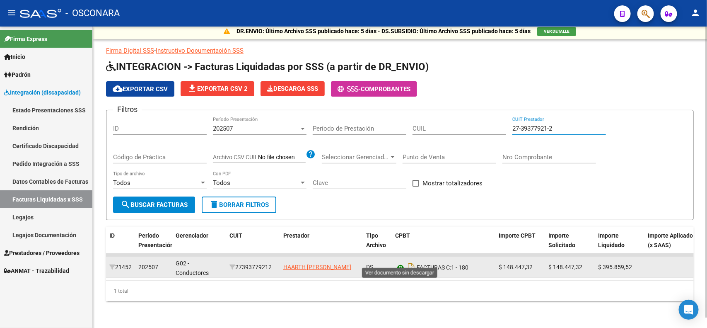
click at [398, 262] on icon at bounding box center [400, 267] width 11 height 10
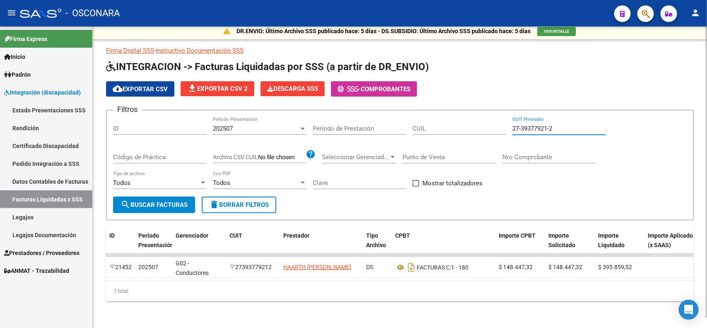
drag, startPoint x: 562, startPoint y: 120, endPoint x: 377, endPoint y: 92, distance: 187.2
click at [398, 95] on app-list-header "INTEGRACION -> Facturas Liquidadas por SSS (a partir de DR_ENVIO) cloud_downloa…" at bounding box center [400, 140] width 588 height 160
paste input "2421178-6"
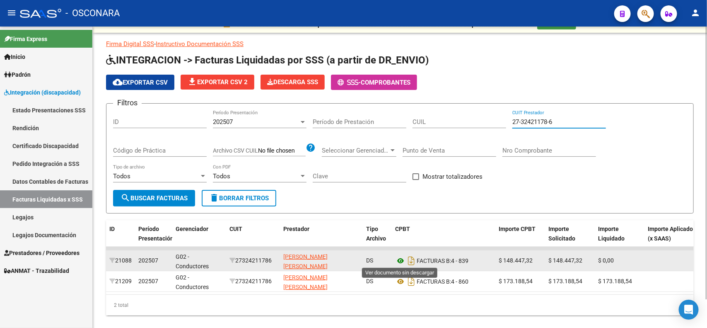
click at [396, 261] on icon at bounding box center [400, 261] width 11 height 10
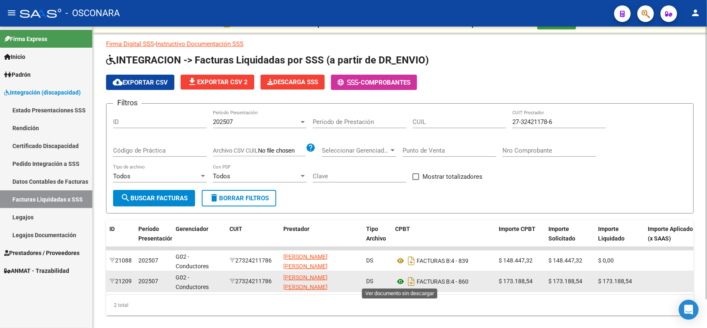
click at [400, 280] on icon at bounding box center [400, 281] width 11 height 10
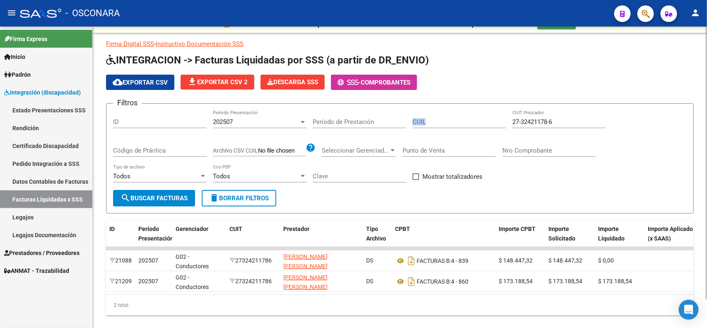
drag, startPoint x: 570, startPoint y: 114, endPoint x: 477, endPoint y: 114, distance: 92.4
click at [477, 114] on div "Filtros ID 202507 Período Presentación Período de Prestación CUIL 27-32421178-6…" at bounding box center [400, 150] width 574 height 80
click at [570, 126] on div "27-32421178-6 CUIT Prestador" at bounding box center [559, 119] width 94 height 18
click at [568, 115] on div "27-32421178-6 CUIT Prestador" at bounding box center [559, 119] width 94 height 18
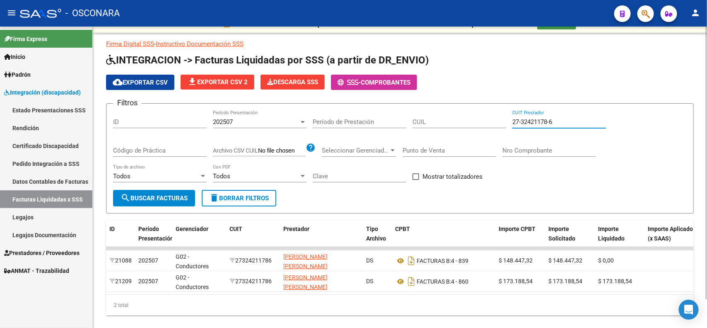
click at [570, 118] on input "27-32421178-6" at bounding box center [559, 121] width 94 height 7
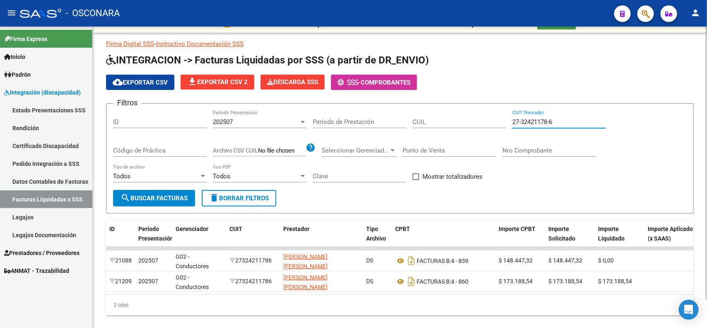
paste input "4-35530339"
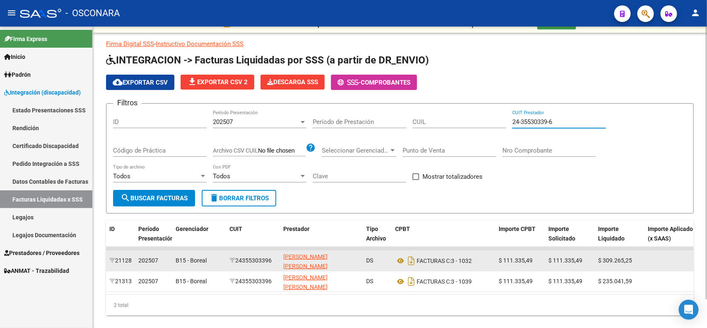
click at [400, 254] on div "FACTURAS C: 3 - 1032" at bounding box center [443, 260] width 97 height 13
click at [400, 257] on icon at bounding box center [400, 261] width 11 height 10
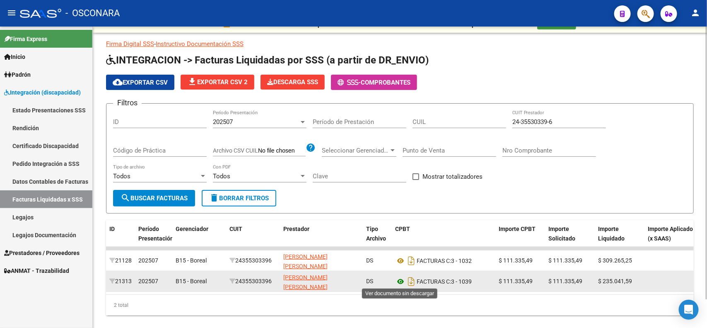
click at [403, 280] on icon at bounding box center [400, 281] width 11 height 10
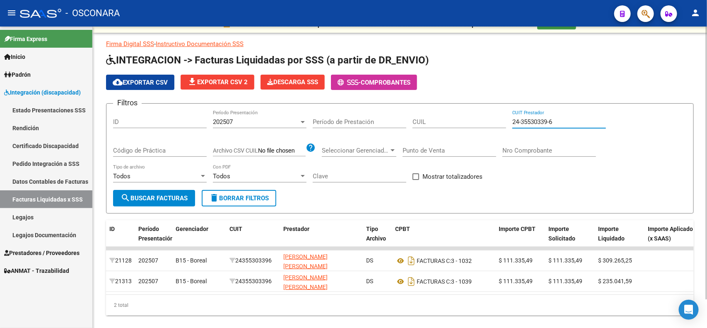
drag, startPoint x: 560, startPoint y: 120, endPoint x: 411, endPoint y: 113, distance: 148.5
click at [412, 113] on div "Filtros ID 202507 Período Presentación Período de Prestación CUIL 24-35530339-6…" at bounding box center [400, 150] width 574 height 80
paste input "30-70791339-4"
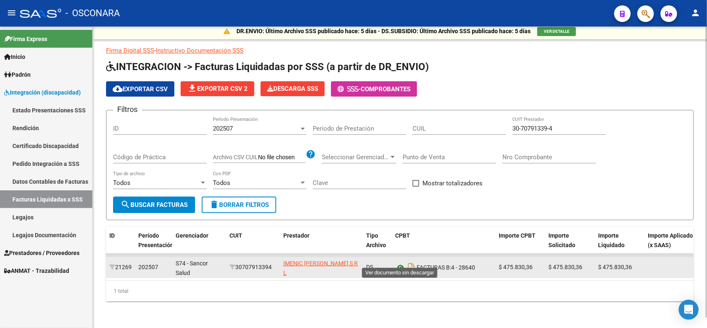
click at [403, 262] on icon at bounding box center [400, 267] width 11 height 10
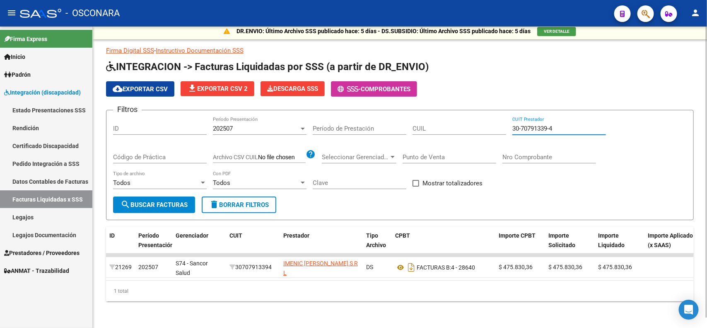
drag, startPoint x: 560, startPoint y: 119, endPoint x: 422, endPoint y: 99, distance: 140.2
click at [422, 99] on app-list-header "INTEGRACION -> Facturas Liquidadas por SSS (a partir de DR_ENVIO) cloud_downloa…" at bounding box center [400, 140] width 588 height 160
paste input "65884542-6"
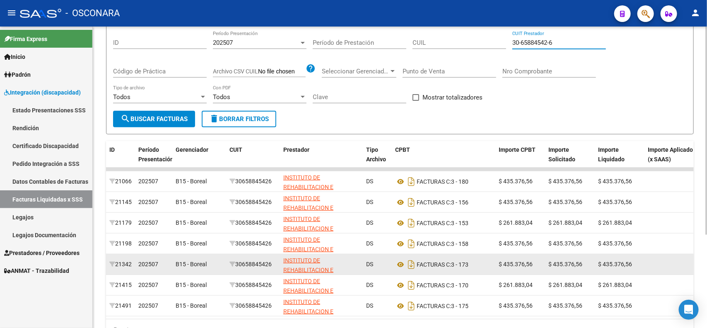
scroll to position [114, 0]
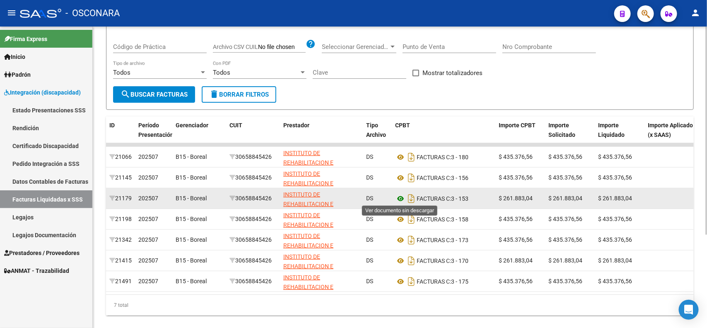
click at [401, 196] on icon at bounding box center [400, 198] width 11 height 10
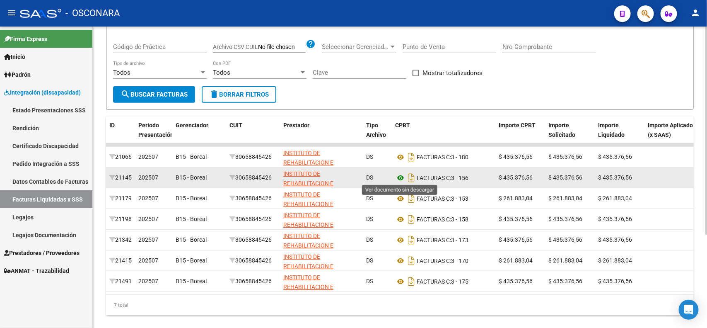
click at [397, 179] on icon at bounding box center [400, 178] width 11 height 10
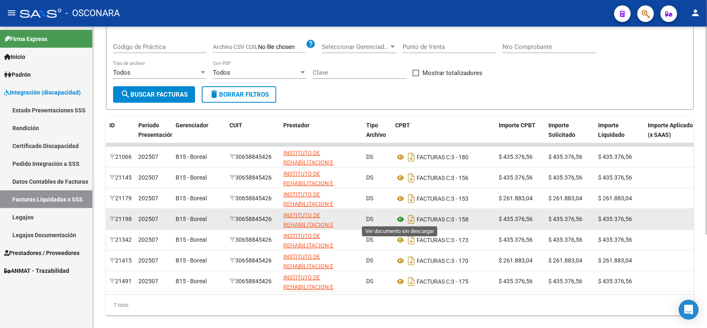
click at [399, 220] on icon at bounding box center [400, 219] width 11 height 10
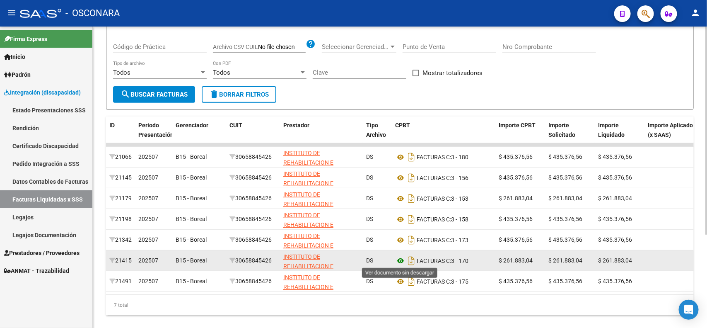
click at [399, 261] on icon at bounding box center [400, 261] width 11 height 10
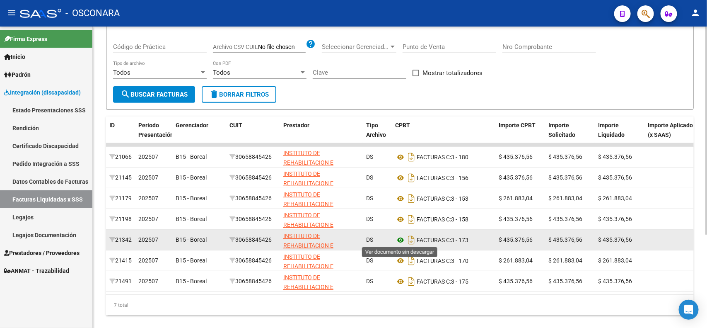
click at [397, 240] on icon at bounding box center [400, 240] width 11 height 10
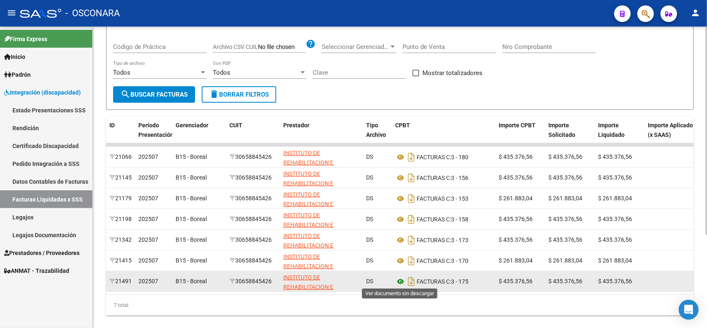
click at [401, 282] on icon at bounding box center [400, 281] width 11 height 10
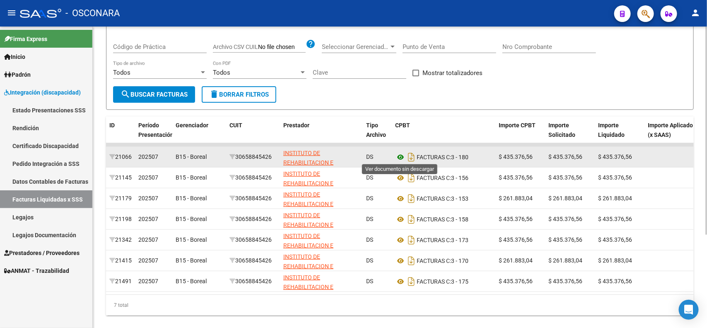
click at [402, 158] on icon at bounding box center [400, 157] width 11 height 10
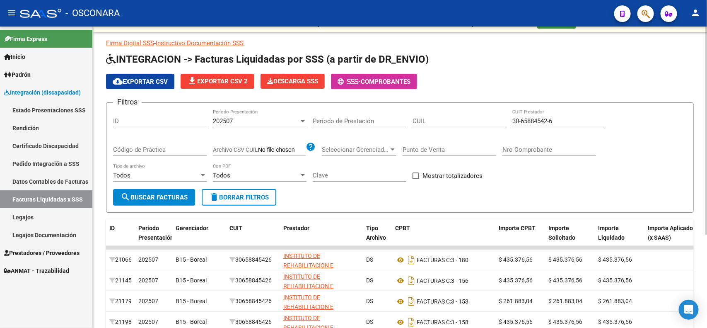
scroll to position [10, 0]
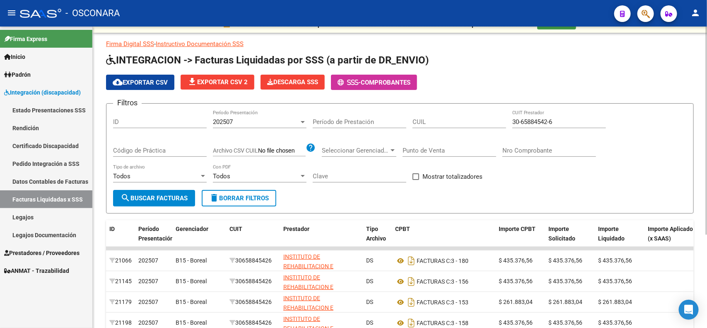
click at [566, 122] on input "30-65884542-6" at bounding box center [559, 121] width 94 height 7
paste input "70859288-5"
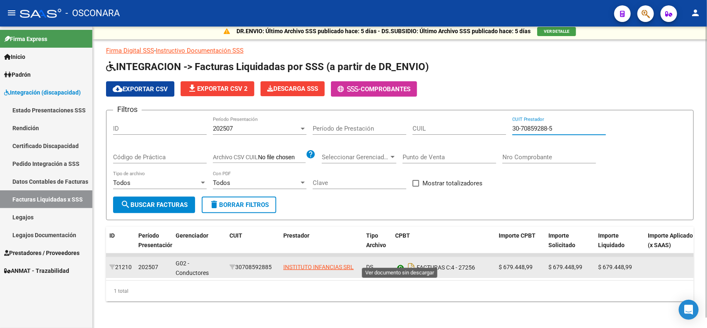
click at [395, 262] on icon at bounding box center [400, 267] width 11 height 10
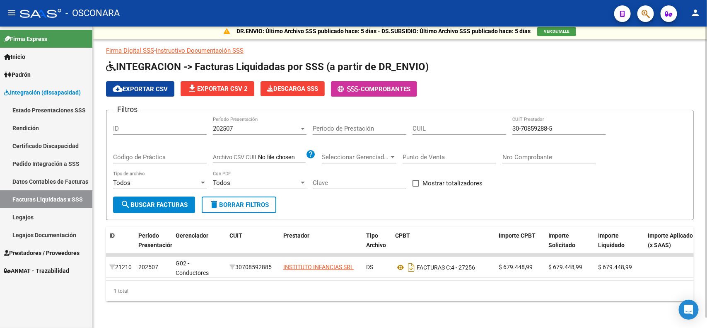
click at [578, 125] on input "30-70859288-5" at bounding box center [559, 128] width 94 height 7
paste input "20-24801062-3"
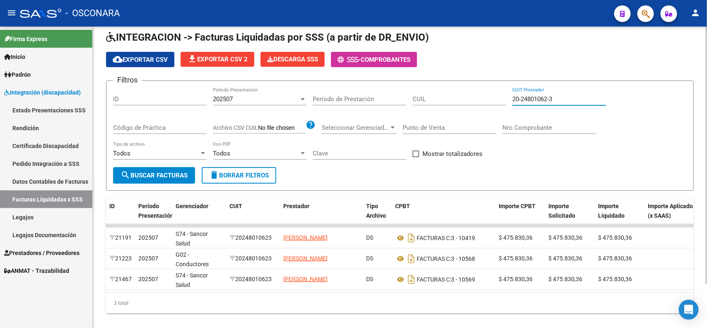
scroll to position [52, 0]
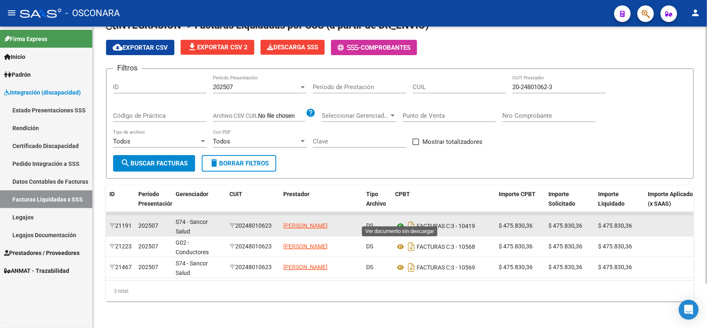
click at [398, 221] on icon at bounding box center [400, 226] width 11 height 10
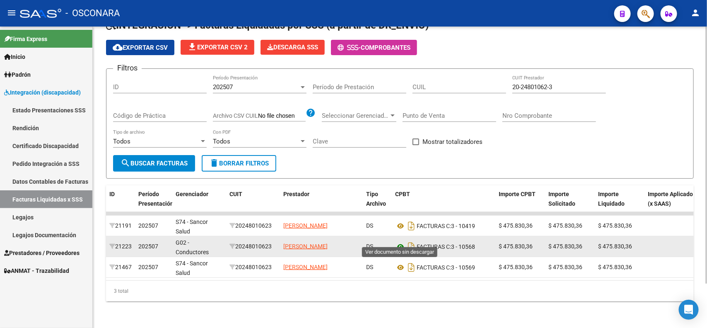
click at [401, 241] on icon at bounding box center [400, 246] width 11 height 10
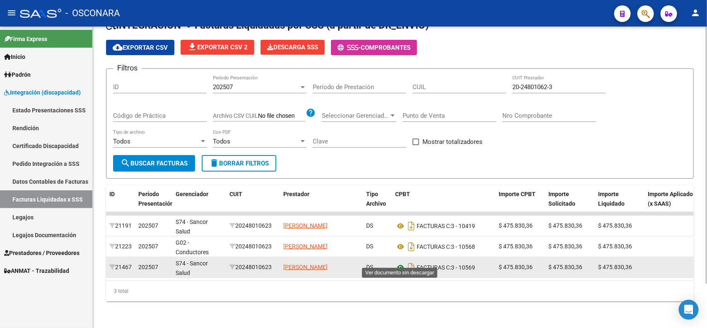
click at [402, 262] on icon at bounding box center [400, 267] width 11 height 10
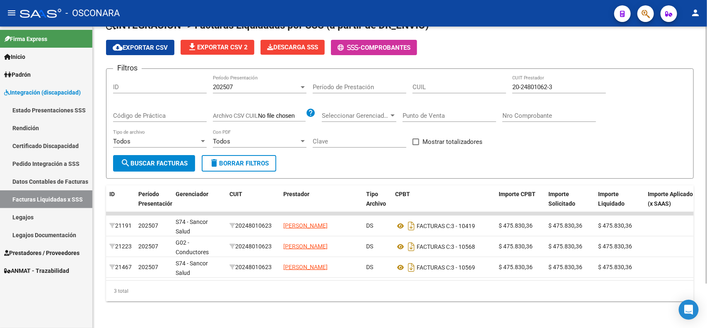
click at [568, 83] on input "20-24801062-3" at bounding box center [559, 86] width 94 height 7
paste input "30-69773783-5"
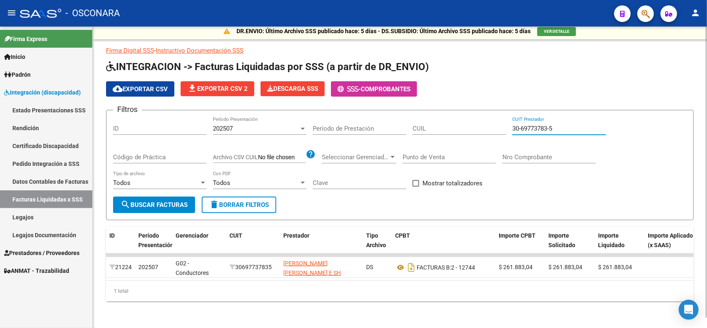
scroll to position [10, 0]
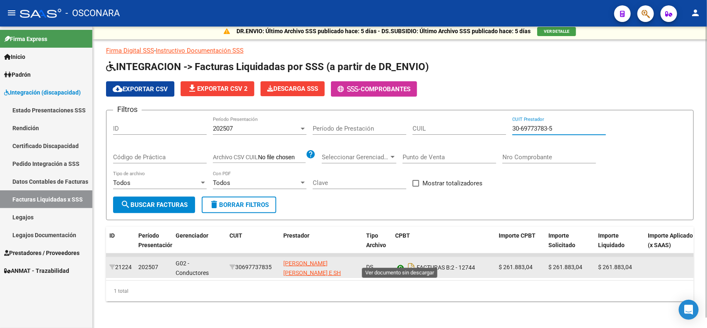
click at [398, 262] on icon at bounding box center [400, 267] width 11 height 10
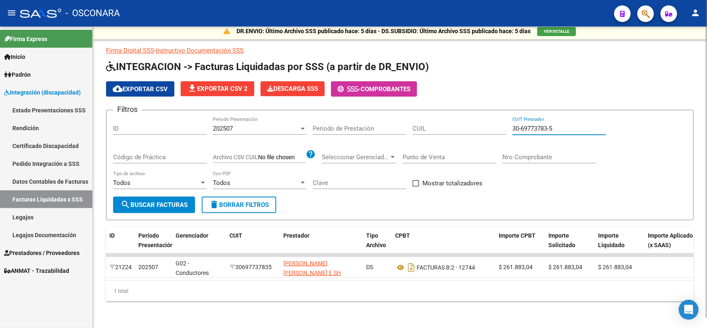
drag, startPoint x: 565, startPoint y: 121, endPoint x: 346, endPoint y: 117, distance: 218.3
click at [346, 117] on div "Filtros ID 202507 Período Presentación Período de Prestación CUIL 30-69773783-5…" at bounding box center [400, 157] width 574 height 80
paste input "27-21066986-3"
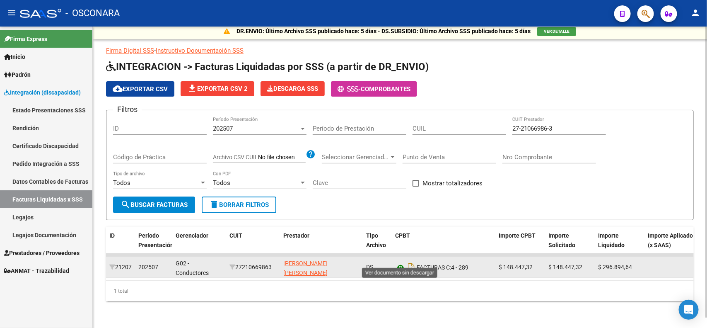
click at [403, 262] on icon at bounding box center [400, 267] width 11 height 10
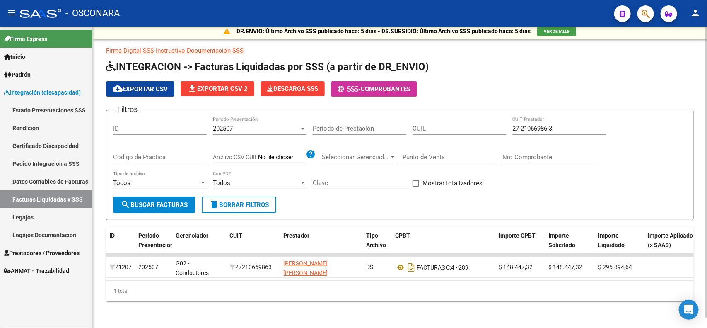
click at [581, 125] on input "27-21066986-3" at bounding box center [559, 128] width 94 height 7
paste input "39820937-6"
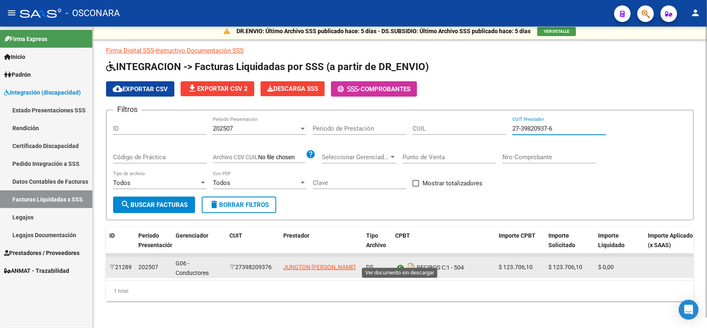
click at [404, 262] on icon at bounding box center [400, 267] width 11 height 10
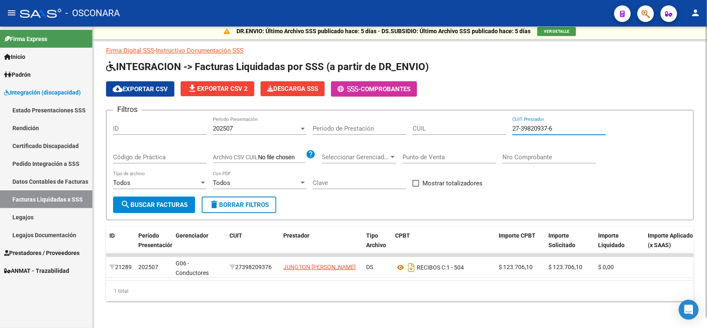
drag, startPoint x: 562, startPoint y: 118, endPoint x: 348, endPoint y: 115, distance: 213.3
click at [355, 117] on div "Filtros ID 202507 Período Presentación Período de Prestación CUIL 27-39820937-6…" at bounding box center [400, 157] width 574 height 80
paste input "2192799-3"
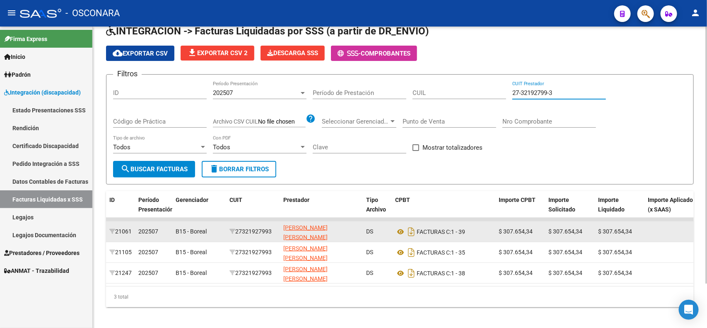
scroll to position [52, 0]
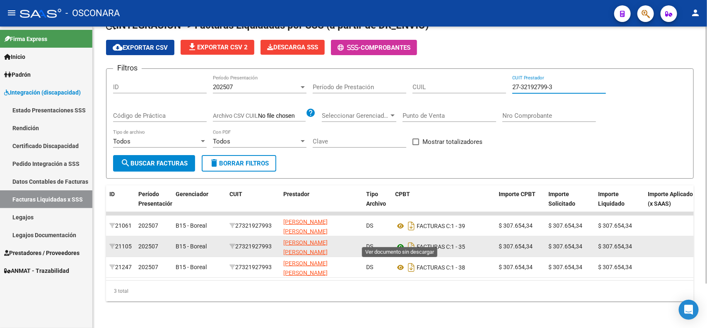
click at [396, 241] on icon at bounding box center [400, 246] width 11 height 10
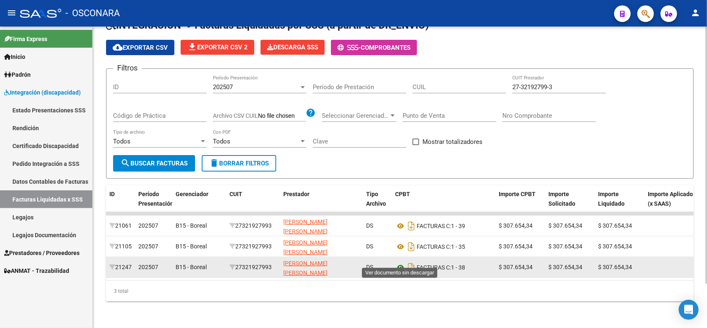
click at [397, 262] on icon at bounding box center [400, 267] width 11 height 10
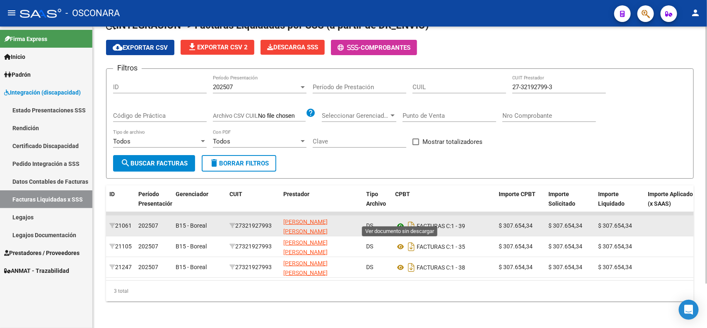
click at [402, 221] on icon at bounding box center [400, 226] width 11 height 10
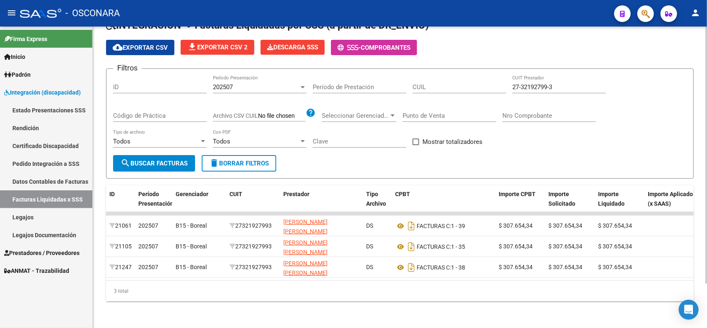
click at [563, 77] on div "27-32192799-3 CUIT Prestador" at bounding box center [559, 84] width 94 height 18
drag, startPoint x: 562, startPoint y: 77, endPoint x: 404, endPoint y: 69, distance: 158.5
click at [405, 75] on div "Filtros ID 202507 Período Presentación Período de Prestación CUIL 27-32192799-3…" at bounding box center [400, 115] width 574 height 80
paste input "4959578"
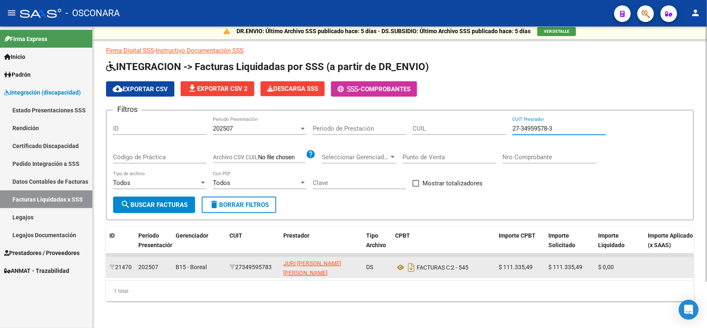
scroll to position [10, 0]
click at [403, 262] on icon at bounding box center [400, 267] width 11 height 10
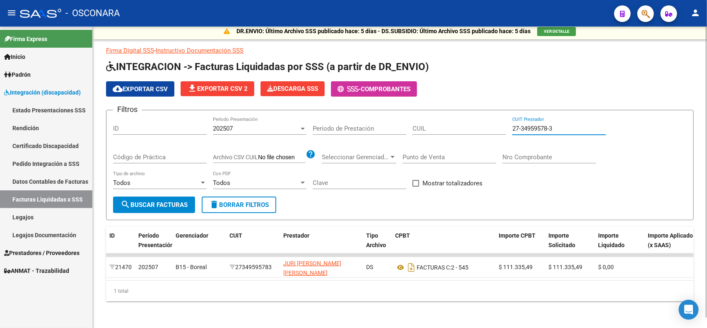
drag, startPoint x: 567, startPoint y: 117, endPoint x: 479, endPoint y: 115, distance: 88.7
click at [486, 117] on div "Filtros ID 202507 Período Presentación Período de Prestación CUIL 27-34959578-3…" at bounding box center [400, 157] width 574 height 80
paste input "3-31638664-4"
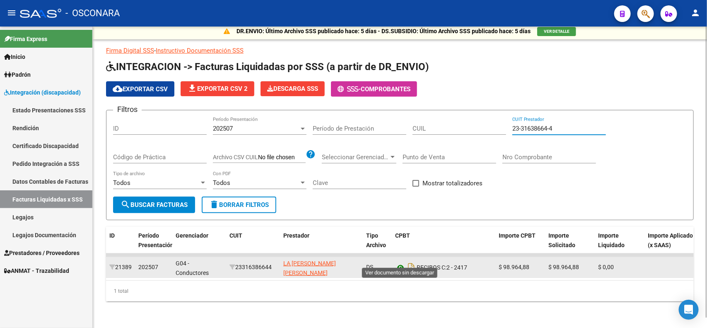
click at [398, 262] on icon at bounding box center [400, 267] width 11 height 10
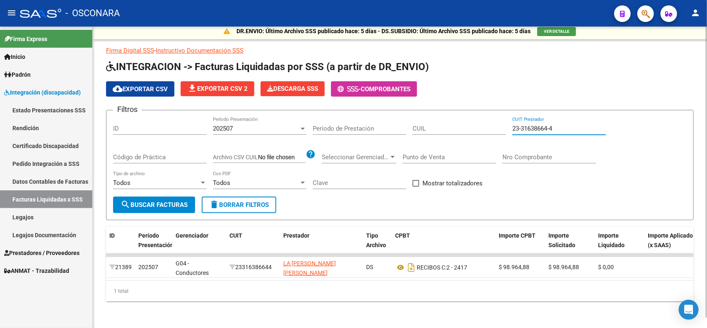
click at [569, 125] on input "23-31638664-4" at bounding box center [559, 128] width 94 height 7
paste input "41332781"
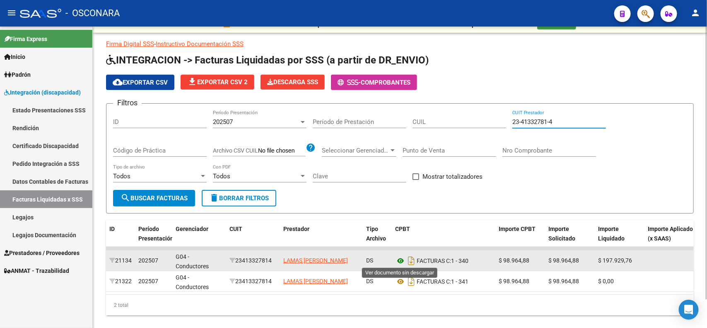
click at [396, 256] on icon at bounding box center [400, 261] width 11 height 10
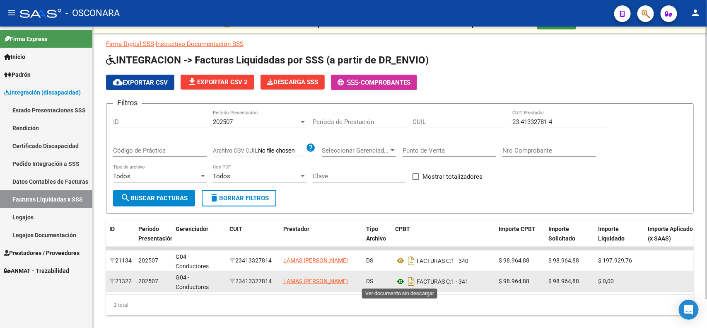
click at [400, 278] on icon at bounding box center [400, 281] width 11 height 10
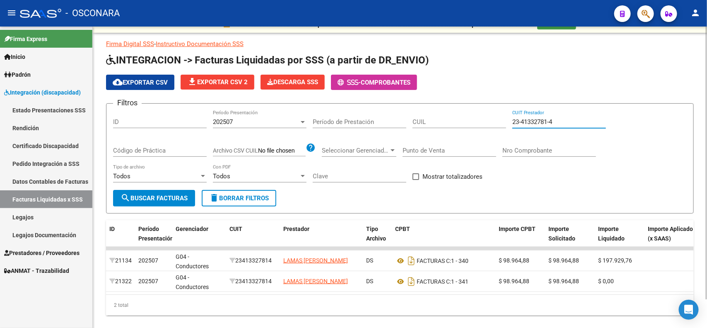
drag, startPoint x: 564, startPoint y: 119, endPoint x: 428, endPoint y: 100, distance: 137.6
click at [430, 100] on app-list-header "INTEGRACION -> Facturas Liquidadas por SSS (a partir de DR_ENVIO) cloud_downloa…" at bounding box center [400, 133] width 588 height 160
paste input "0-32858883-9"
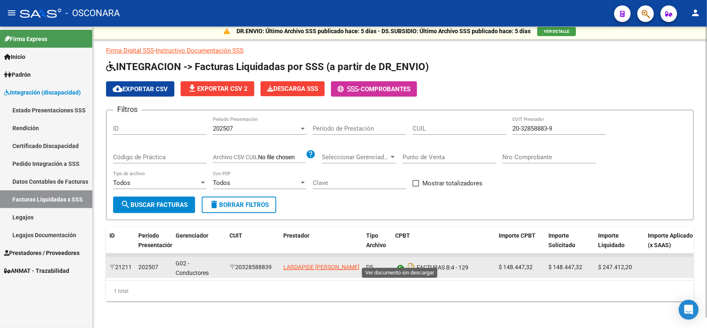
click at [398, 263] on icon at bounding box center [400, 267] width 11 height 10
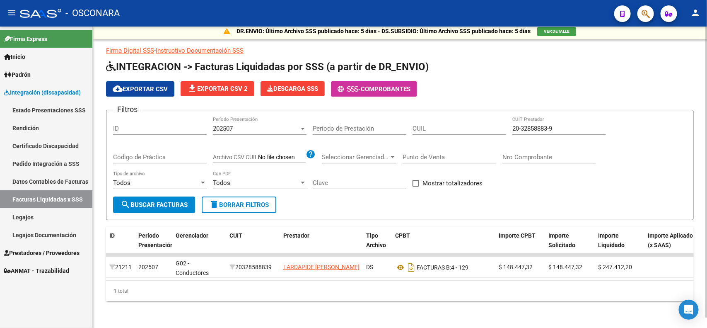
click at [567, 125] on div "20-32858883-9 CUIT Prestador" at bounding box center [559, 126] width 94 height 18
drag, startPoint x: 566, startPoint y: 119, endPoint x: 434, endPoint y: 119, distance: 132.1
click at [437, 121] on div "Filtros ID 202507 Período Presentación Período de Prestación CUIL 20-32858883-9…" at bounding box center [400, 157] width 574 height 80
paste input "7-25674882-2"
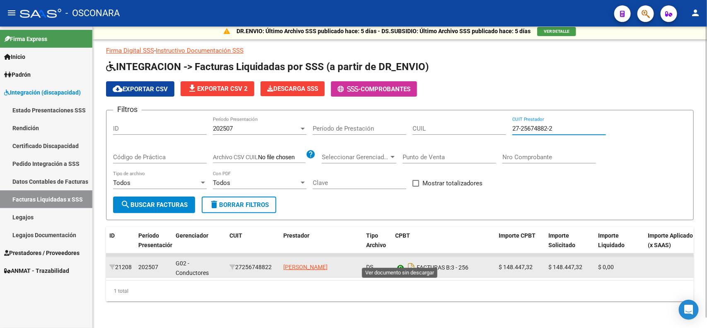
click at [399, 262] on icon at bounding box center [400, 267] width 11 height 10
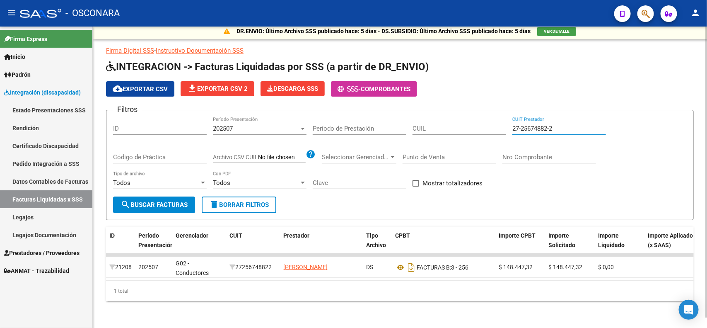
click at [595, 125] on input "27-25674882-2" at bounding box center [559, 128] width 94 height 7
paste input "343459"
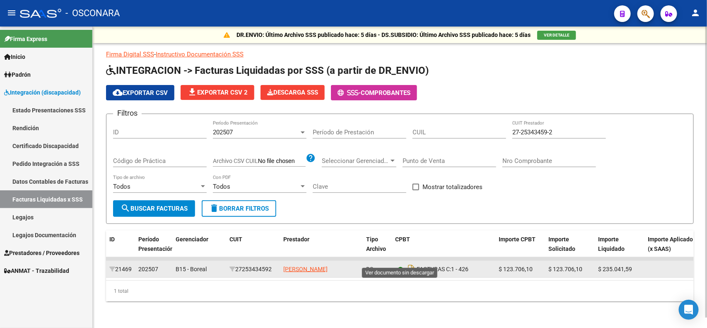
click at [398, 264] on icon at bounding box center [400, 269] width 11 height 10
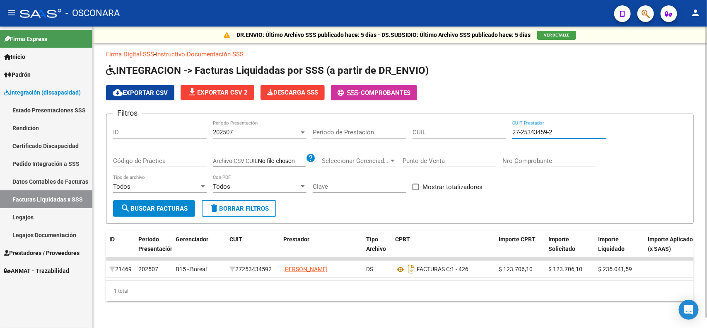
drag, startPoint x: 562, startPoint y: 119, endPoint x: 500, endPoint y: 108, distance: 62.3
click at [500, 113] on form "Filtros ID 202507 Período Presentación Período de Prestación CUIL 27-25343459-2…" at bounding box center [400, 168] width 588 height 110
paste input "33-71702900-9"
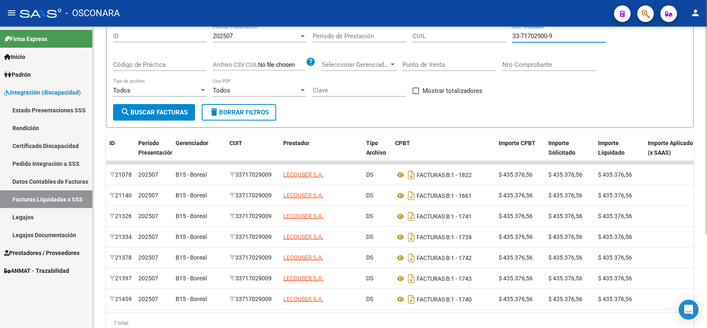
scroll to position [114, 0]
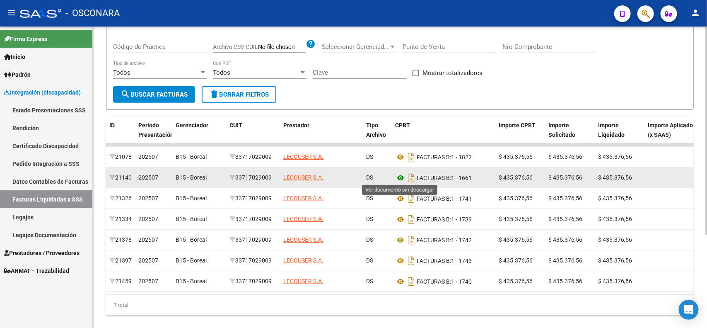
click at [402, 179] on icon at bounding box center [400, 178] width 11 height 10
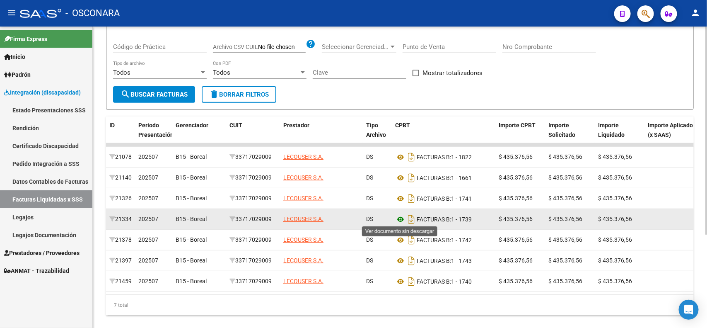
click at [397, 217] on icon at bounding box center [400, 219] width 11 height 10
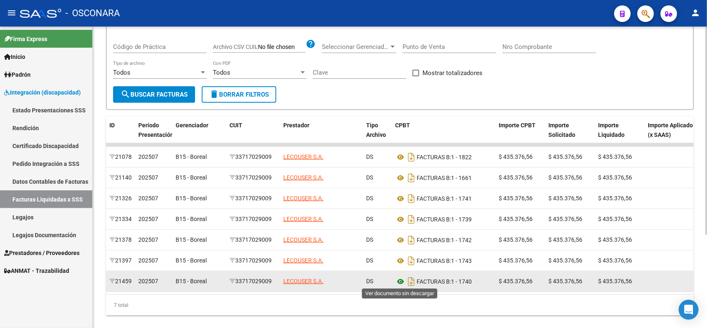
click at [400, 282] on icon at bounding box center [400, 281] width 11 height 10
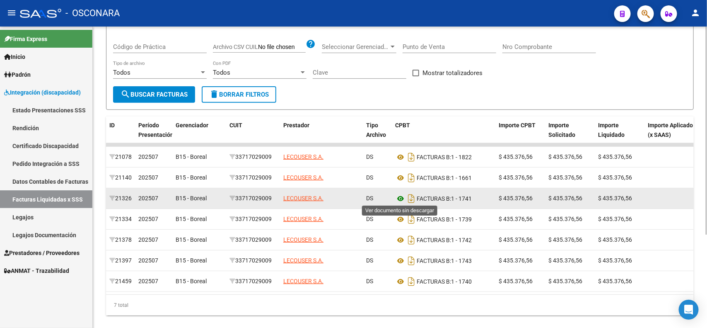
click at [400, 198] on icon at bounding box center [400, 198] width 11 height 10
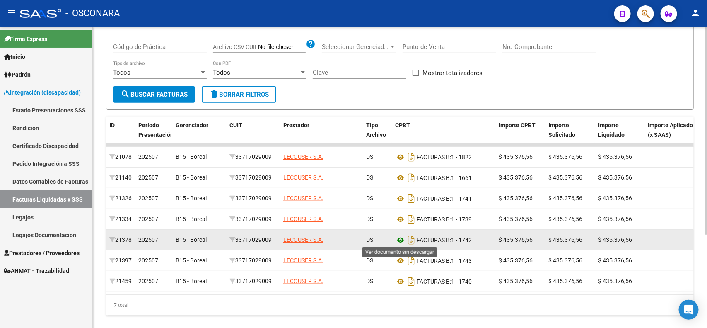
click at [401, 238] on icon at bounding box center [400, 240] width 11 height 10
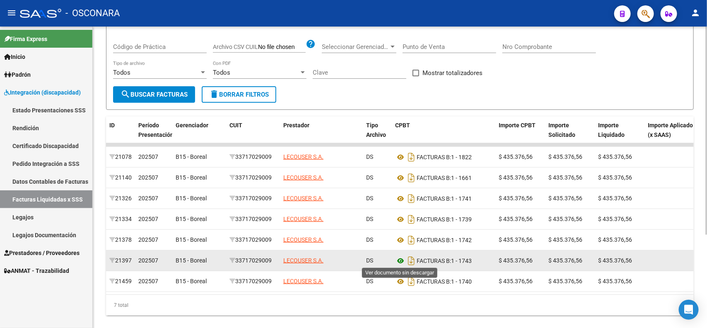
click at [398, 259] on icon at bounding box center [400, 261] width 11 height 10
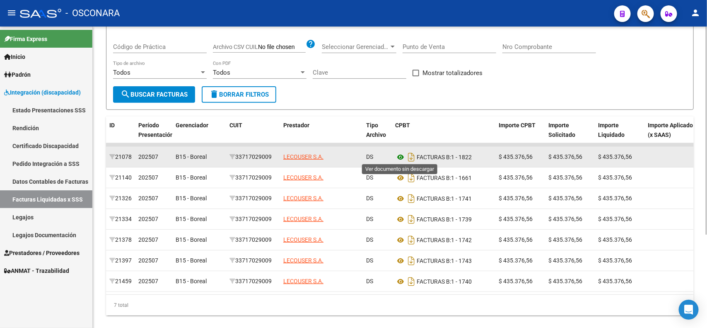
click at [402, 155] on icon at bounding box center [400, 157] width 11 height 10
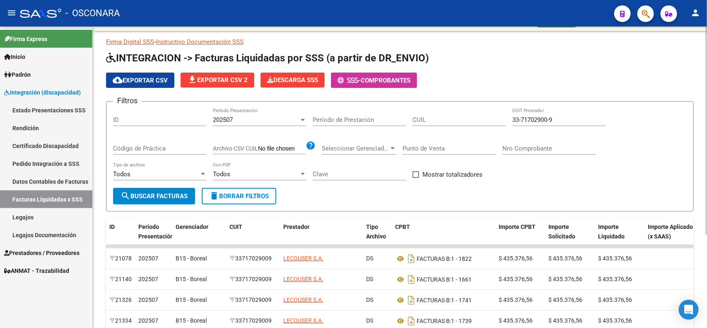
scroll to position [0, 0]
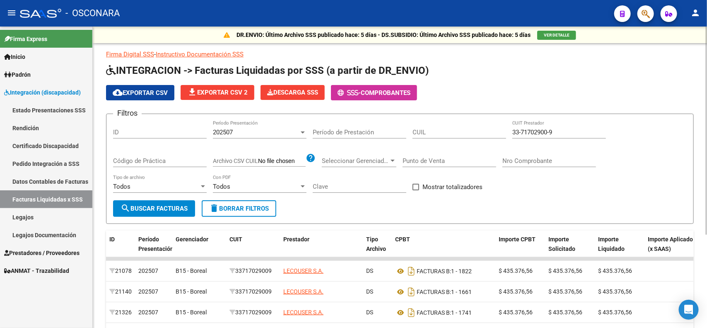
click at [569, 128] on input "33-71702900-9" at bounding box center [559, 131] width 94 height 7
paste input "27-31229338-8"
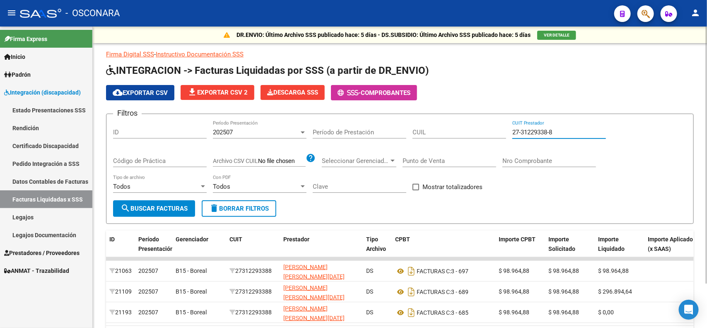
click at [541, 186] on div "Filtros ID 202507 Período Presentación Período de Prestación CUIL 27-31229338-8…" at bounding box center [400, 161] width 574 height 80
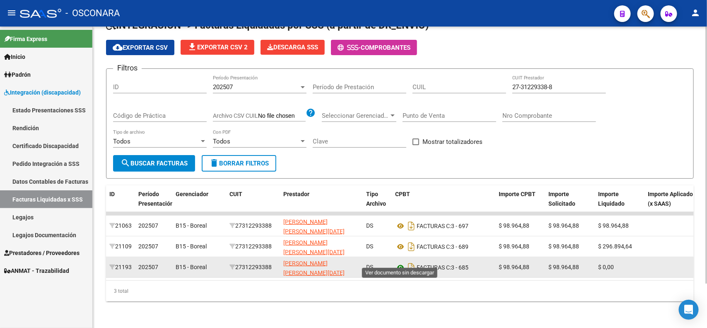
click at [396, 262] on icon at bounding box center [400, 267] width 11 height 10
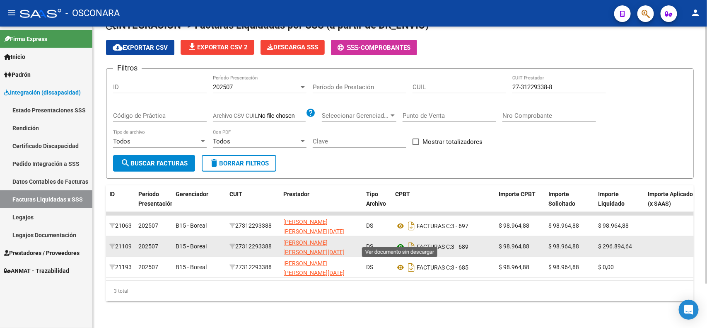
click at [401, 241] on icon at bounding box center [400, 246] width 11 height 10
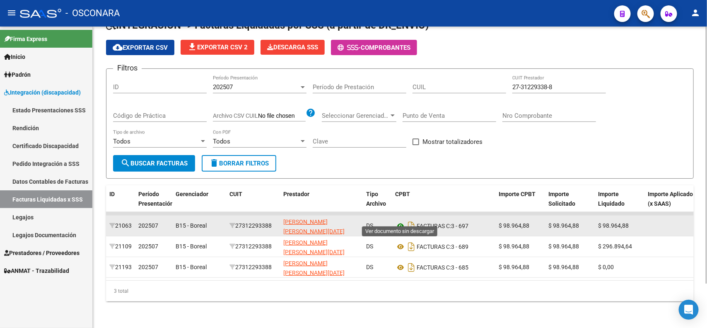
click at [401, 221] on icon at bounding box center [400, 226] width 11 height 10
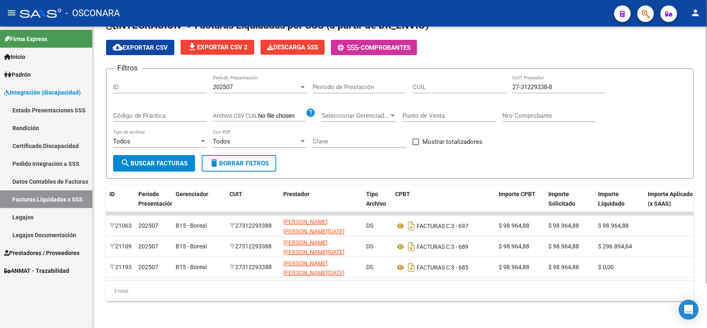
click at [563, 83] on input "27-31229338-8" at bounding box center [559, 86] width 94 height 7
paste input "3-29539485-4"
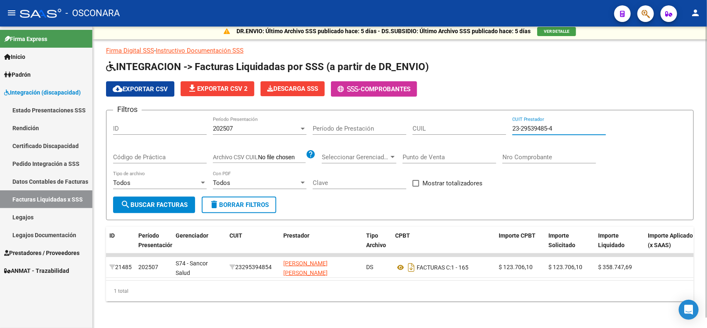
scroll to position [10, 0]
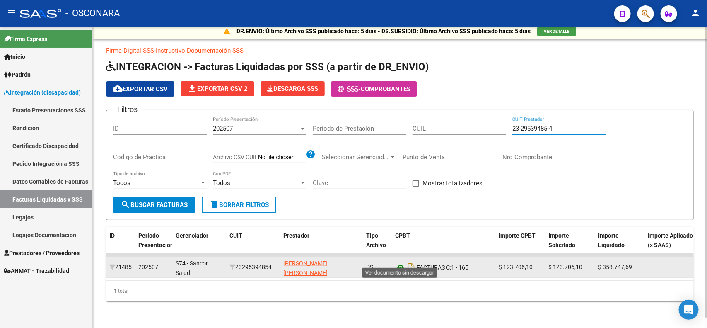
click at [398, 262] on icon at bounding box center [400, 267] width 11 height 10
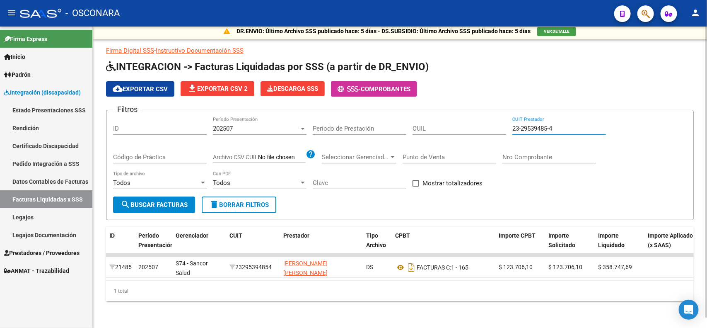
drag, startPoint x: 559, startPoint y: 121, endPoint x: 379, endPoint y: 107, distance: 180.8
click at [379, 110] on form "Filtros ID 202507 Período Presentación Período de Prestación CUIL 23-29539485-4…" at bounding box center [400, 165] width 588 height 110
paste input "7-28849923-9"
drag, startPoint x: 570, startPoint y: 121, endPoint x: 483, endPoint y: 113, distance: 86.9
click at [501, 117] on div "Filtros ID 202507 Período Presentación Período de Prestación CUIL 27-28849923-9…" at bounding box center [400, 157] width 574 height 80
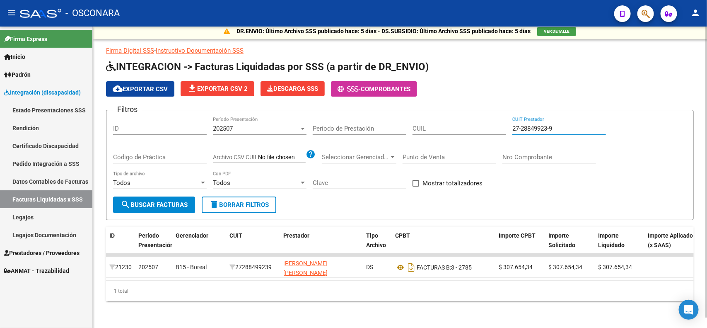
paste input "35226174-8"
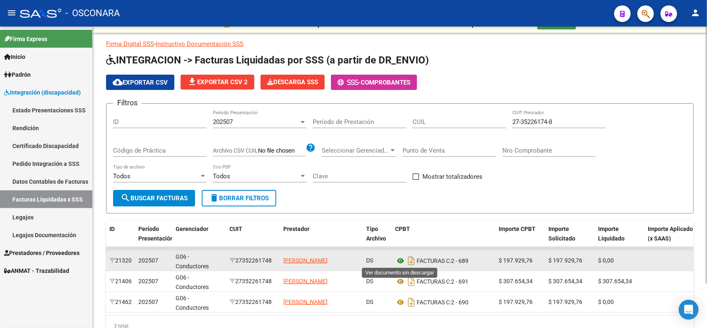
click at [397, 258] on icon at bounding box center [400, 261] width 11 height 10
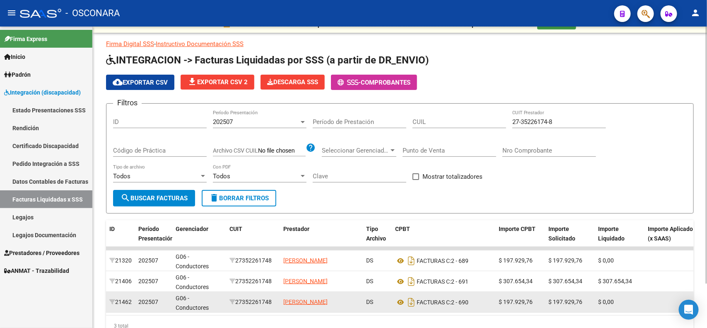
click at [390, 299] on datatable-body-cell "DS" at bounding box center [377, 302] width 29 height 20
click at [402, 299] on icon at bounding box center [400, 302] width 11 height 10
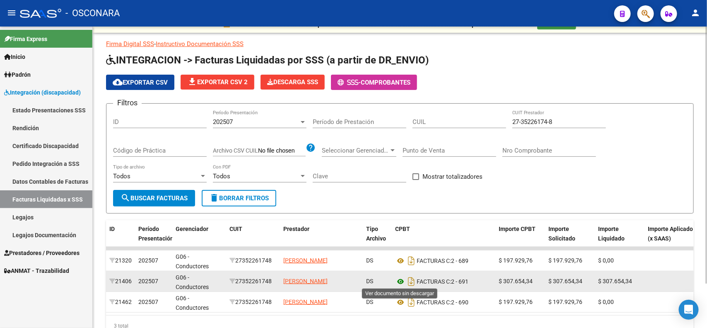
click at [399, 278] on icon at bounding box center [400, 281] width 11 height 10
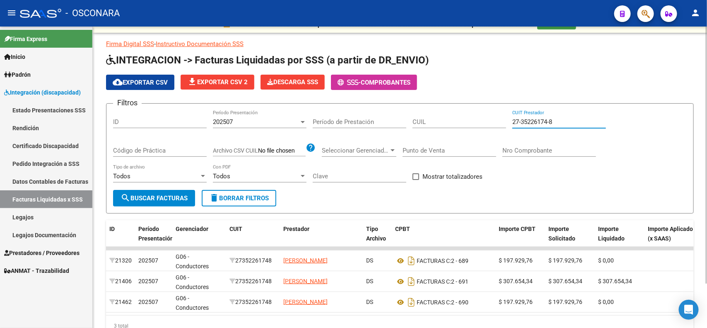
drag, startPoint x: 585, startPoint y: 123, endPoint x: 392, endPoint y: 107, distance: 194.1
click at [392, 107] on form "Filtros ID 202507 Período Presentación Período de Prestación CUIL 27-35226174-8…" at bounding box center [400, 158] width 588 height 110
paste input "29139210-0"
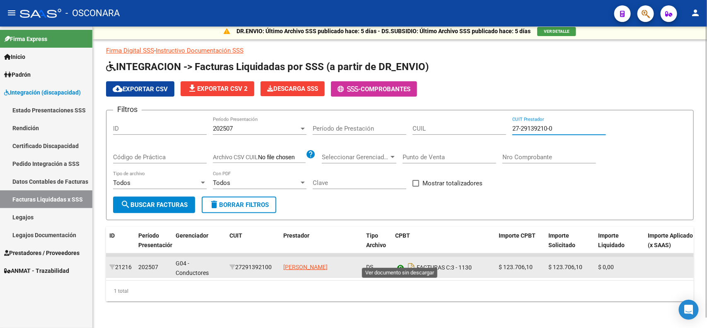
click at [398, 262] on icon at bounding box center [400, 267] width 11 height 10
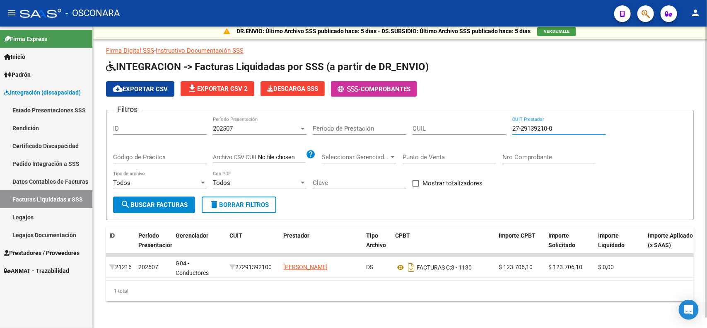
drag, startPoint x: 566, startPoint y: 120, endPoint x: 369, endPoint y: 103, distance: 197.9
click at [371, 110] on form "Filtros ID 202507 Período Presentación Período de Prestación CUIL 27-29139210-0…" at bounding box center [400, 165] width 588 height 110
paste input "39023821"
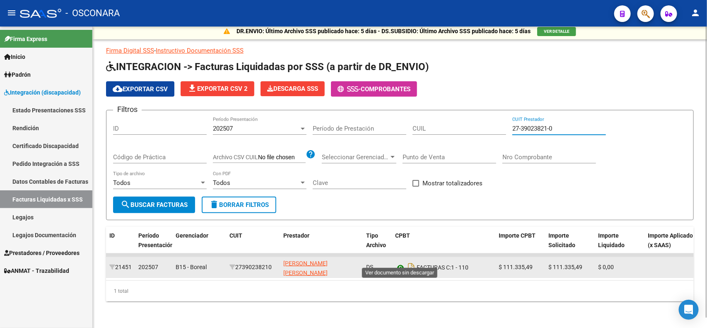
click at [396, 262] on icon at bounding box center [400, 267] width 11 height 10
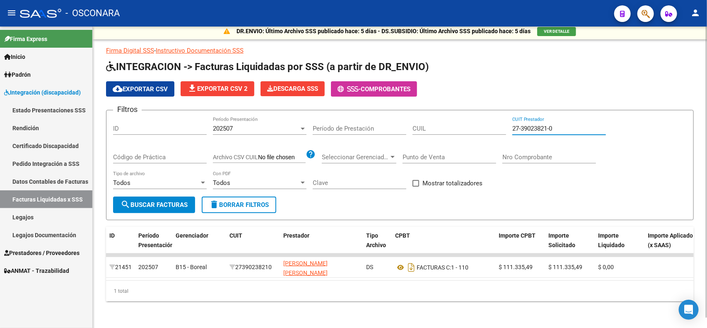
drag, startPoint x: 575, startPoint y: 121, endPoint x: 384, endPoint y: 118, distance: 191.0
click at [386, 118] on div "Filtros ID 202507 Período Presentación Período de Prestación CUIL 27-39023821-0…" at bounding box center [400, 157] width 574 height 80
paste input "5870250-9"
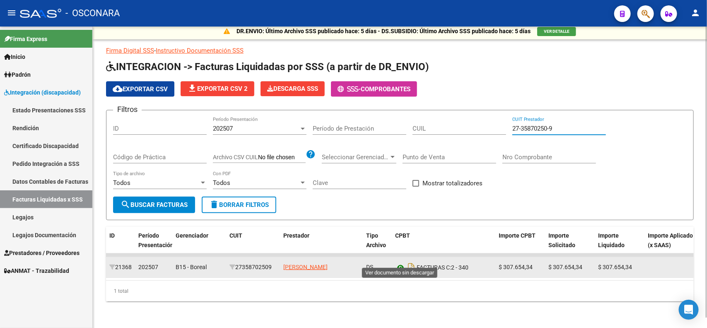
click at [403, 262] on icon at bounding box center [400, 267] width 11 height 10
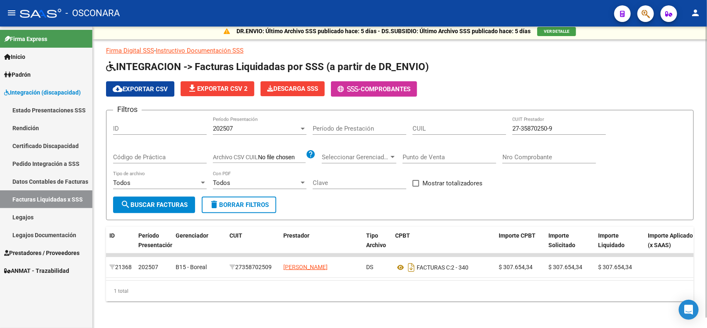
drag, startPoint x: 561, startPoint y: 121, endPoint x: 423, endPoint y: 117, distance: 138.0
click at [423, 118] on div "Filtros ID 202507 Período Presentación Período de Prestación CUIL 27-35870250-9…" at bounding box center [400, 157] width 574 height 80
paste input "41439119-8"
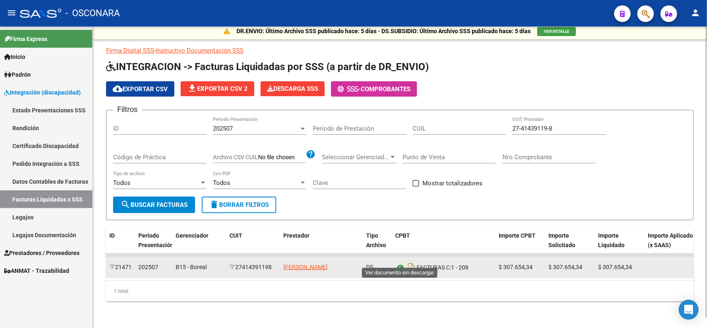
click at [398, 262] on icon at bounding box center [400, 267] width 11 height 10
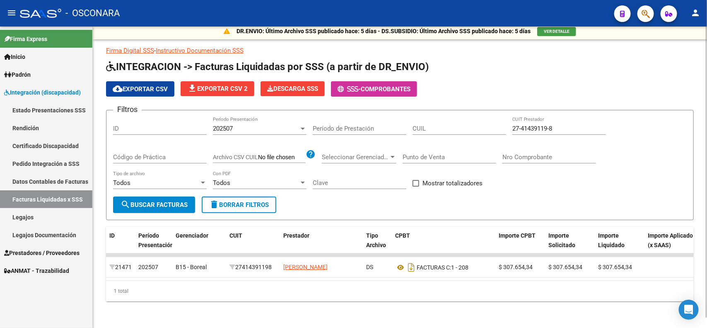
drag, startPoint x: 556, startPoint y: 121, endPoint x: 469, endPoint y: 106, distance: 88.7
click at [469, 110] on form "Filtros ID 202507 Período Presentación Período de Prestación CUIL 27-41439119-8…" at bounding box center [400, 165] width 588 height 110
paste input "0824023-4"
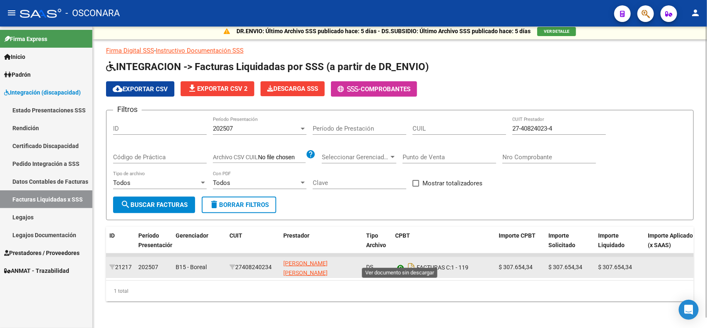
click at [398, 262] on icon at bounding box center [400, 267] width 11 height 10
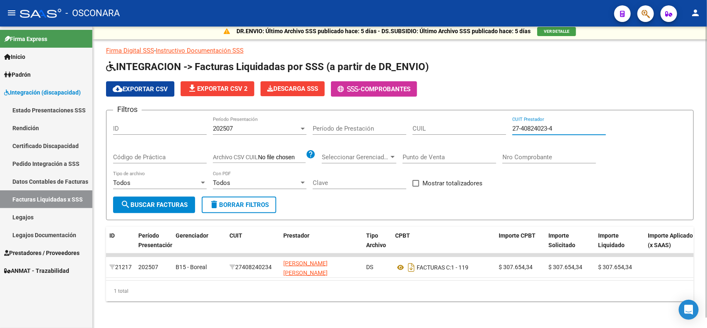
drag, startPoint x: 583, startPoint y: 121, endPoint x: 417, endPoint y: 113, distance: 166.3
click at [417, 117] on div "Filtros ID 202507 Período Presentación Período de Prestación CUIL 27-40824023-4…" at bounding box center [400, 157] width 574 height 80
paste input "1303044-2"
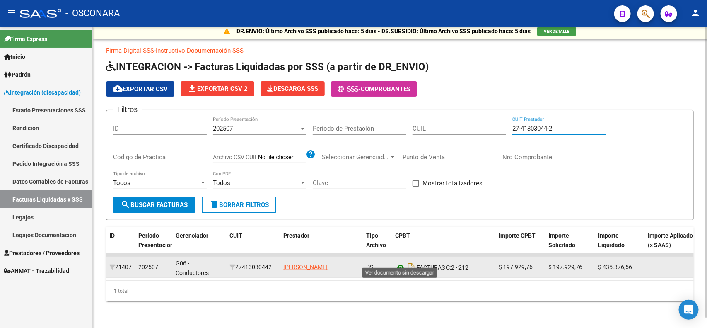
click at [398, 262] on icon at bounding box center [400, 267] width 11 height 10
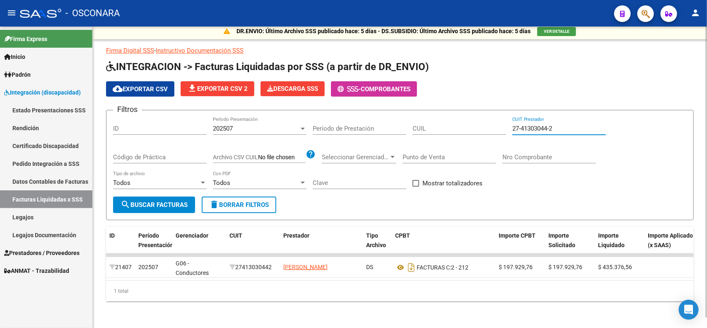
drag, startPoint x: 564, startPoint y: 119, endPoint x: 397, endPoint y: 110, distance: 167.6
click at [416, 117] on div "Filtros ID 202507 Período Presentación Período de Prestación CUIL 27-41303044-2…" at bounding box center [400, 157] width 574 height 80
paste input "26718140-9"
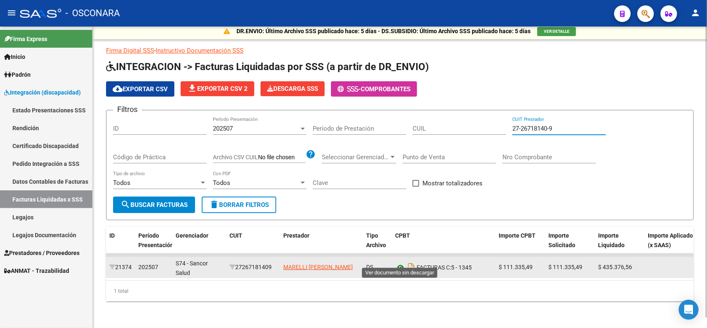
click at [397, 262] on icon at bounding box center [400, 267] width 11 height 10
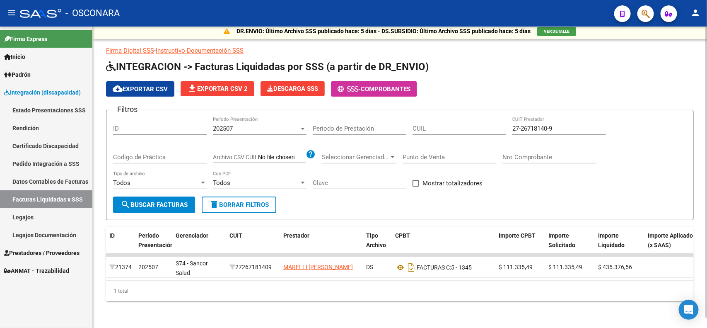
drag, startPoint x: 556, startPoint y: 120, endPoint x: 450, endPoint y: 109, distance: 107.0
click at [450, 117] on div "Filtros ID 202507 Período Presentación Período de Prestación CUIL 27-26718140-9…" at bounding box center [400, 157] width 574 height 80
paste input "30-71600047-4"
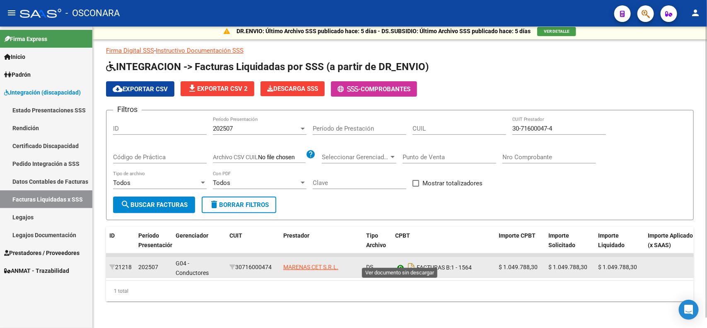
click at [400, 262] on icon at bounding box center [400, 267] width 11 height 10
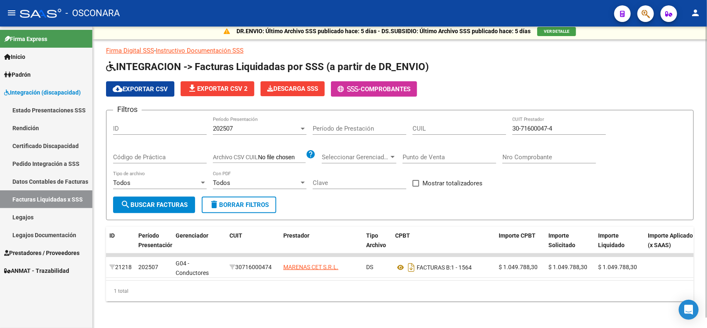
drag, startPoint x: 581, startPoint y: 121, endPoint x: 437, endPoint y: 106, distance: 145.0
click at [437, 110] on form "Filtros ID 202507 Período Presentación Período de Prestación CUIL 30-71600047-4…" at bounding box center [400, 165] width 588 height 110
paste input "27-24505462"
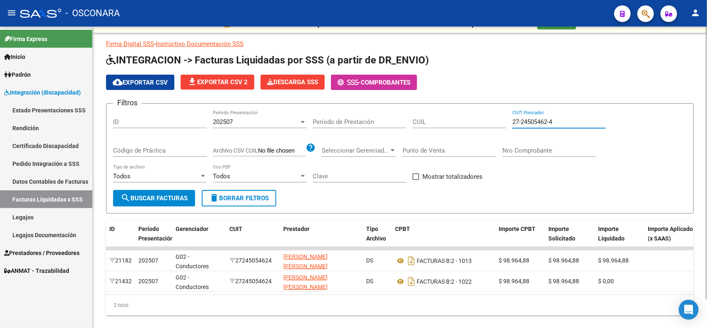
drag, startPoint x: 564, startPoint y: 117, endPoint x: 403, endPoint y: 104, distance: 161.7
click at [405, 104] on form "Filtros ID 202507 Período Presentación Período de Prestación CUIL 27-24505462-4…" at bounding box center [400, 158] width 588 height 110
paste input
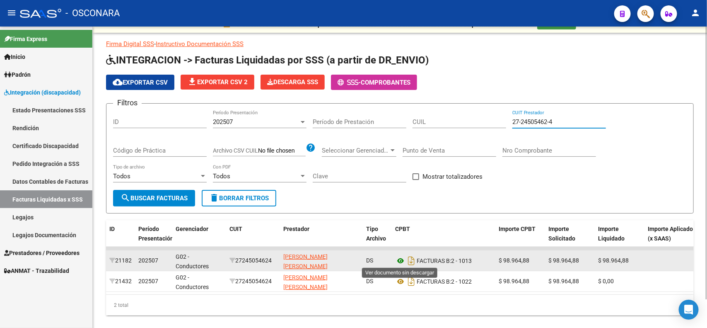
click at [402, 260] on icon at bounding box center [400, 261] width 11 height 10
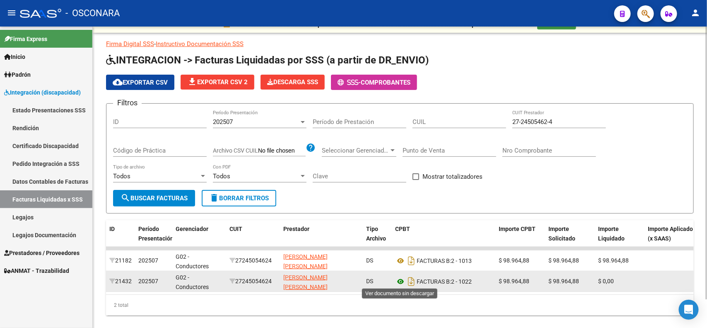
click at [400, 282] on icon at bounding box center [400, 281] width 11 height 10
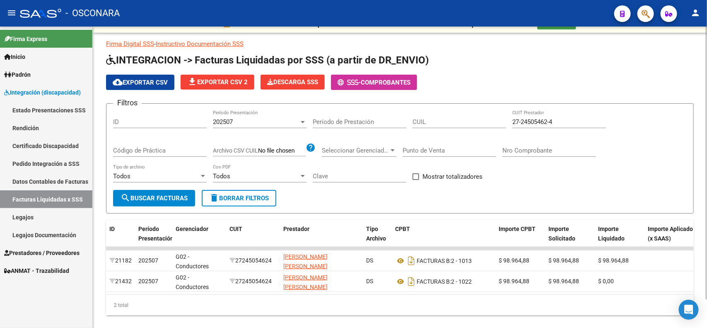
drag, startPoint x: 574, startPoint y: 121, endPoint x: 409, endPoint y: 111, distance: 165.1
click at [409, 111] on div "Filtros ID 202507 Período Presentación Período de Prestación CUIL 27-24505462-4…" at bounding box center [400, 150] width 574 height 80
paste input "39543682-7"
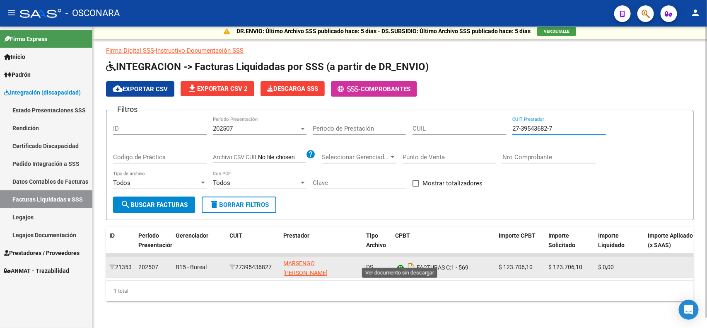
click at [401, 262] on icon at bounding box center [400, 267] width 11 height 10
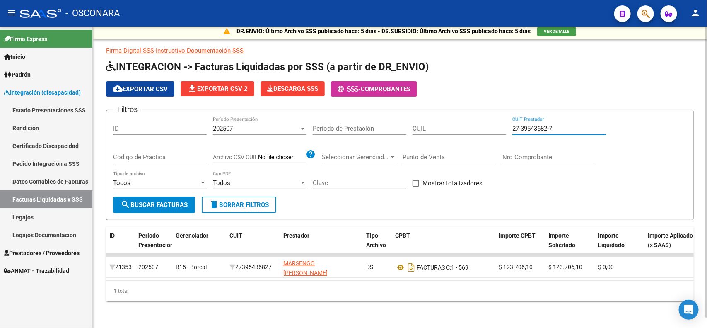
drag, startPoint x: 573, startPoint y: 123, endPoint x: 495, endPoint y: 117, distance: 78.1
click at [495, 117] on div "Filtros ID 202507 Período Presentación Período de Prestación CUIL 27-39543682-7…" at bounding box center [400, 157] width 574 height 80
paste input "11191341-8"
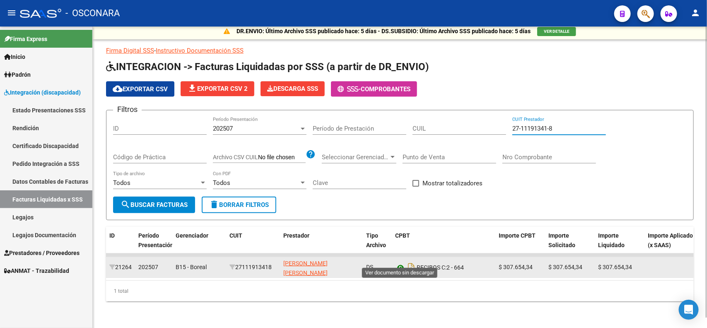
click at [397, 262] on icon at bounding box center [400, 267] width 11 height 10
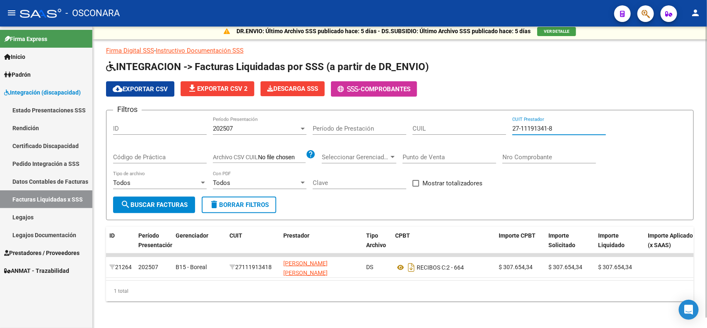
drag, startPoint x: 566, startPoint y: 119, endPoint x: 431, endPoint y: 112, distance: 135.2
click at [431, 117] on div "Filtros ID 202507 Período Presentación Período de Prestación CUIL 27-11191341-8…" at bounding box center [400, 157] width 574 height 80
paste input "37853540-4"
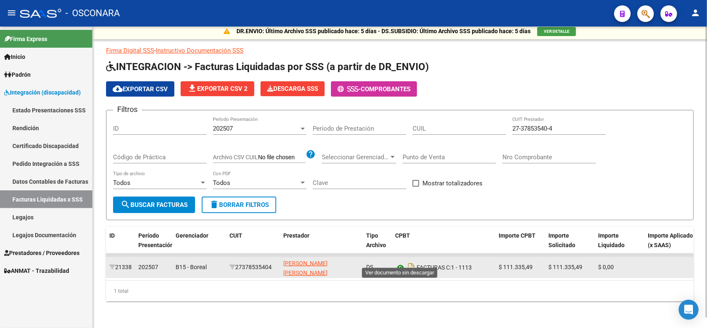
click at [400, 262] on icon at bounding box center [400, 267] width 11 height 10
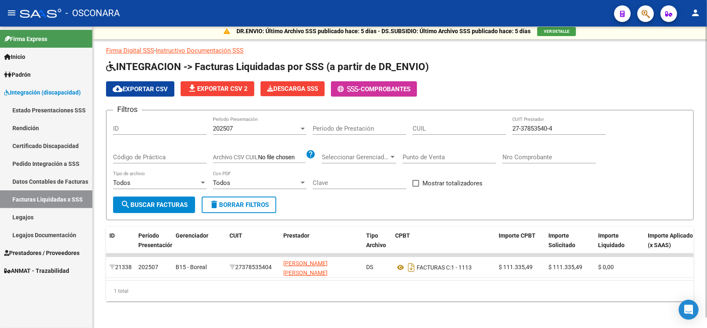
click at [580, 125] on input "27-37853540-4" at bounding box center [559, 128] width 94 height 7
paste input "5916965-0"
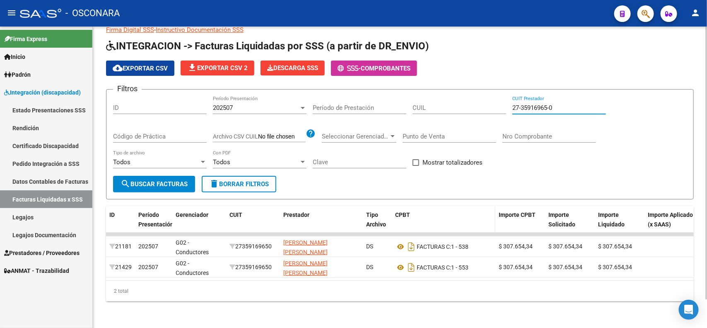
scroll to position [31, 0]
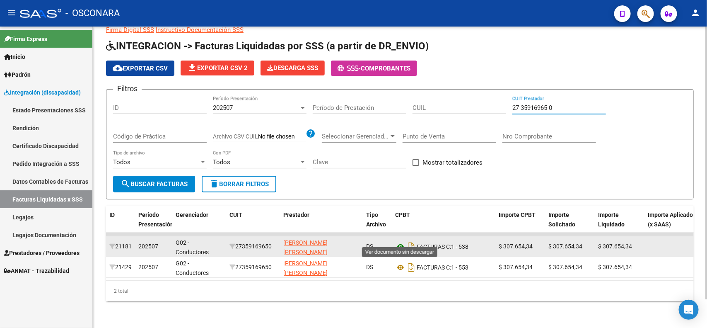
click at [395, 241] on icon at bounding box center [400, 246] width 11 height 10
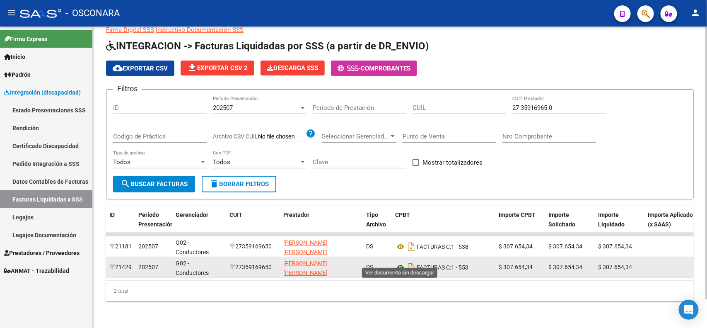
click at [396, 262] on icon at bounding box center [400, 267] width 11 height 10
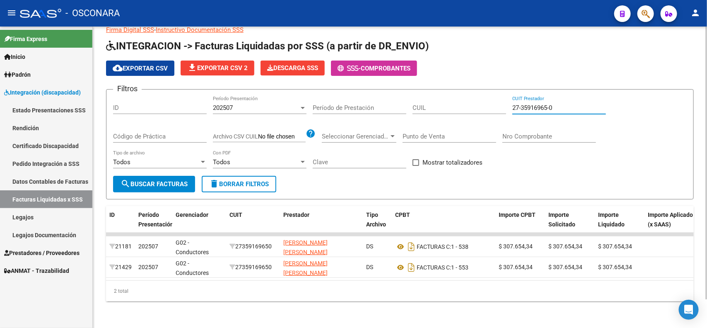
drag, startPoint x: 563, startPoint y: 101, endPoint x: 391, endPoint y: 92, distance: 172.1
click at [411, 96] on div "Filtros ID 202507 Período Presentación Período de Prestación CUIL 27-35916965-0…" at bounding box center [400, 136] width 574 height 80
paste input "18239527-2"
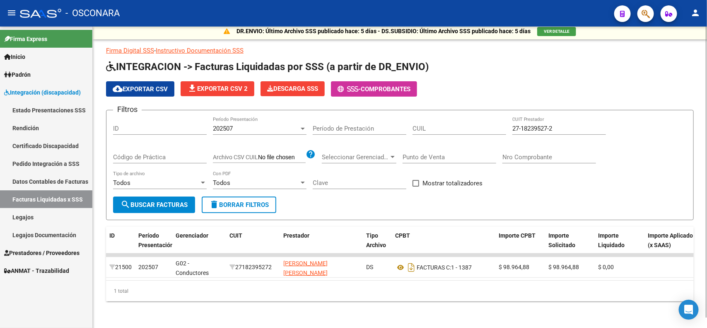
scroll to position [10, 0]
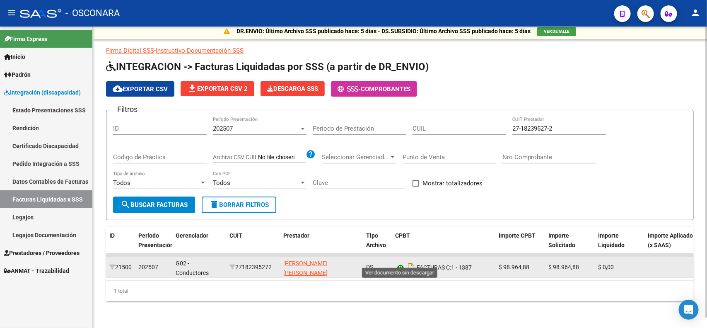
click at [400, 262] on icon at bounding box center [400, 267] width 11 height 10
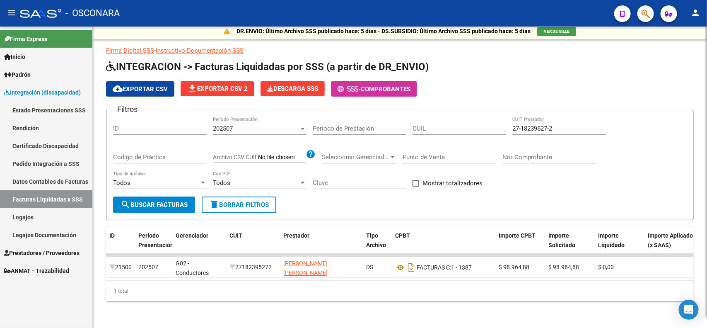
click at [572, 117] on div "27-18239527-2 CUIT Prestador" at bounding box center [559, 126] width 94 height 18
drag, startPoint x: 572, startPoint y: 119, endPoint x: 434, endPoint y: 117, distance: 137.5
click at [434, 117] on div "Filtros ID 202507 Período Presentación Período de Prestación CUIL 27-18239527-2…" at bounding box center [400, 157] width 574 height 80
paste input "26617533"
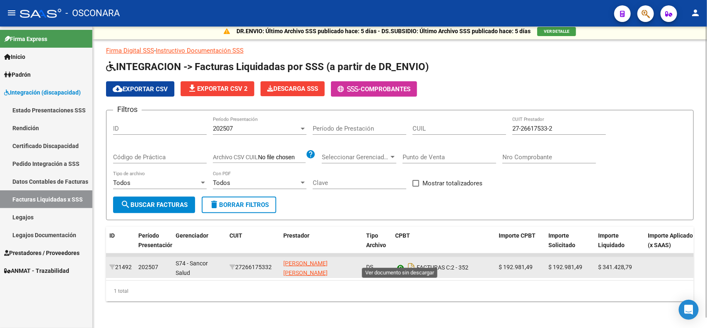
click at [399, 262] on icon at bounding box center [400, 267] width 11 height 10
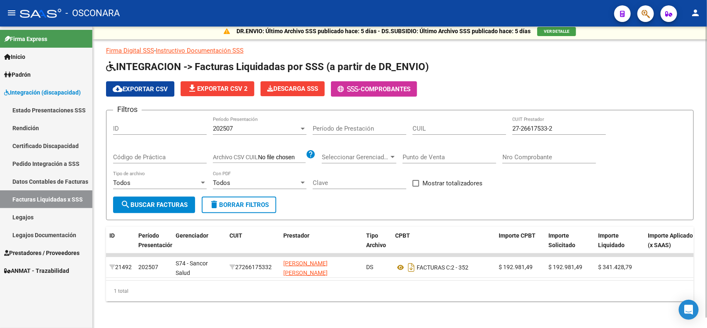
drag, startPoint x: 538, startPoint y: 119, endPoint x: 459, endPoint y: 106, distance: 80.6
click at [465, 110] on form "Filtros ID 202507 Período Presentación Período de Prestación CUIL 27-26617533-2…" at bounding box center [400, 165] width 588 height 110
paste input "31742330-1"
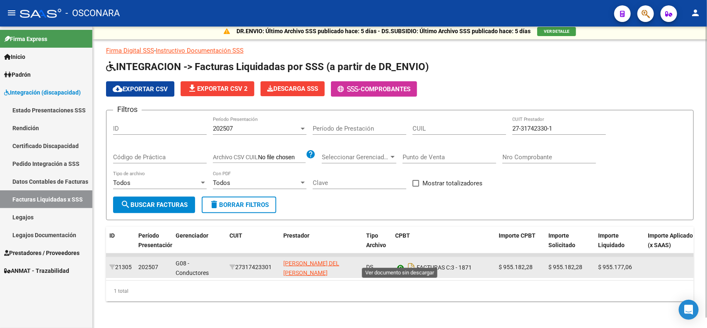
click at [401, 262] on icon at bounding box center [400, 267] width 11 height 10
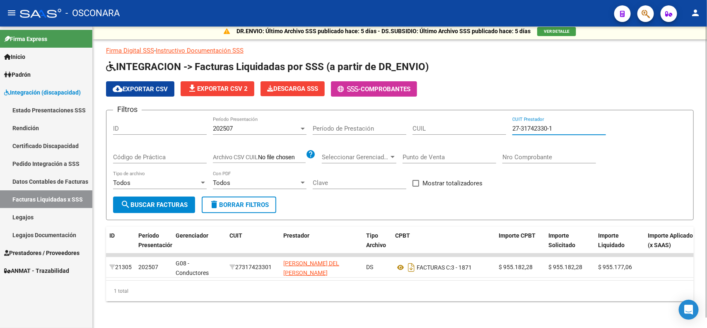
drag, startPoint x: 566, startPoint y: 119, endPoint x: 373, endPoint y: 112, distance: 193.2
click at [444, 119] on div "Filtros ID 202507 Período Presentación Período de Prestación CUIL 27-31742330-1…" at bounding box center [400, 157] width 574 height 80
paste input "3-38688673-3"
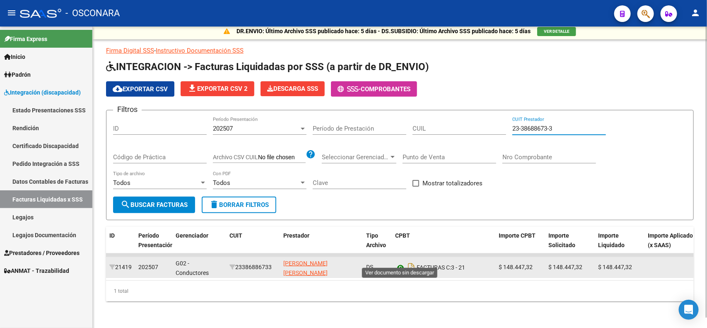
click at [403, 262] on icon at bounding box center [400, 267] width 11 height 10
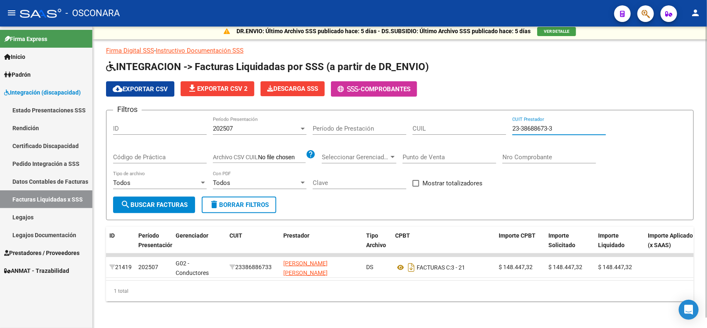
drag, startPoint x: 566, startPoint y: 118, endPoint x: 463, endPoint y: 117, distance: 102.7
click at [463, 117] on div "Filtros ID 202507 Período Presentación Período de Prestación CUIL 23-38688673-3…" at bounding box center [400, 157] width 574 height 80
paste input "7-41115761-5"
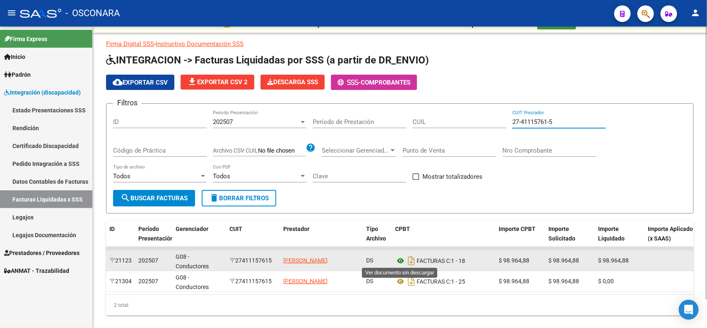
click at [401, 261] on icon at bounding box center [400, 261] width 11 height 10
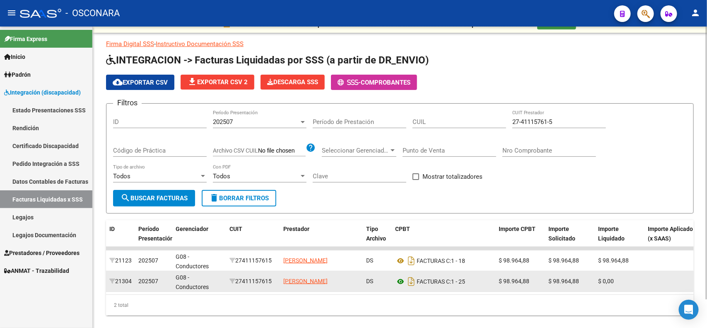
click at [398, 284] on icon at bounding box center [400, 281] width 11 height 10
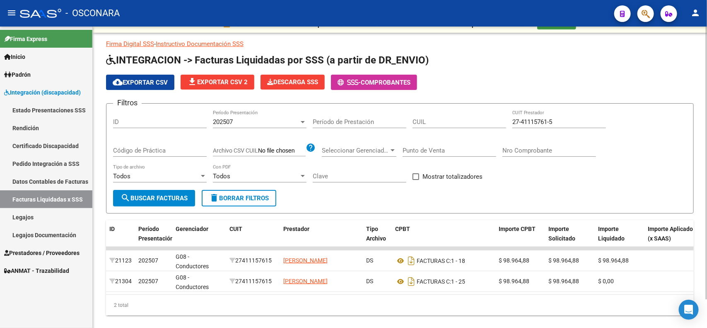
drag, startPoint x: 572, startPoint y: 121, endPoint x: 375, endPoint y: 118, distance: 196.4
click at [375, 118] on div "Filtros ID 202507 Período Presentación Período de Prestación CUIL 27-41115761-5…" at bounding box center [400, 150] width 574 height 80
paste input "3-40404273-4"
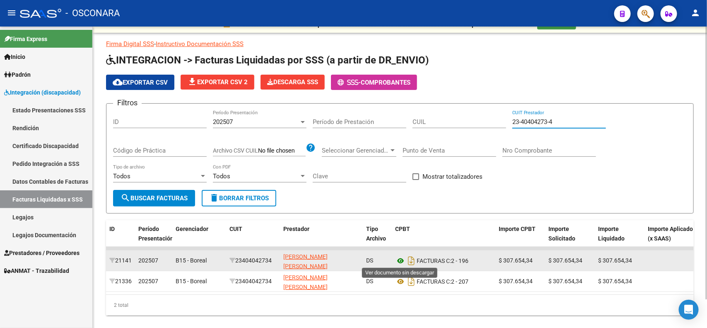
click at [398, 259] on icon at bounding box center [400, 261] width 11 height 10
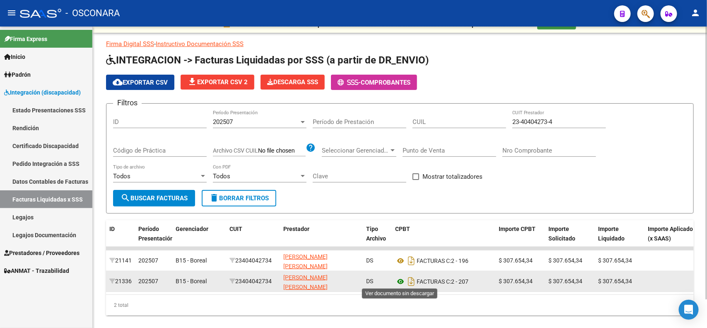
click at [398, 278] on icon at bounding box center [400, 281] width 11 height 10
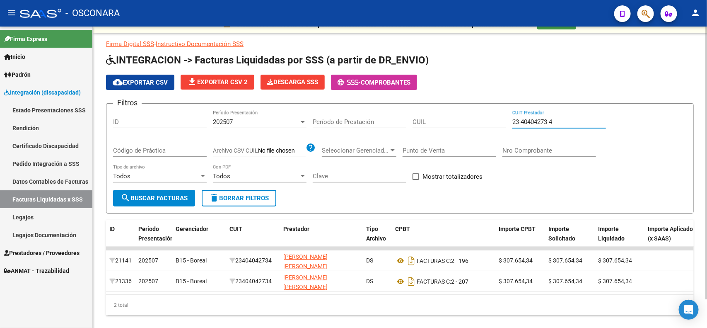
drag, startPoint x: 575, startPoint y: 118, endPoint x: 336, endPoint y: 106, distance: 239.3
click at [405, 112] on div "Filtros ID 202507 Período Presentación Período de Prestación CUIL 23-40404273-4…" at bounding box center [400, 150] width 574 height 80
paste input "7-31273751-0"
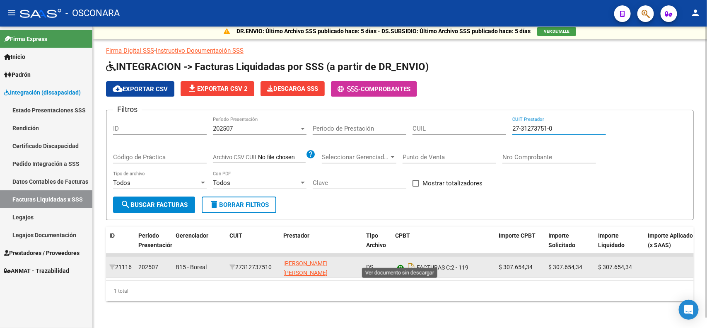
click at [401, 262] on icon at bounding box center [400, 267] width 11 height 10
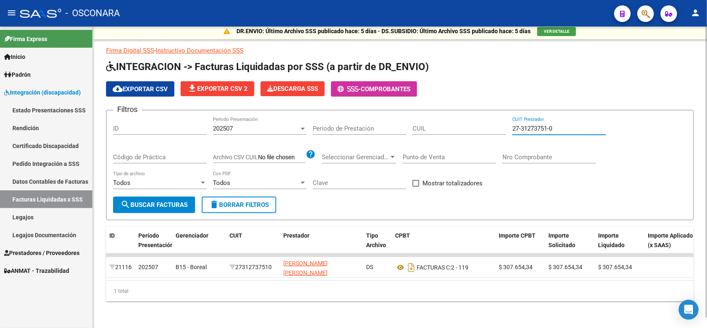
drag, startPoint x: 586, startPoint y: 123, endPoint x: 379, endPoint y: 103, distance: 208.1
click at [386, 110] on form "Filtros ID 202507 Período Presentación Período de Prestación CUIL 27-31273751-0…" at bounding box center [400, 165] width 588 height 110
paste input "5823060-7"
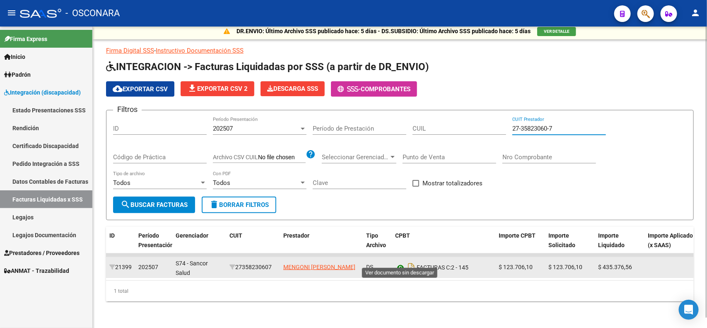
click at [400, 262] on icon at bounding box center [400, 267] width 11 height 10
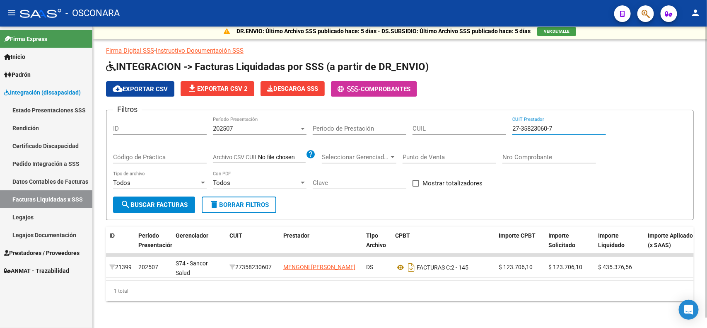
drag, startPoint x: 550, startPoint y: 122, endPoint x: 413, endPoint y: 109, distance: 137.0
click at [442, 117] on div "Filtros ID 202507 Período Presentación Período de Prestación CUIL 27-35823060-7…" at bounding box center [400, 157] width 574 height 80
paste input "29163624"
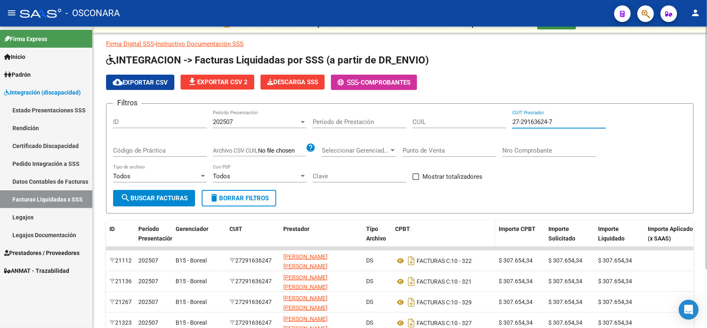
scroll to position [62, 0]
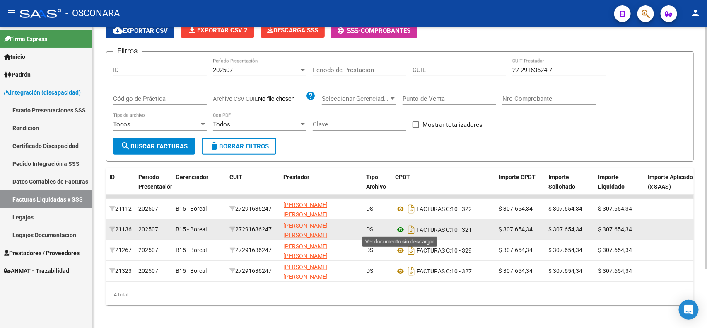
click at [398, 225] on icon at bounding box center [400, 230] width 11 height 10
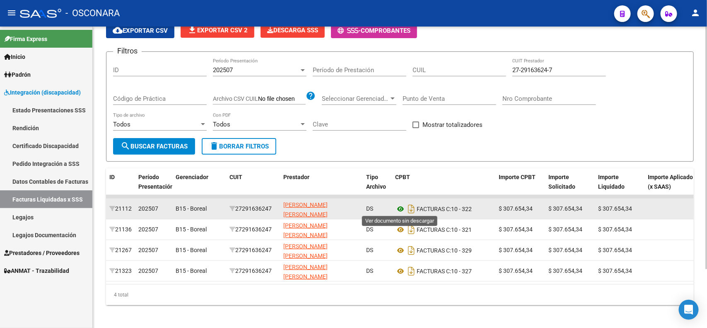
click at [397, 204] on icon at bounding box center [400, 209] width 11 height 10
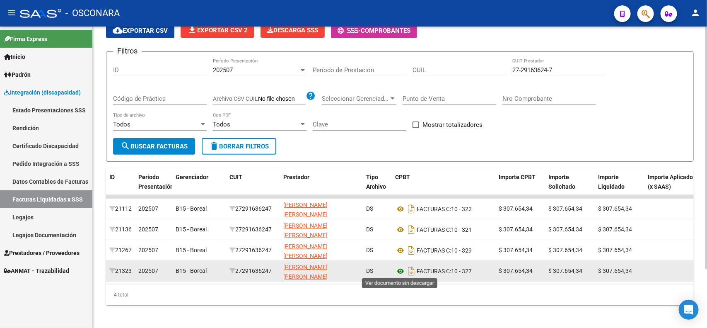
click at [395, 267] on icon at bounding box center [400, 271] width 11 height 10
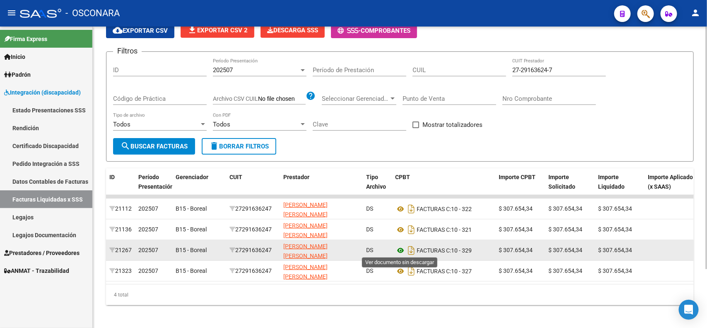
click at [396, 251] on icon at bounding box center [400, 250] width 11 height 10
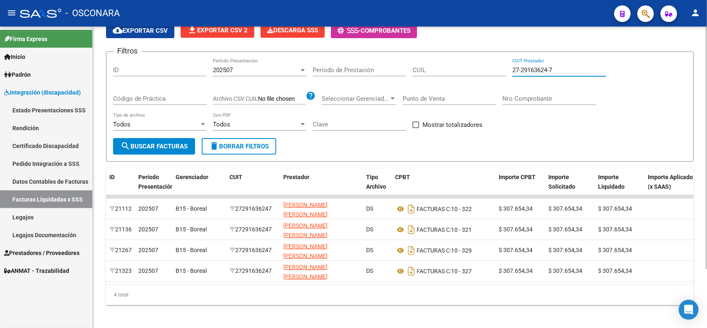
drag, startPoint x: 537, startPoint y: 69, endPoint x: 369, endPoint y: 55, distance: 168.8
click at [372, 55] on form "Filtros ID 202507 Período Presentación Período de Prestación CUIL 27-29163624-7…" at bounding box center [400, 106] width 588 height 110
paste input "3-12333295-4"
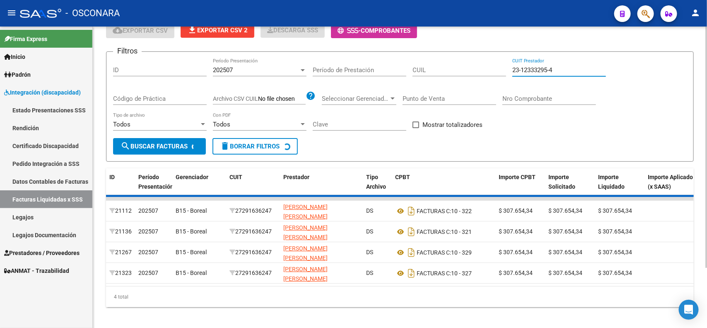
scroll to position [10, 0]
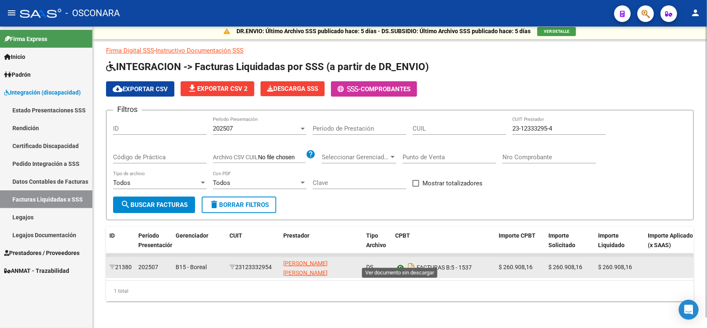
click at [400, 262] on icon at bounding box center [400, 267] width 11 height 10
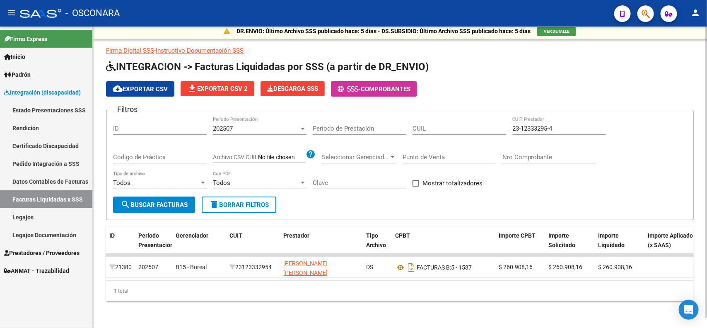
drag, startPoint x: 585, startPoint y: 123, endPoint x: 298, endPoint y: 106, distance: 287.2
click at [298, 110] on form "Filtros ID 202507 Período Presentación Período de Prestación CUIL 23-12333295-4…" at bounding box center [400, 165] width 588 height 110
paste input "7-25759806-9"
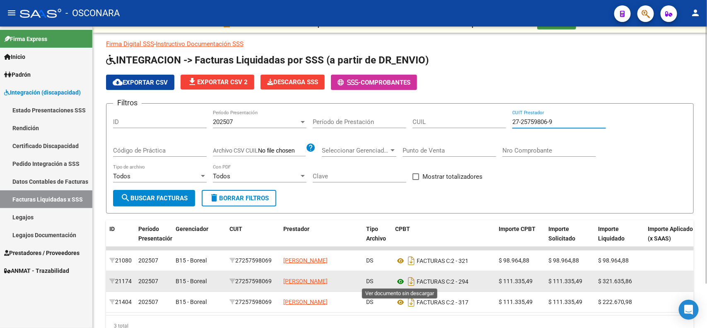
click at [402, 281] on icon at bounding box center [400, 281] width 11 height 10
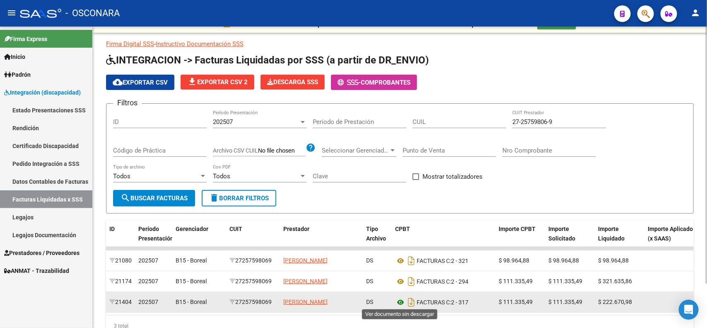
click at [402, 303] on icon at bounding box center [400, 302] width 11 height 10
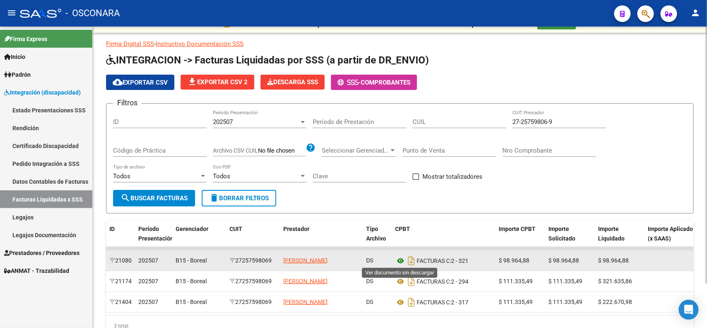
click at [396, 260] on icon at bounding box center [400, 261] width 11 height 10
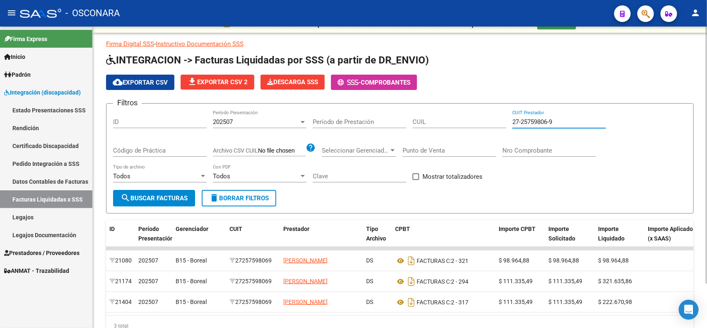
drag, startPoint x: 558, startPoint y: 123, endPoint x: 378, endPoint y: 126, distance: 180.2
click at [384, 126] on div "Filtros ID 202507 Período Presentación Período de Prestación CUIL 27-25759806-9…" at bounding box center [400, 150] width 574 height 80
paste input "8849923"
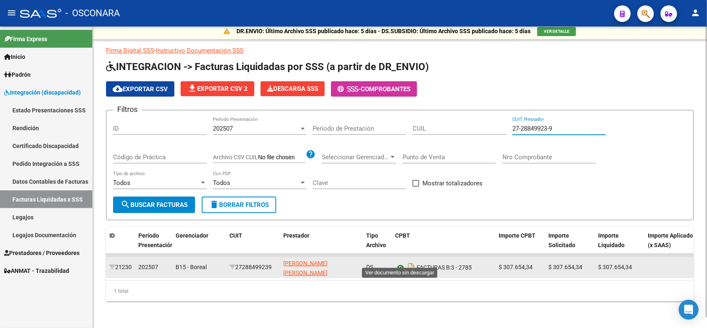
click at [402, 262] on icon at bounding box center [400, 267] width 11 height 10
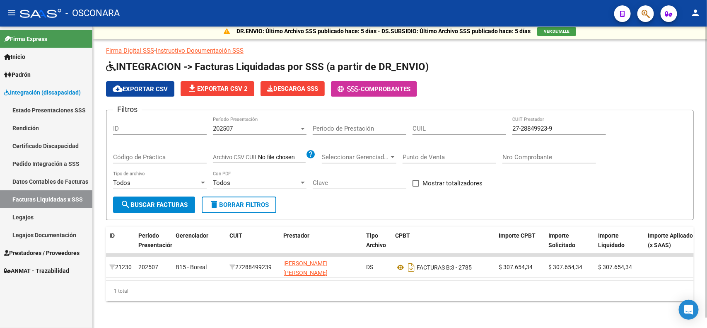
drag, startPoint x: 561, startPoint y: 120, endPoint x: 413, endPoint y: 98, distance: 149.6
click at [426, 100] on app-list-header "INTEGRACION -> Facturas Liquidadas por SSS (a partir de DR_ENVIO) cloud_downloa…" at bounding box center [400, 140] width 588 height 160
paste input "7612182-6"
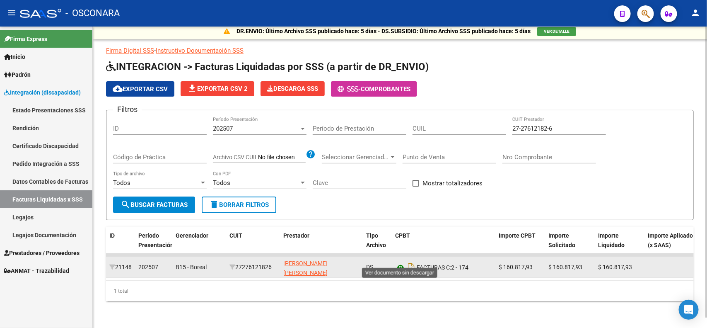
click at [400, 262] on icon at bounding box center [400, 267] width 11 height 10
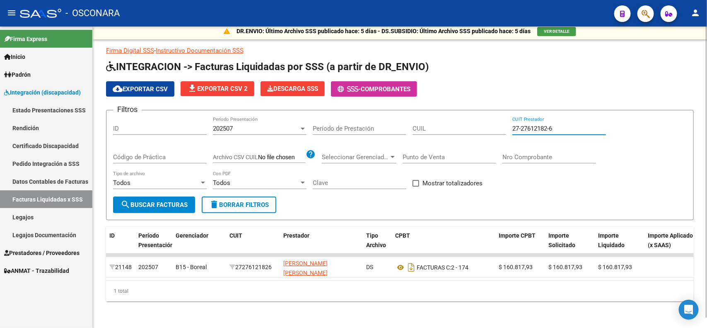
drag, startPoint x: 583, startPoint y: 120, endPoint x: 318, endPoint y: 109, distance: 265.3
click at [365, 117] on div "Filtros ID 202507 Período Presentación Período de Prestación CUIL 27-27612182-6…" at bounding box center [400, 157] width 574 height 80
paste input "9745998-3"
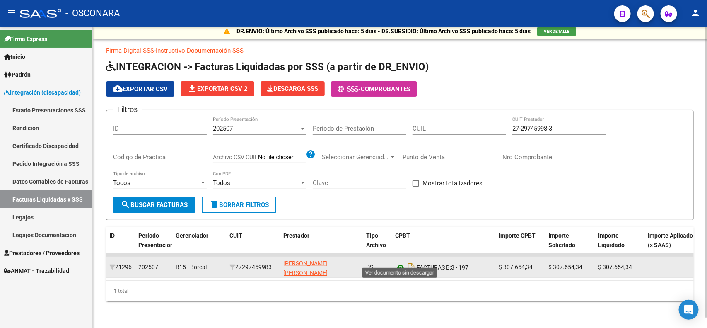
click at [400, 262] on icon at bounding box center [400, 267] width 11 height 10
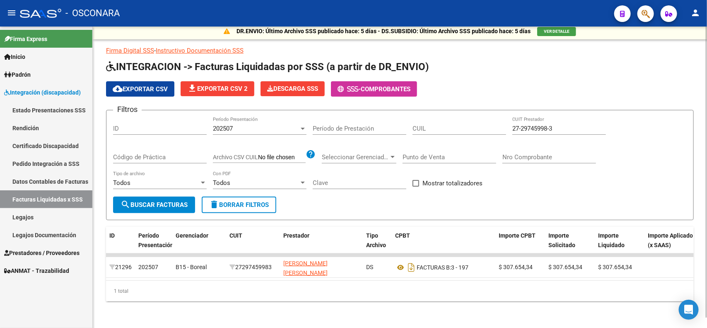
click at [576, 117] on div "27-29745998-3 CUIT Prestador" at bounding box center [559, 126] width 94 height 18
click at [578, 125] on input "27-29745998-3" at bounding box center [559, 128] width 94 height 7
paste input "10132935-1"
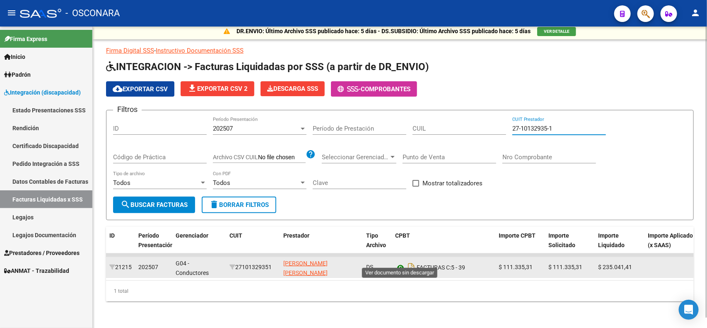
click at [400, 262] on icon at bounding box center [400, 267] width 11 height 10
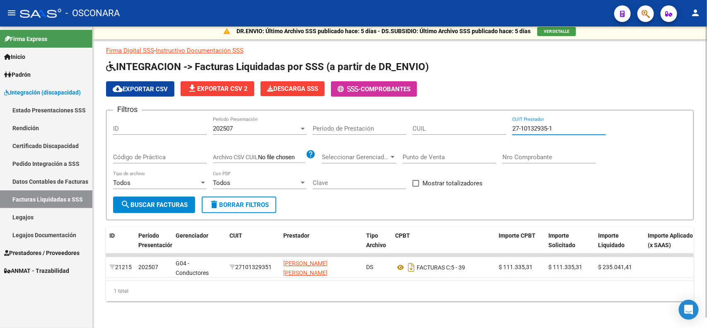
drag, startPoint x: 578, startPoint y: 121, endPoint x: 396, endPoint y: 113, distance: 182.8
click at [479, 117] on div "Filtros ID 202507 Período Presentación Período de Prestación CUIL 27-10132935-1…" at bounding box center [400, 157] width 574 height 80
paste input "39843829-4"
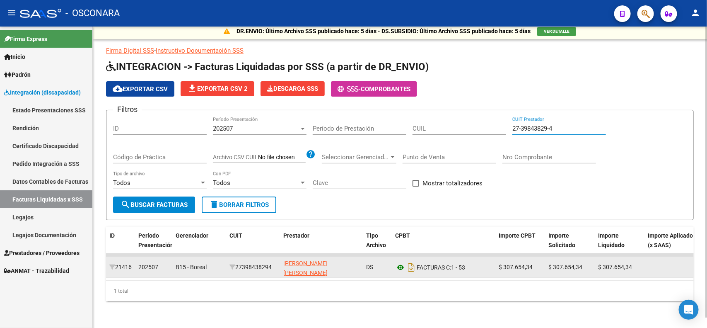
click at [400, 262] on icon at bounding box center [400, 267] width 11 height 10
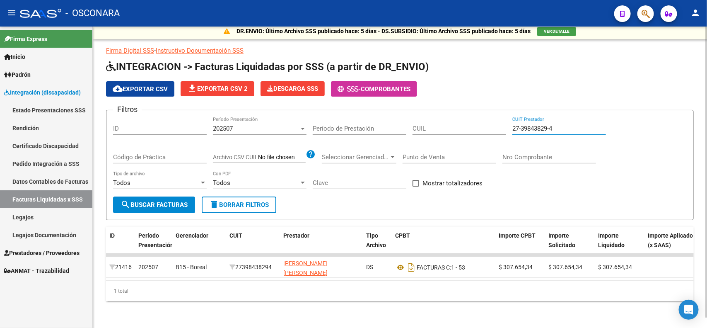
drag, startPoint x: 572, startPoint y: 122, endPoint x: 374, endPoint y: 125, distance: 197.6
click at [396, 125] on div "Filtros ID 202507 Período Presentación Período de Prestación CUIL 27-39843829-4…" at bounding box center [400, 157] width 574 height 80
paste input "7061644-8"
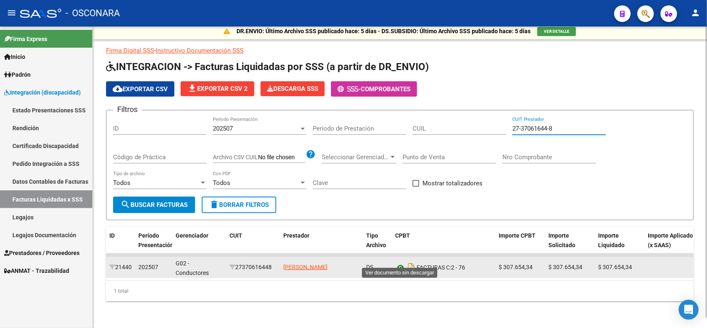
click at [404, 262] on icon at bounding box center [400, 267] width 11 height 10
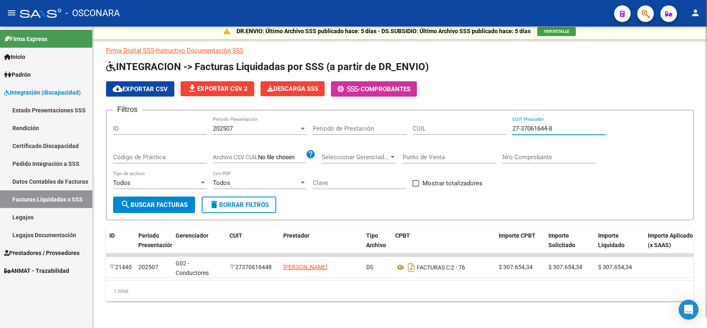
drag, startPoint x: 589, startPoint y: 123, endPoint x: 249, endPoint y: 123, distance: 340.5
click at [249, 123] on div "Filtros ID 202507 Período Presentación Período de Prestación CUIL 27-37061644-8…" at bounding box center [400, 157] width 574 height 80
paste input "8919878-7"
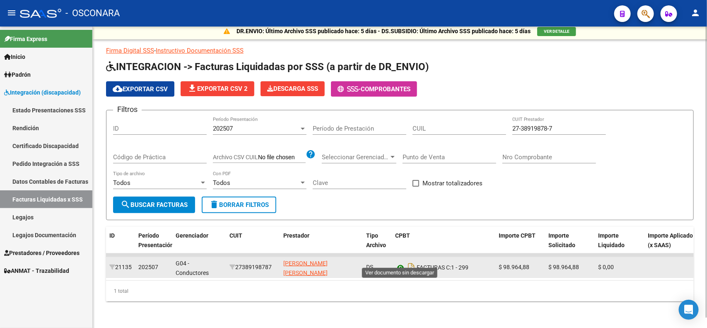
click at [398, 262] on icon at bounding box center [400, 267] width 11 height 10
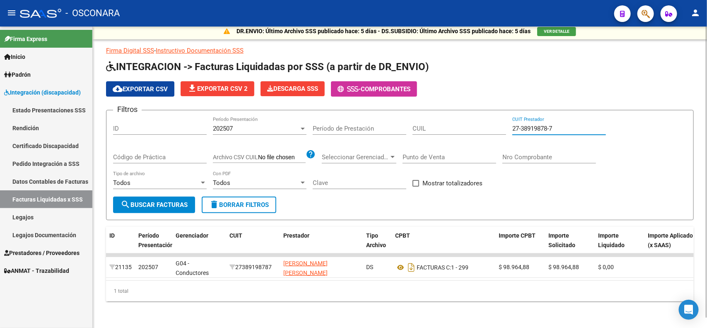
drag, startPoint x: 563, startPoint y: 119, endPoint x: 326, endPoint y: 108, distance: 236.8
click at [346, 117] on div "Filtros ID 202507 Período Presentación Período de Prestación CUIL 27-38919878-7…" at bounding box center [400, 157] width 574 height 80
paste input "25622353-3"
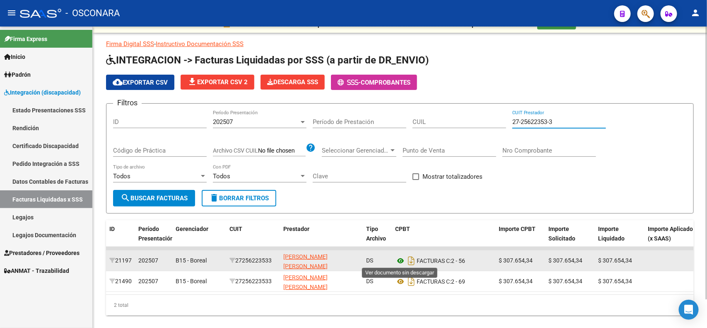
click at [401, 258] on icon at bounding box center [400, 261] width 11 height 10
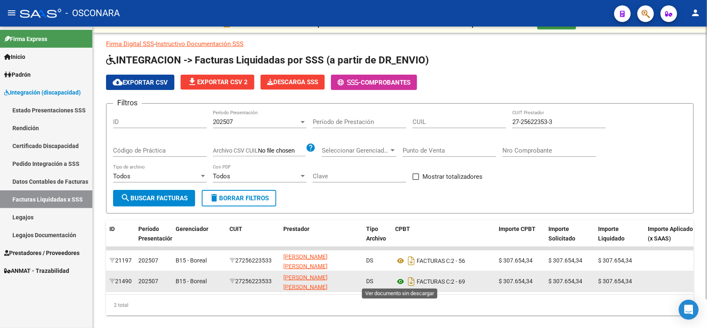
click at [398, 281] on icon at bounding box center [400, 281] width 11 height 10
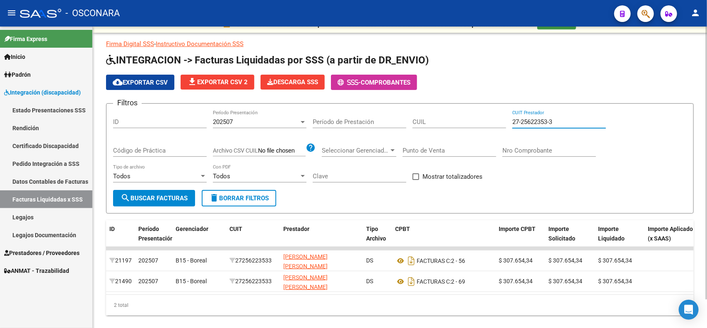
drag, startPoint x: 568, startPoint y: 121, endPoint x: 305, endPoint y: 117, distance: 263.5
click at [322, 118] on div "Filtros ID 202507 Período Presentación Período de Prestación CUIL 27-25622353-3…" at bounding box center [400, 150] width 574 height 80
paste input "0-19013883-7"
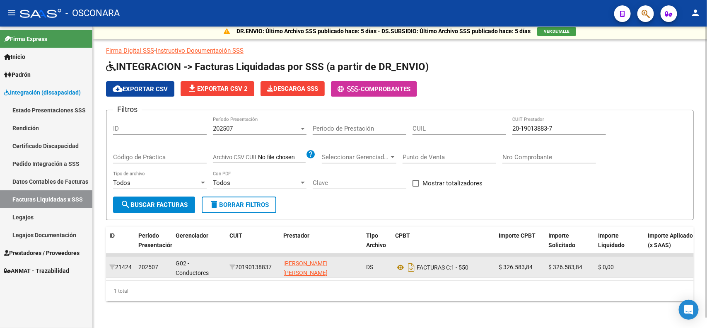
click at [393, 260] on datatable-body-cell "FACTURAS C: 1 - 550" at bounding box center [444, 267] width 104 height 20
click at [398, 262] on icon at bounding box center [400, 267] width 11 height 10
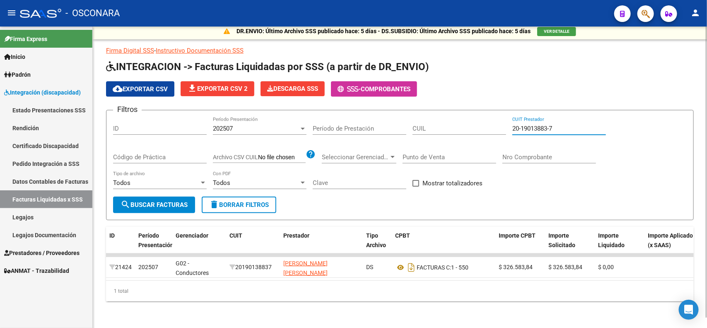
drag, startPoint x: 573, startPoint y: 119, endPoint x: 268, endPoint y: 97, distance: 305.2
click at [274, 99] on app-list-header "INTEGRACION -> Facturas Liquidadas por SSS (a partir de DR_ENVIO) cloud_downloa…" at bounding box center [400, 140] width 588 height 160
paste input "31496674-1"
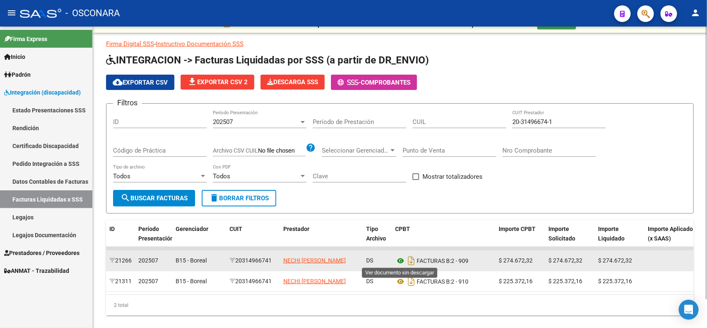
click at [399, 260] on icon at bounding box center [400, 261] width 11 height 10
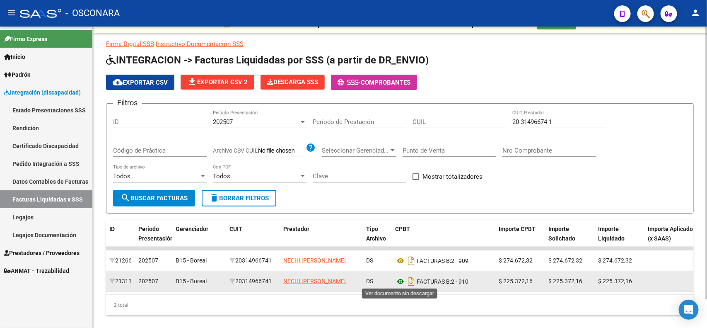
click at [403, 282] on icon at bounding box center [400, 281] width 11 height 10
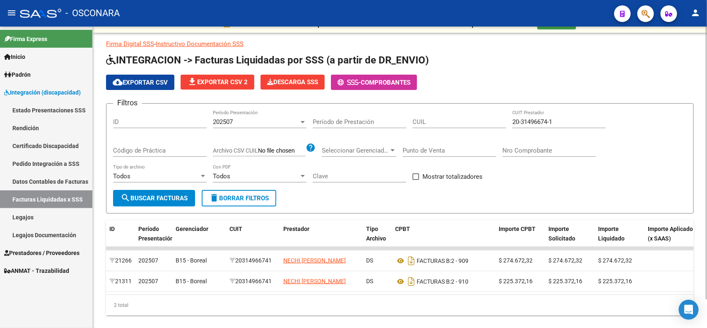
click at [566, 115] on div "20-31496674-1 CUIT Prestador" at bounding box center [559, 119] width 94 height 18
click at [570, 119] on input "20-31496674-1" at bounding box center [559, 121] width 94 height 7
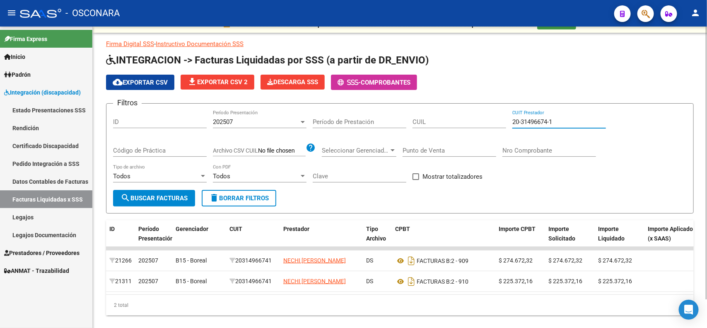
click at [570, 119] on input "20-31496674-1" at bounding box center [559, 121] width 94 height 7
paste input "7-42466354-4"
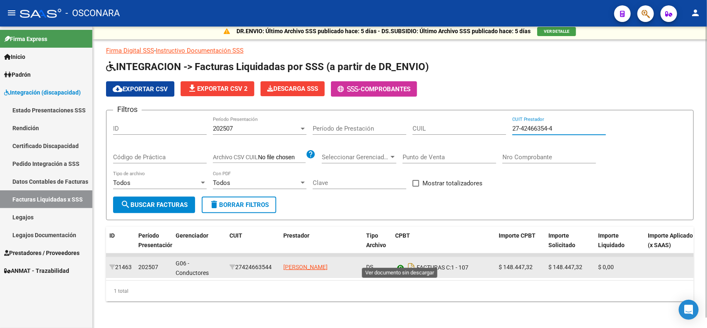
click at [396, 262] on icon at bounding box center [400, 267] width 11 height 10
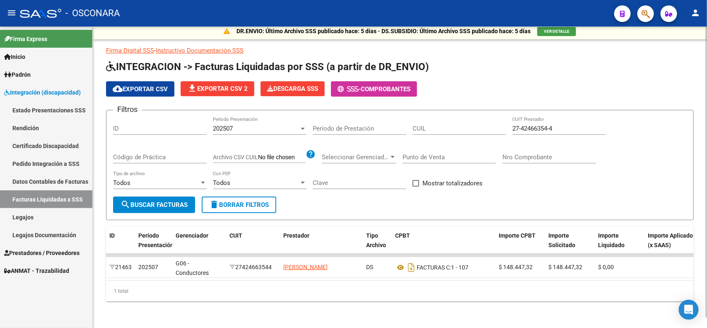
click at [569, 125] on input "27-42466354-4" at bounding box center [559, 128] width 94 height 7
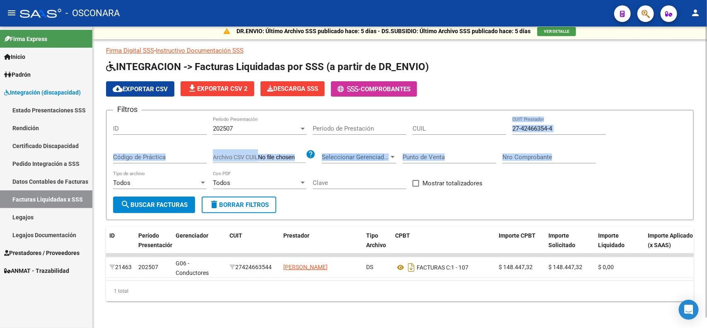
drag, startPoint x: 562, startPoint y: 140, endPoint x: 565, endPoint y: 156, distance: 17.0
click at [565, 158] on div "Filtros ID 202507 Período Presentación Período de Prestación CUIL 27-42466354-4…" at bounding box center [400, 157] width 574 height 80
click at [563, 125] on input "27-42466354-4" at bounding box center [559, 128] width 94 height 7
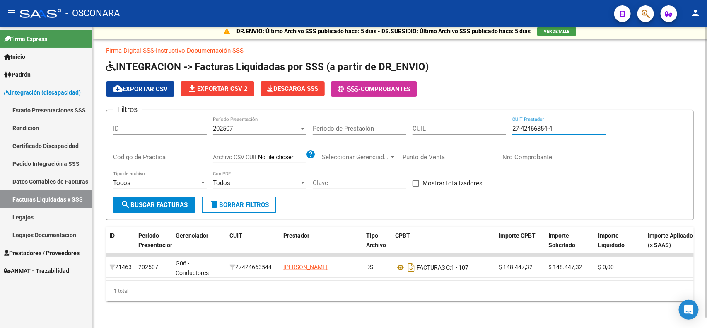
click at [564, 125] on input "27-42466354-4" at bounding box center [559, 128] width 94 height 7
paste input "30-71592573-3"
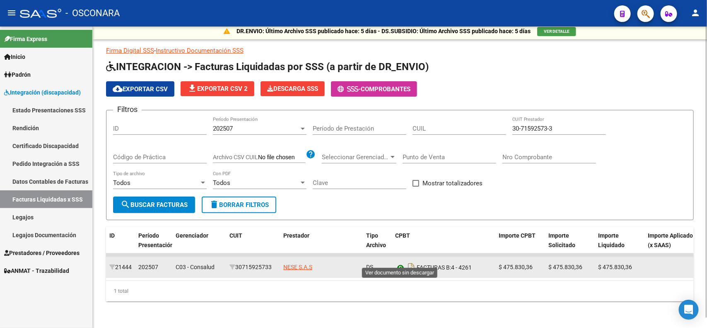
click at [397, 262] on icon at bounding box center [400, 267] width 11 height 10
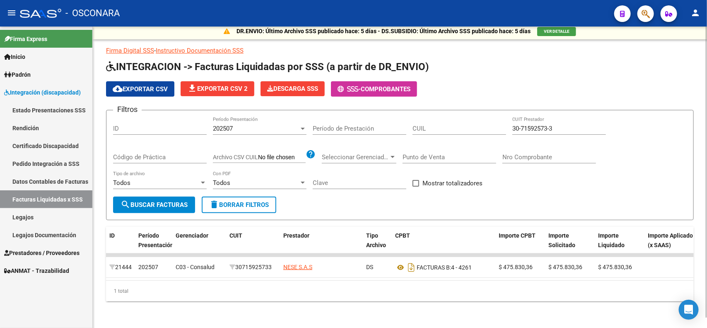
click at [576, 125] on input "30-71592573-3" at bounding box center [559, 128] width 94 height 7
paste input "27-94656409-0"
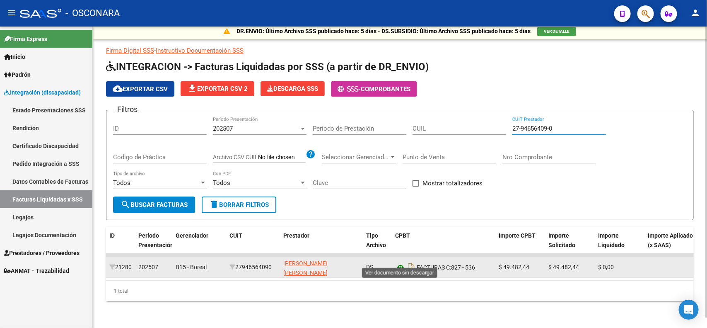
click at [398, 262] on icon at bounding box center [400, 267] width 11 height 10
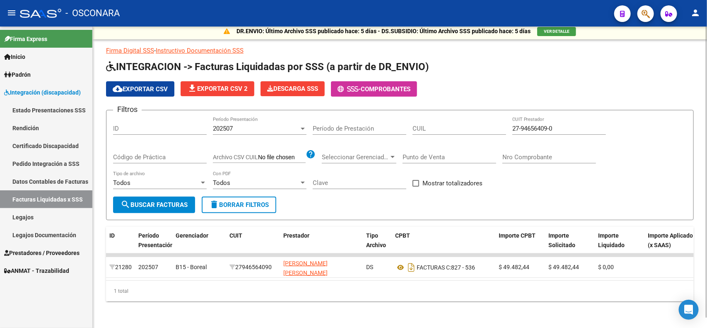
click at [553, 117] on div "27-94656409-0 CUIT Prestador" at bounding box center [559, 126] width 94 height 18
drag, startPoint x: 560, startPoint y: 120, endPoint x: 380, endPoint y: 121, distance: 179.8
click at [381, 121] on div "Filtros ID 202507 Período Presentación Período de Prestación CUIL 27-94656409-0…" at bounding box center [400, 157] width 574 height 80
paste input "32495024-4"
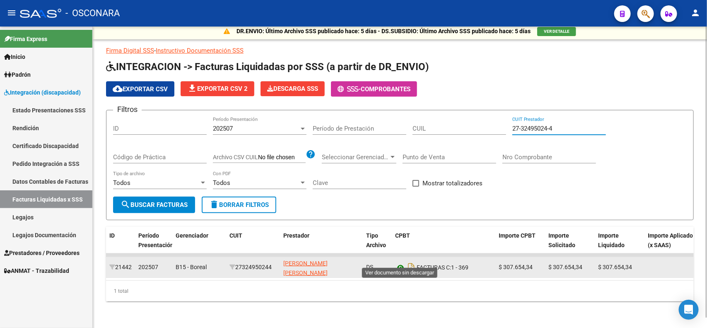
click at [401, 262] on icon at bounding box center [400, 267] width 11 height 10
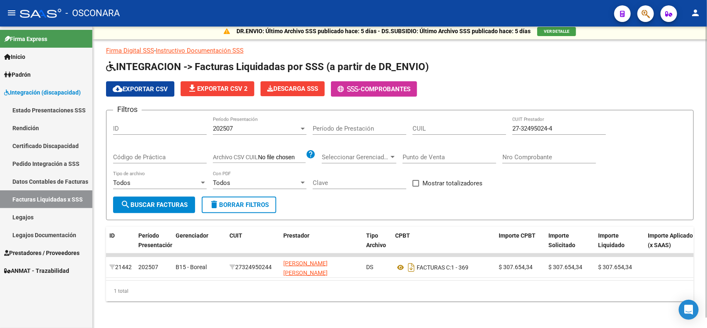
click at [578, 117] on div "27-32495024-4 CUIT Prestador" at bounding box center [559, 126] width 94 height 18
drag, startPoint x: 573, startPoint y: 122, endPoint x: 274, endPoint y: 104, distance: 299.2
click at [321, 110] on form "Filtros ID 202507 Período Presentación Período de Prestación CUIL 27-32495024-4…" at bounding box center [400, 165] width 588 height 110
paste input "1989454-9"
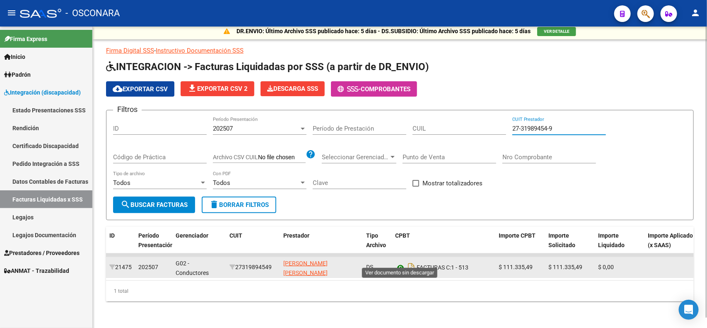
click at [400, 262] on icon at bounding box center [400, 267] width 11 height 10
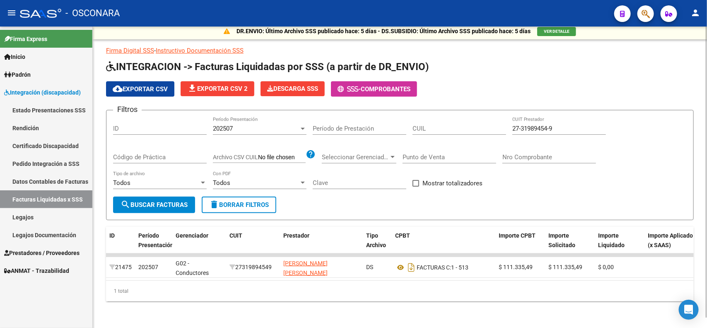
click at [568, 117] on div "27-31989454-9 CUIT Prestador" at bounding box center [559, 126] width 94 height 18
click at [568, 125] on input "27-31989454-9" at bounding box center [559, 128] width 94 height 7
paste input "22901209-1"
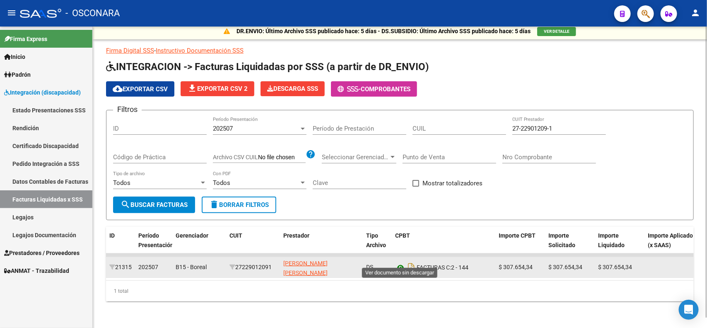
click at [398, 262] on icon at bounding box center [400, 267] width 11 height 10
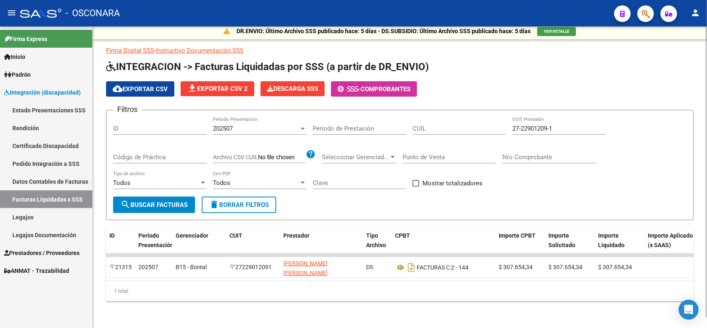
click at [584, 125] on input "27-22901209-1" at bounding box center [559, 128] width 94 height 7
paste input "3-38074570-4"
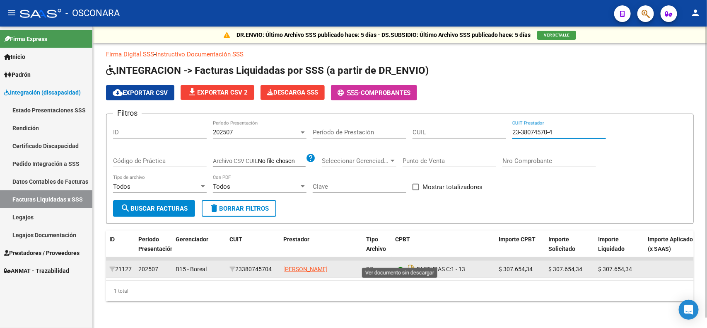
click at [395, 264] on icon at bounding box center [400, 269] width 11 height 10
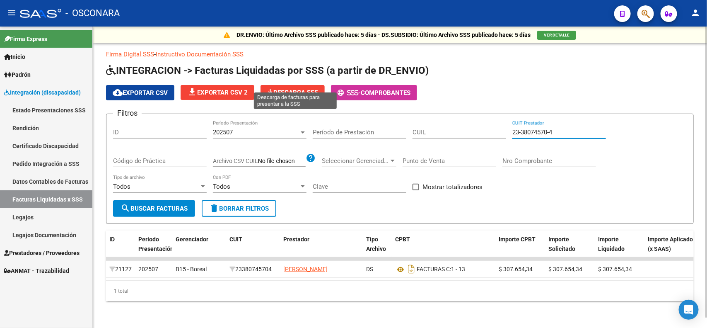
drag, startPoint x: 524, startPoint y: 117, endPoint x: 273, endPoint y: 86, distance: 253.3
click at [280, 86] on app-list-header "INTEGRACION -> Facturas Liquidadas por SSS (a partir de DR_ENVIO) cloud_downloa…" at bounding box center [400, 144] width 588 height 160
paste input "7-17842052-1"
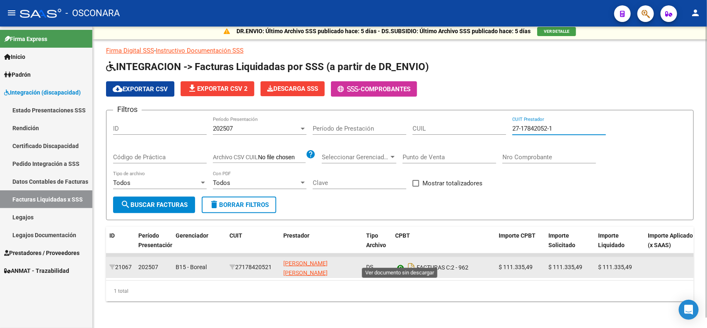
click at [399, 262] on icon at bounding box center [400, 267] width 11 height 10
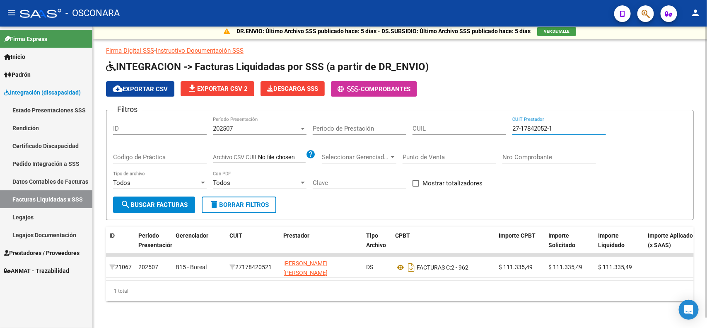
click at [582, 125] on input "27-17842052-1" at bounding box center [559, 128] width 94 height 7
paste input "417556-5"
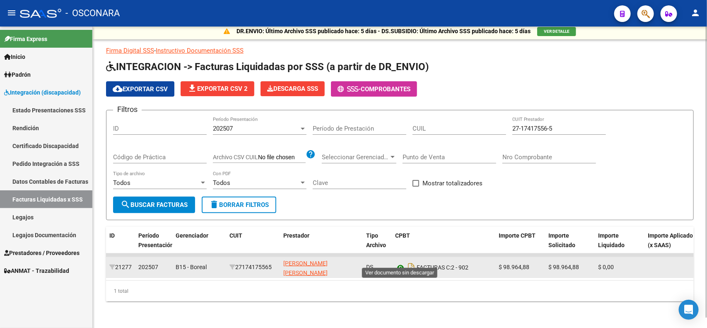
click at [402, 262] on icon at bounding box center [400, 267] width 11 height 10
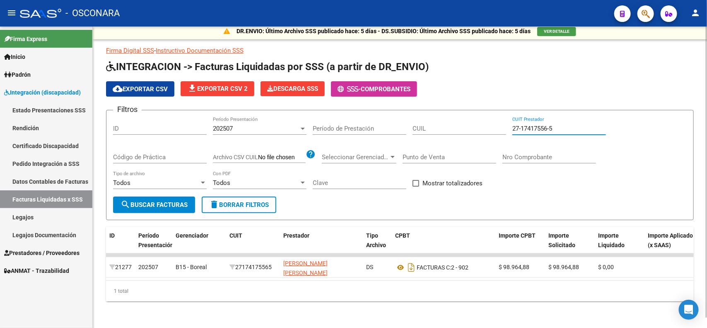
drag, startPoint x: 568, startPoint y: 123, endPoint x: 380, endPoint y: 123, distance: 188.1
click at [381, 123] on div "Filtros ID 202507 Período Presentación Período de Prestación CUIL 27-17417556-5…" at bounding box center [400, 157] width 574 height 80
paste input "40920497"
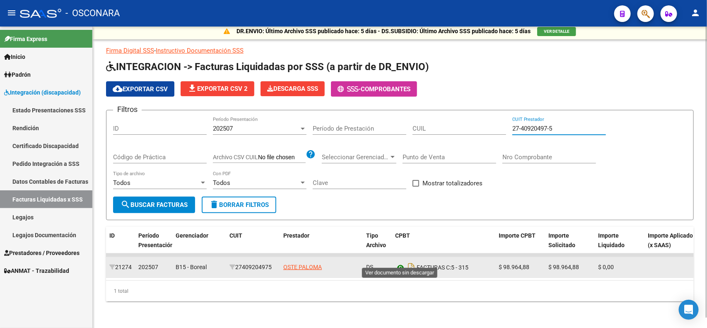
click at [400, 262] on icon at bounding box center [400, 267] width 11 height 10
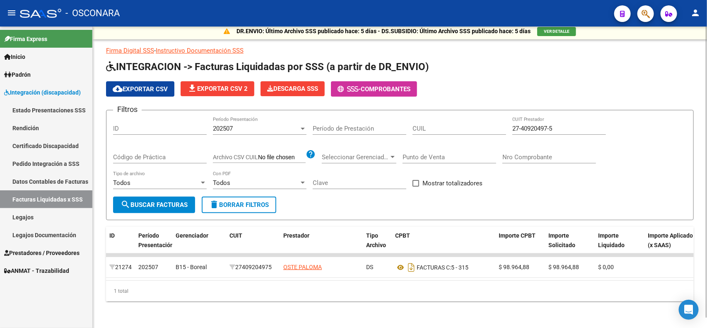
click at [587, 125] on div "27-40920497-5 CUIT Prestador" at bounding box center [559, 126] width 94 height 18
click at [583, 125] on input "27-40920497-5" at bounding box center [559, 128] width 94 height 7
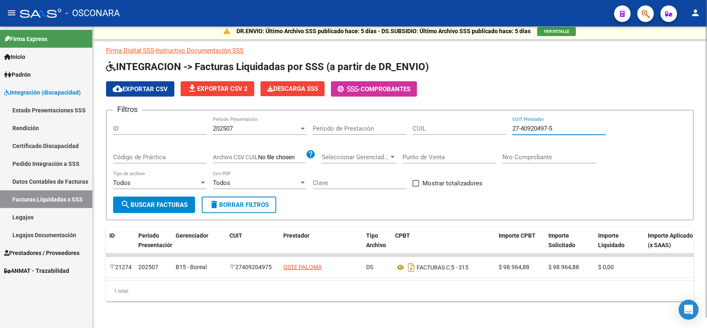
click at [583, 125] on input "27-40920497-5" at bounding box center [559, 128] width 94 height 7
paste input "34102542-2"
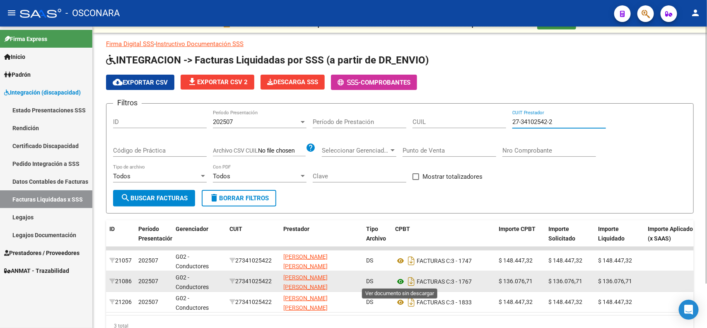
click at [398, 281] on icon at bounding box center [400, 281] width 11 height 10
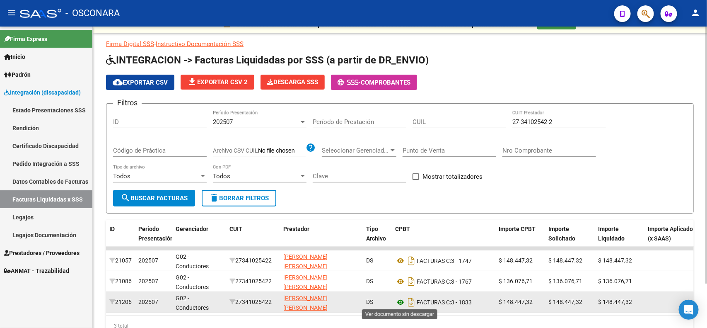
click at [399, 303] on icon at bounding box center [400, 302] width 11 height 10
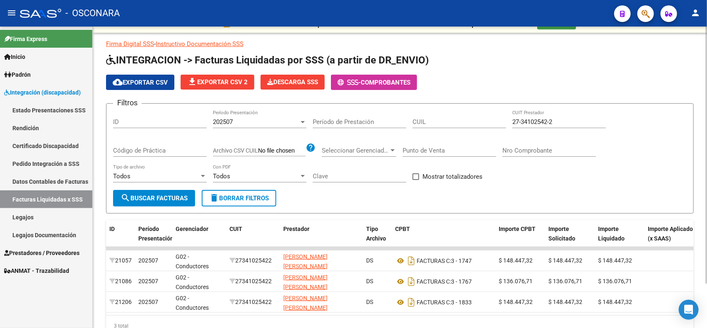
click at [423, 103] on form "Filtros ID 202507 Período Presentación Período de Prestación CUIL 27-34102542-2…" at bounding box center [400, 158] width 588 height 110
paste input "0-29199719-9"
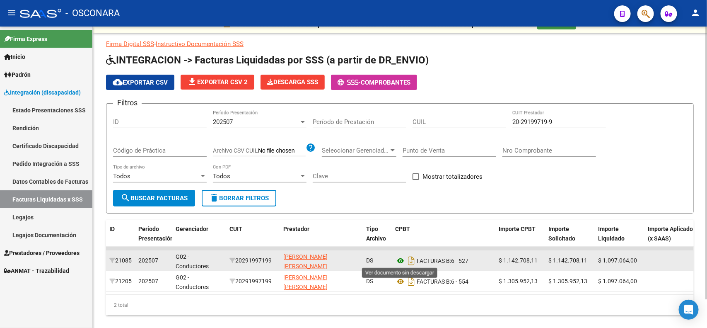
click at [401, 259] on icon at bounding box center [400, 261] width 11 height 10
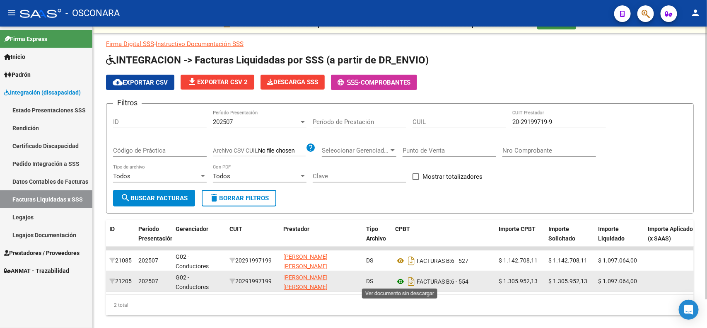
click at [400, 282] on icon at bounding box center [400, 281] width 11 height 10
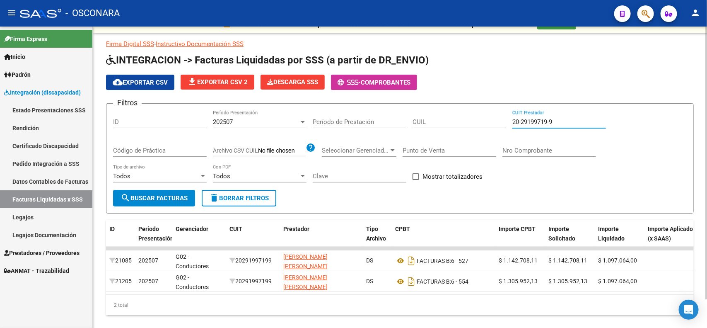
drag, startPoint x: 566, startPoint y: 118, endPoint x: 296, endPoint y: 81, distance: 272.2
click at [316, 86] on app-list-header "INTEGRACION -> Facturas Liquidadas por SSS (a partir de DR_ENVIO) cloud_downloa…" at bounding box center [400, 133] width 588 height 160
paste input "7-34302102-5"
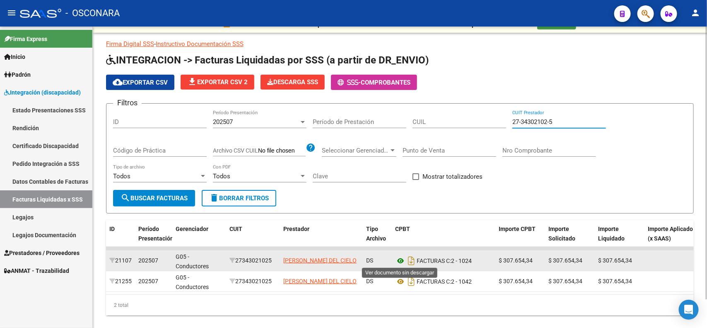
click at [398, 262] on icon at bounding box center [400, 261] width 11 height 10
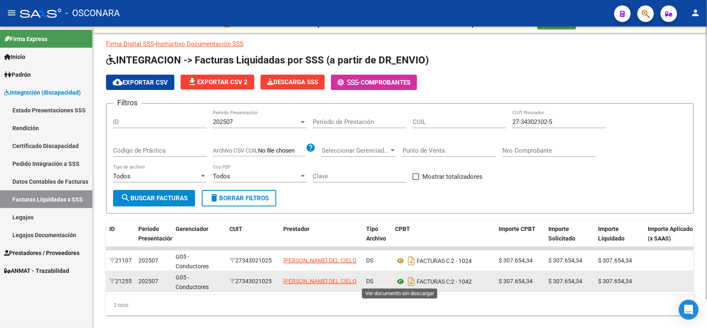
click at [398, 283] on icon at bounding box center [400, 281] width 11 height 10
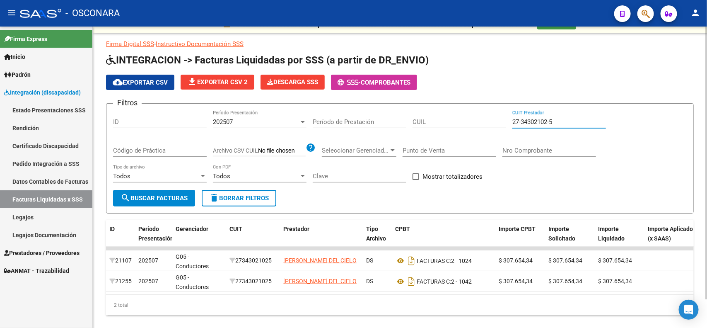
drag, startPoint x: 553, startPoint y: 119, endPoint x: 304, endPoint y: 100, distance: 249.7
click at [326, 103] on form "Filtros ID 202507 Período Presentación Período de Prestación CUIL 27-34302102-5…" at bounding box center [400, 158] width 588 height 110
paste input "2407927-6"
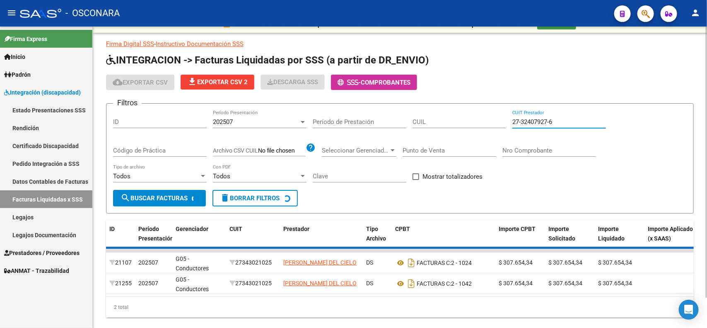
type input "27-32407927-6"
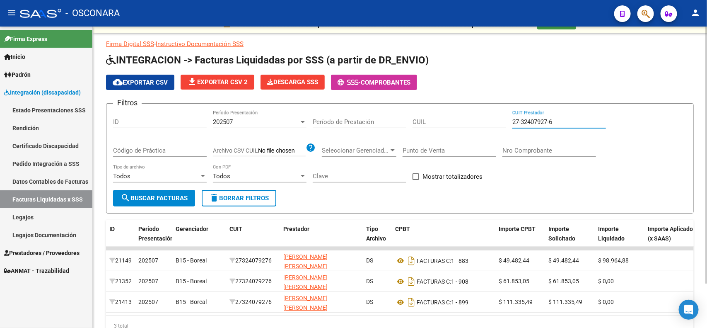
scroll to position [52, 0]
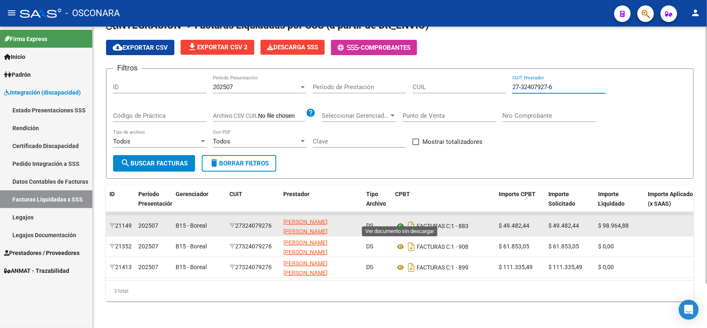
click at [399, 221] on icon at bounding box center [400, 226] width 11 height 10
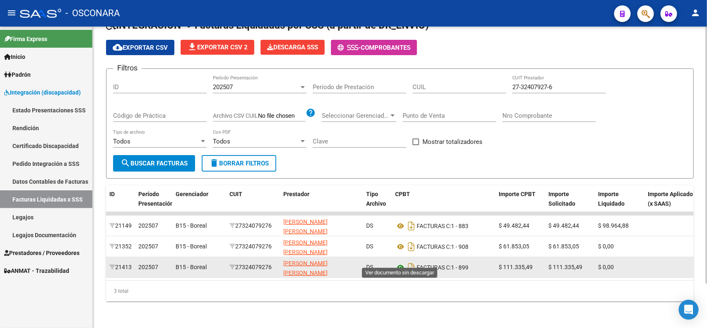
click at [403, 262] on icon at bounding box center [400, 267] width 11 height 10
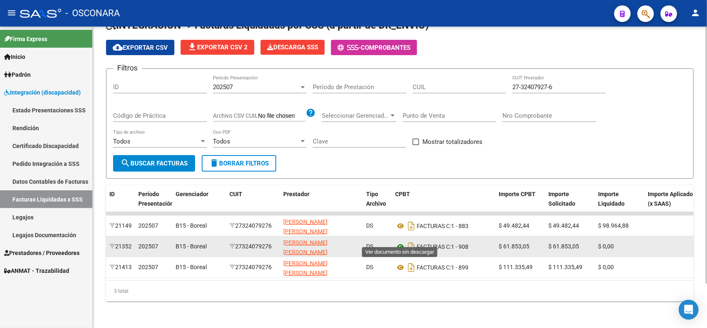
click at [398, 241] on icon at bounding box center [400, 246] width 11 height 10
